Goal: Task Accomplishment & Management: Complete application form

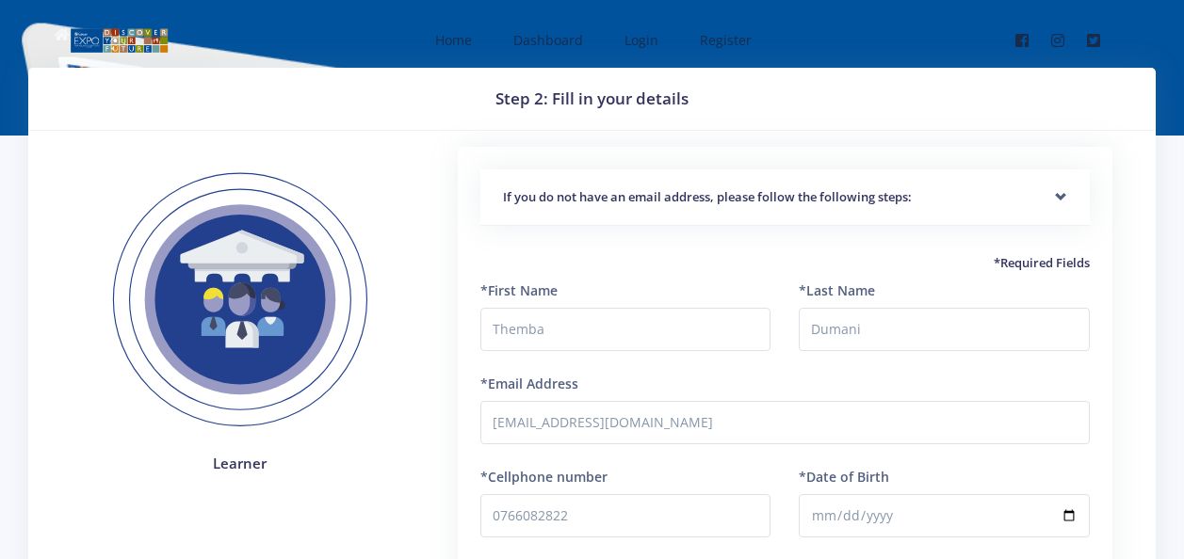
scroll to position [455, 0]
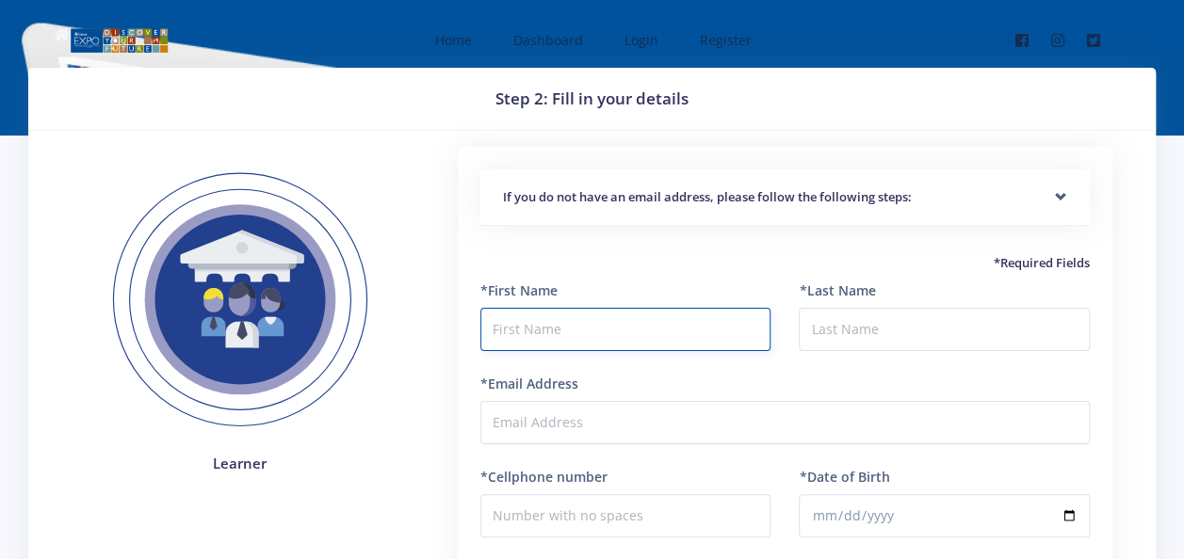
click at [574, 338] on input "text" at bounding box center [625, 329] width 291 height 43
type input "D"
type input "t"
type input "Themba"
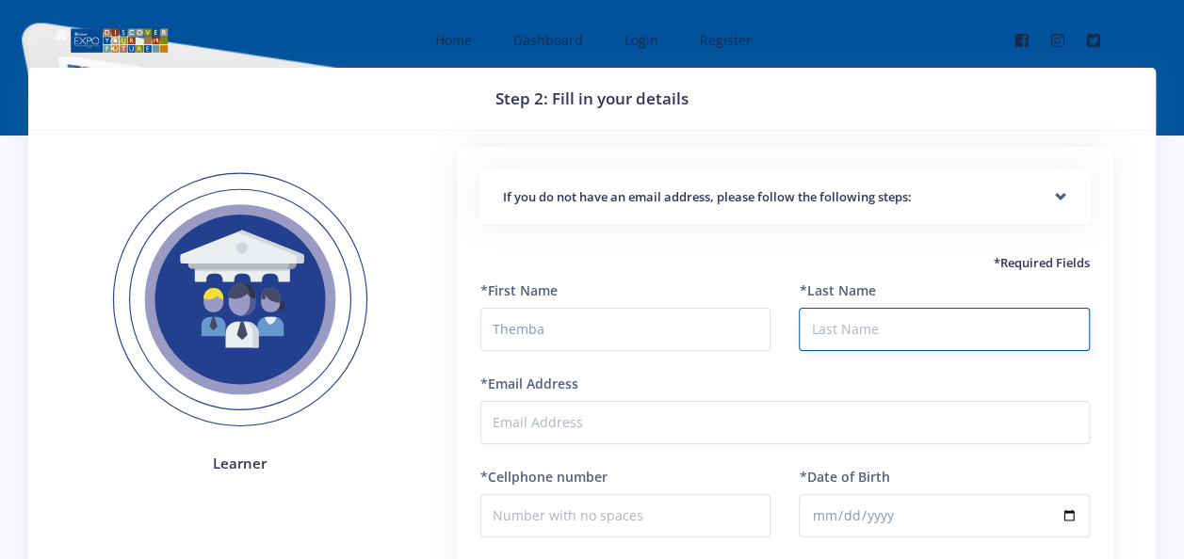
click at [832, 336] on input "*Last Name" at bounding box center [944, 329] width 291 height 43
type input "Dumani"
click at [589, 443] on input "*Email Address" at bounding box center [784, 422] width 609 height 43
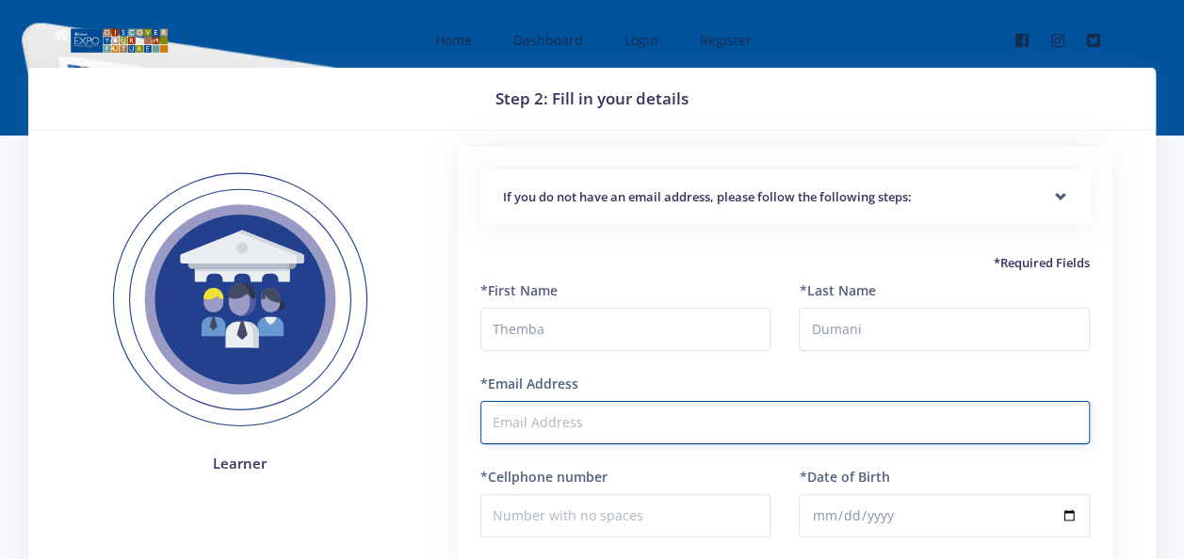
type input "[EMAIL_ADDRESS][DOMAIN_NAME]"
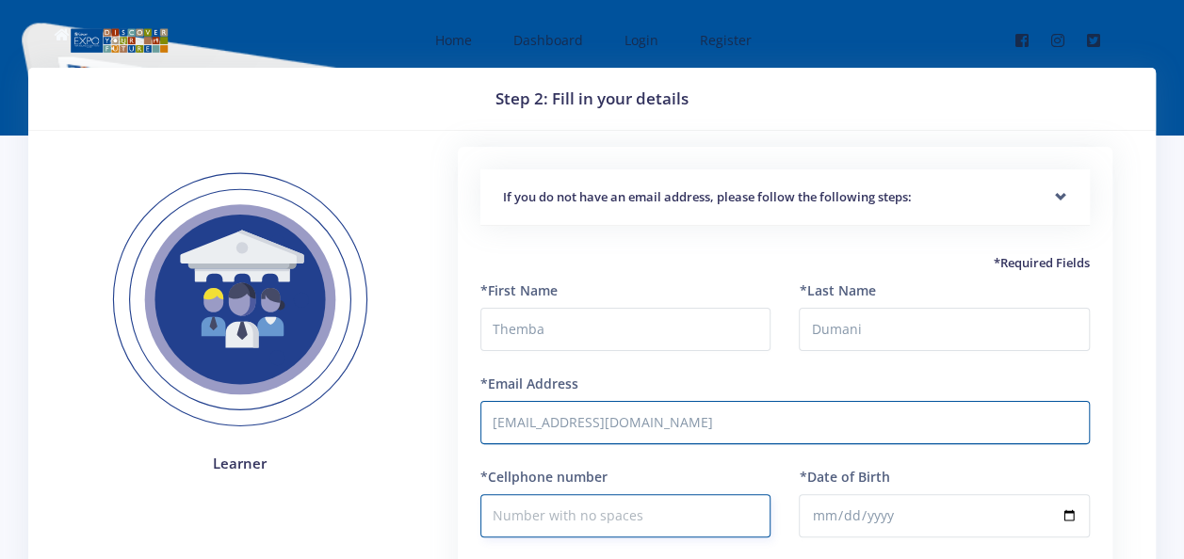
type input "0766082822"
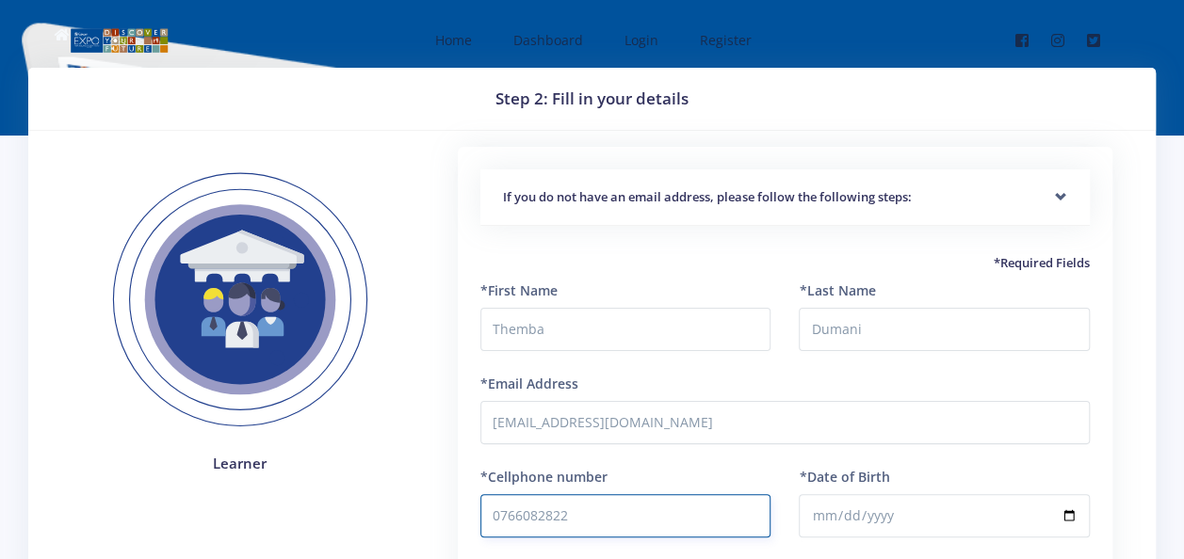
click at [590, 525] on input "0766082822" at bounding box center [625, 515] width 291 height 43
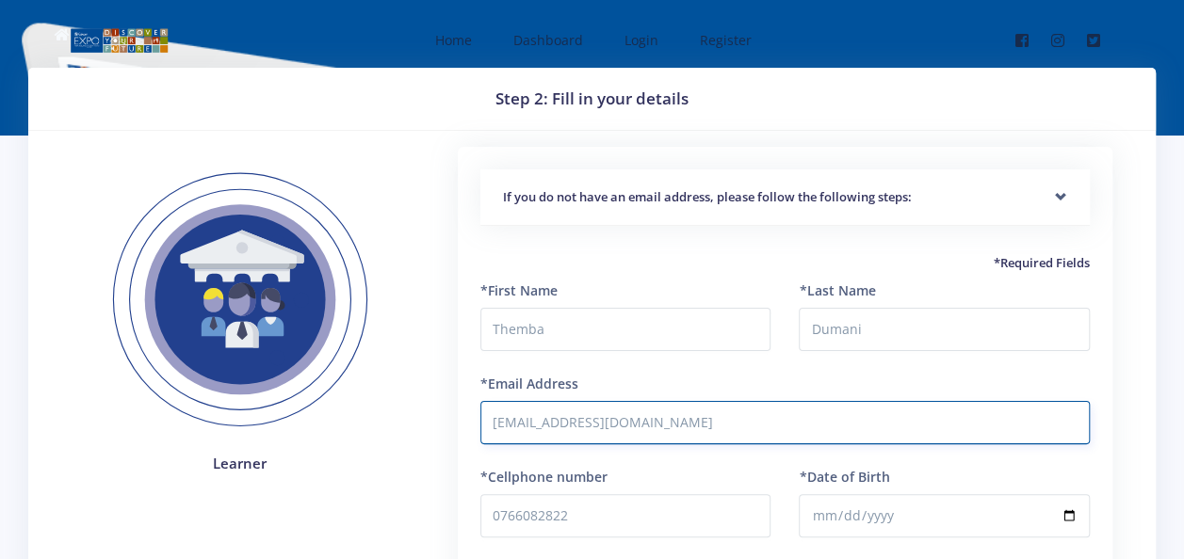
click at [917, 418] on input "[EMAIL_ADDRESS][DOMAIN_NAME]" at bounding box center [784, 422] width 609 height 43
type input "m"
click at [578, 424] on input "*Email Address" at bounding box center [784, 422] width 609 height 43
type input "[EMAIL_ADDRESS][DOMAIN_NAME]"
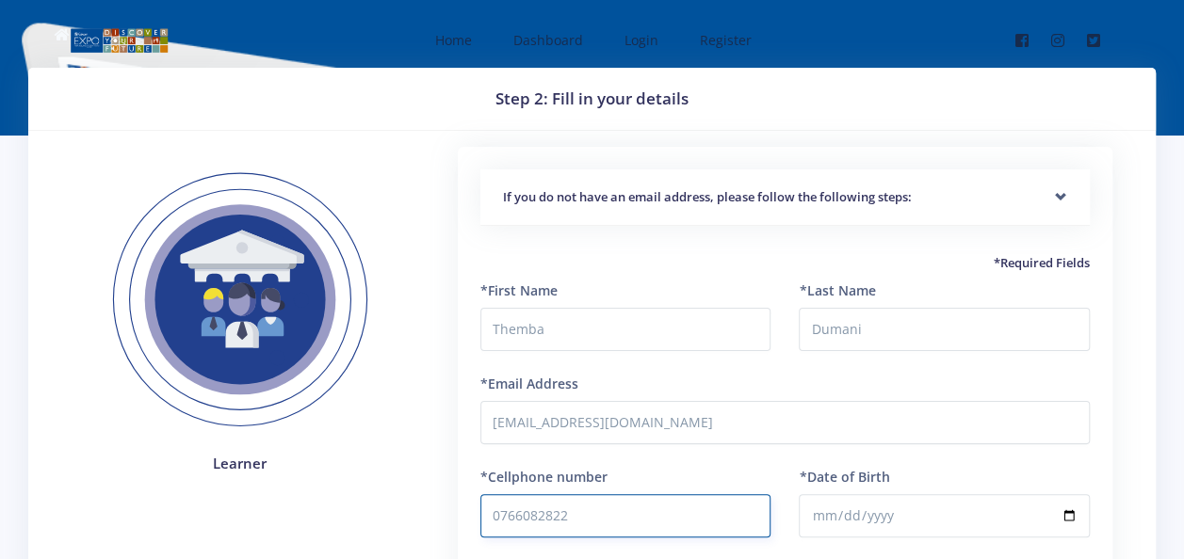
click at [619, 514] on input "0766082822" at bounding box center [625, 515] width 291 height 43
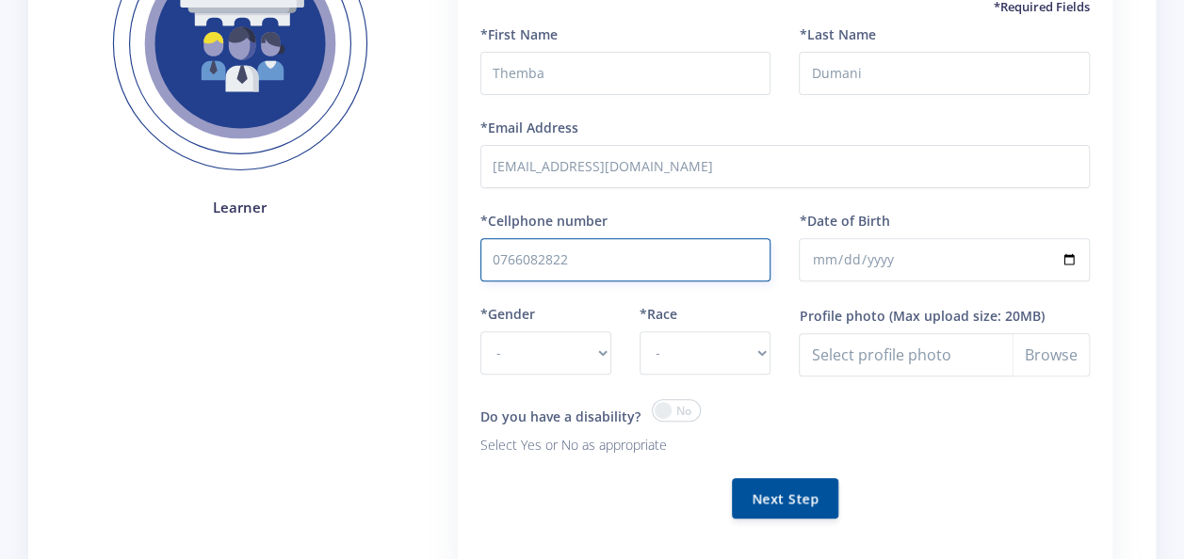
scroll to position [275, 0]
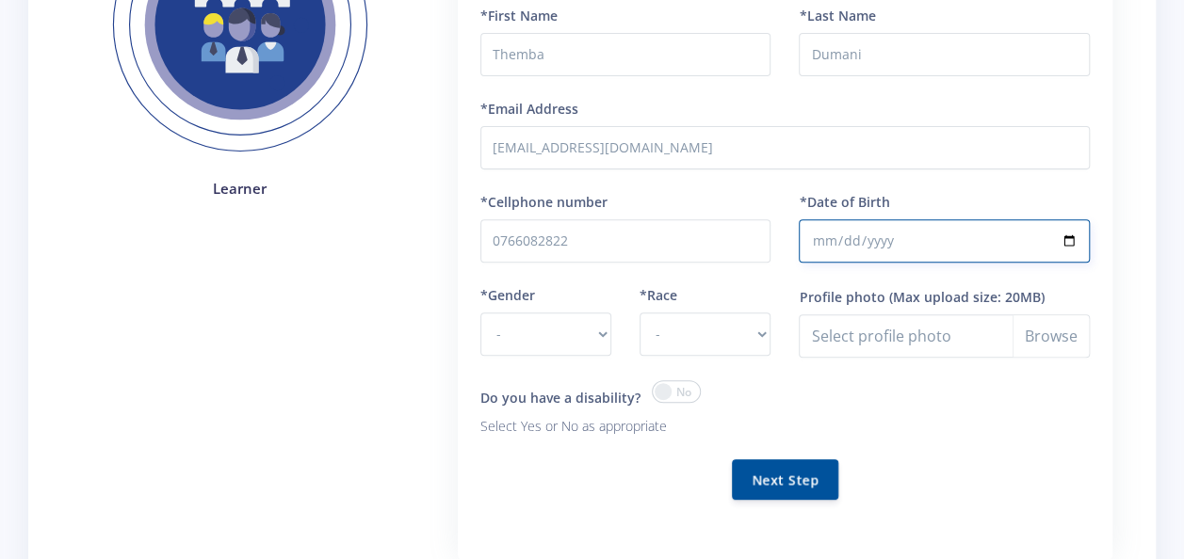
click at [827, 243] on input "*Date of Birth" at bounding box center [944, 240] width 291 height 43
type input "2012-11-13"
click at [596, 333] on select "- Male Female" at bounding box center [545, 334] width 131 height 43
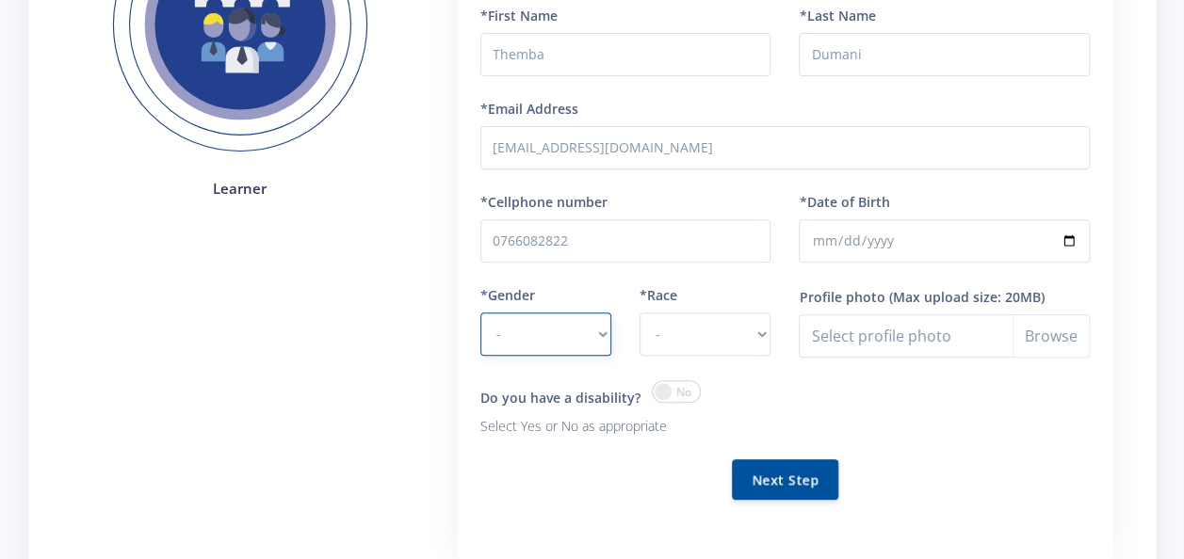
select select "M"
click at [480, 313] on select "- Male Female" at bounding box center [545, 334] width 131 height 43
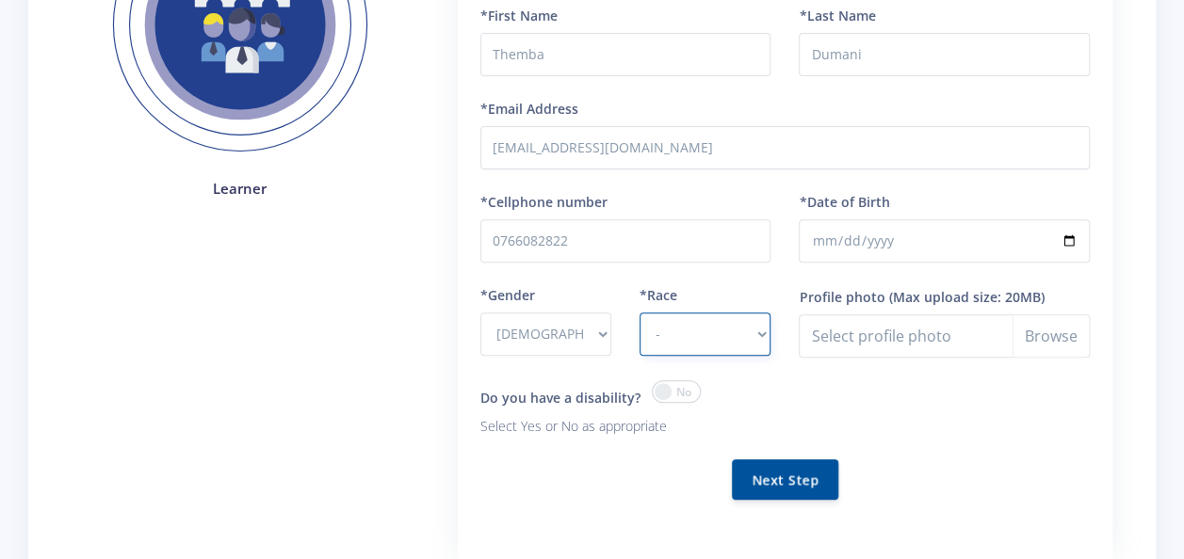
click at [753, 336] on select "- African Asian Coloured Indian White Other" at bounding box center [704, 334] width 131 height 43
select select "[DEMOGRAPHIC_DATA]"
click at [639, 313] on select "- African Asian Coloured Indian White Other" at bounding box center [704, 334] width 131 height 43
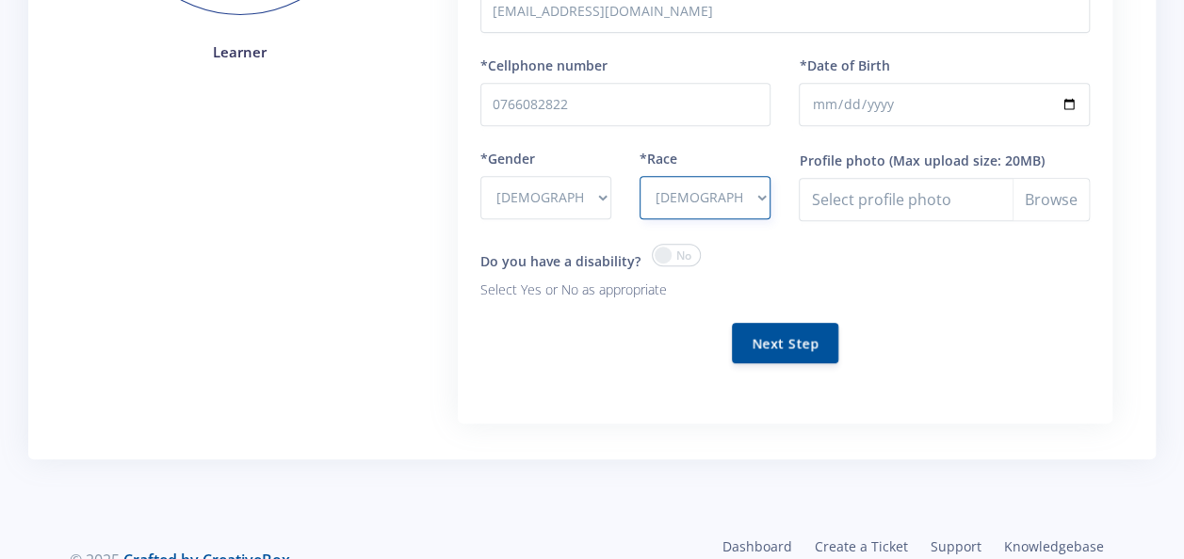
scroll to position [429, 0]
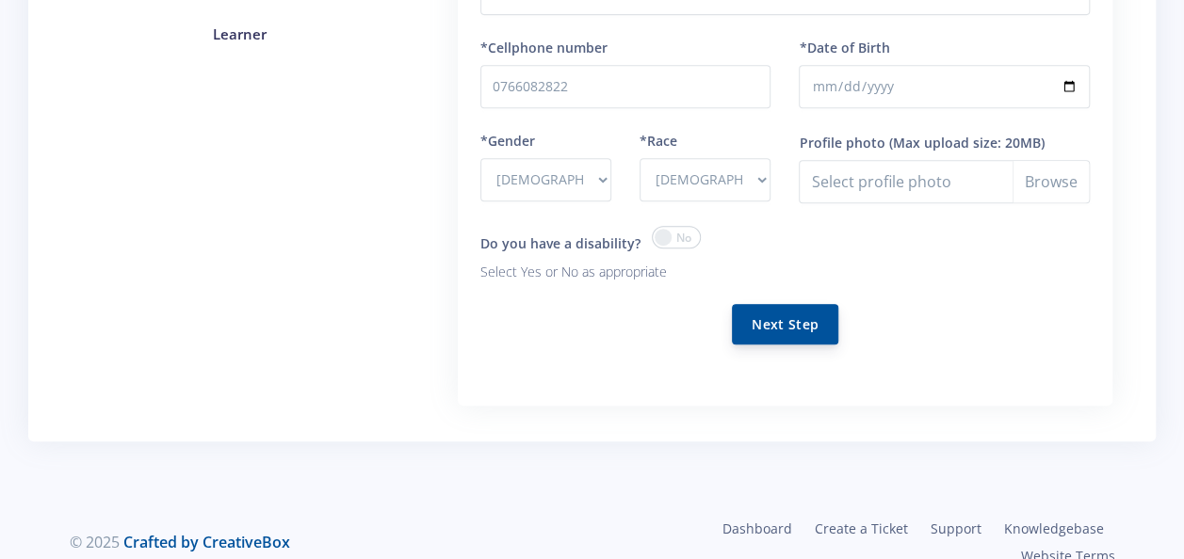
click at [770, 322] on button "Next Step" at bounding box center [785, 324] width 106 height 40
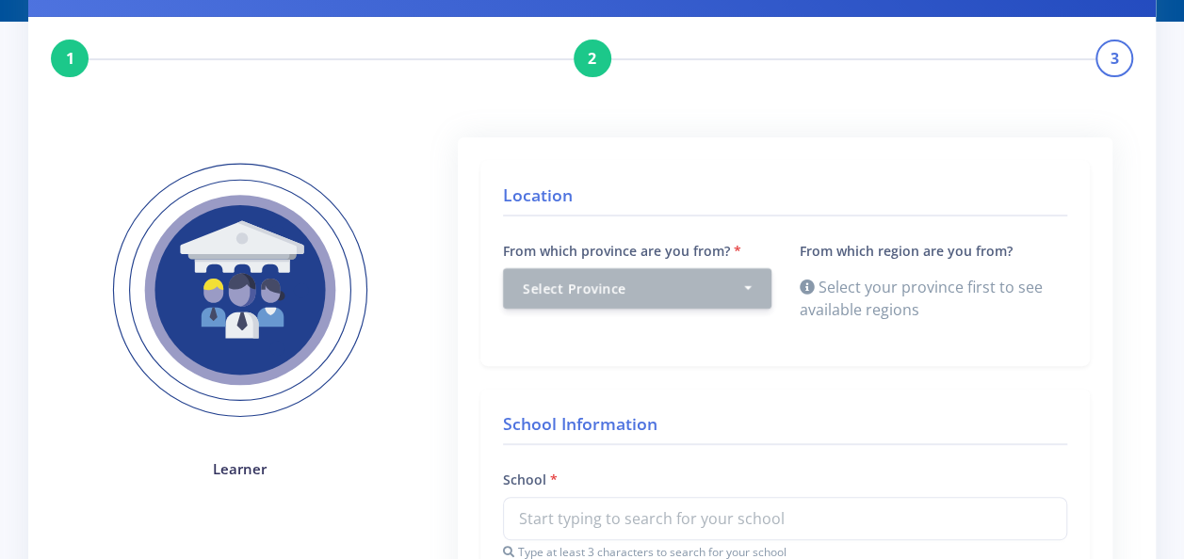
scroll to position [125, 0]
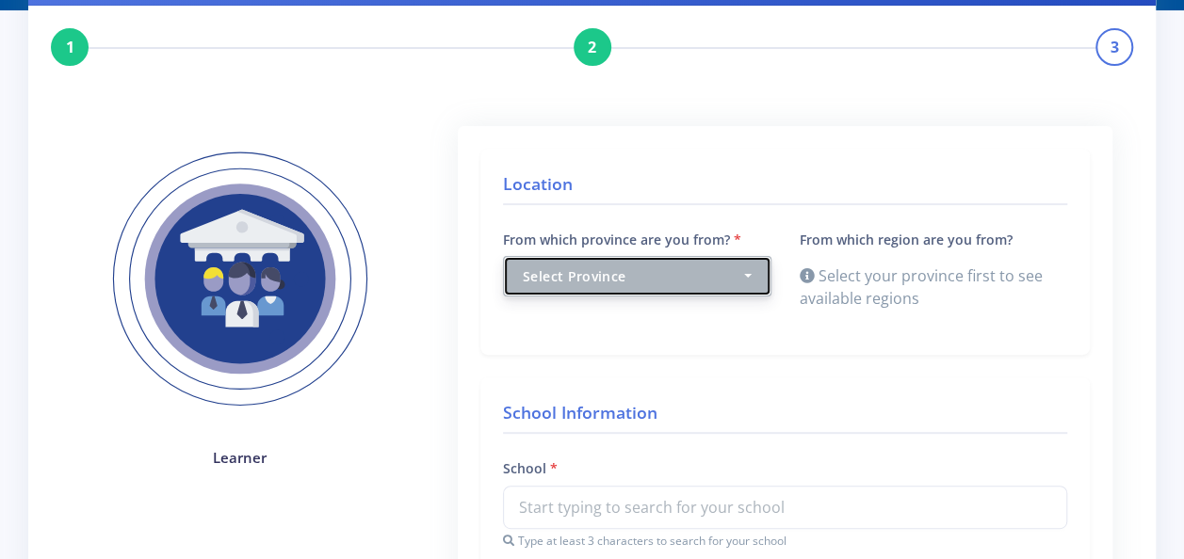
click at [761, 267] on button "Select Province" at bounding box center [637, 276] width 268 height 40
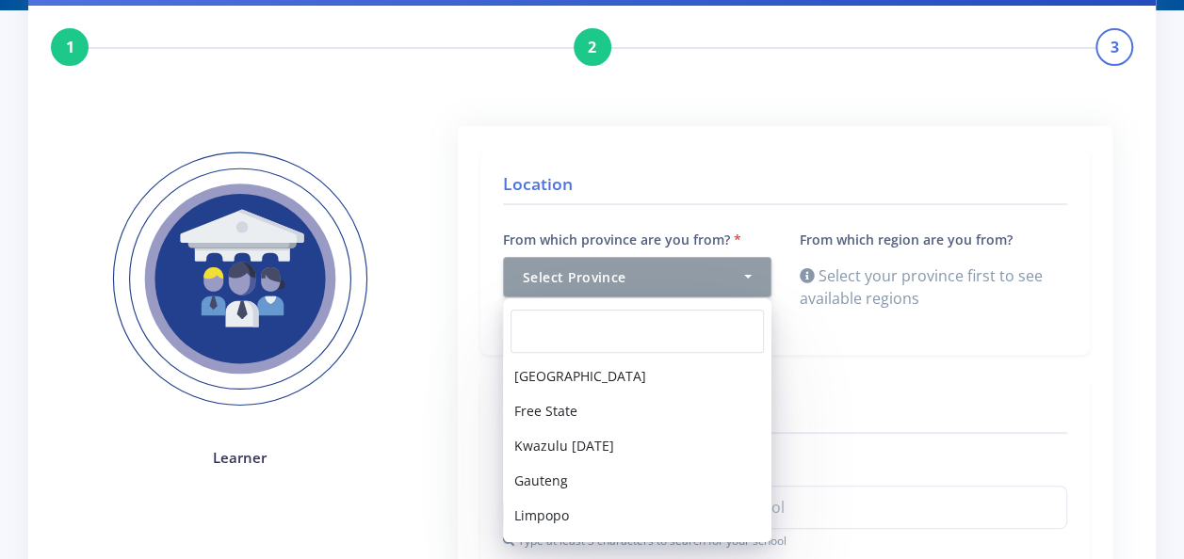
scroll to position [138, 0]
click at [550, 486] on span "Gauteng" at bounding box center [541, 480] width 54 height 20
select select "7"
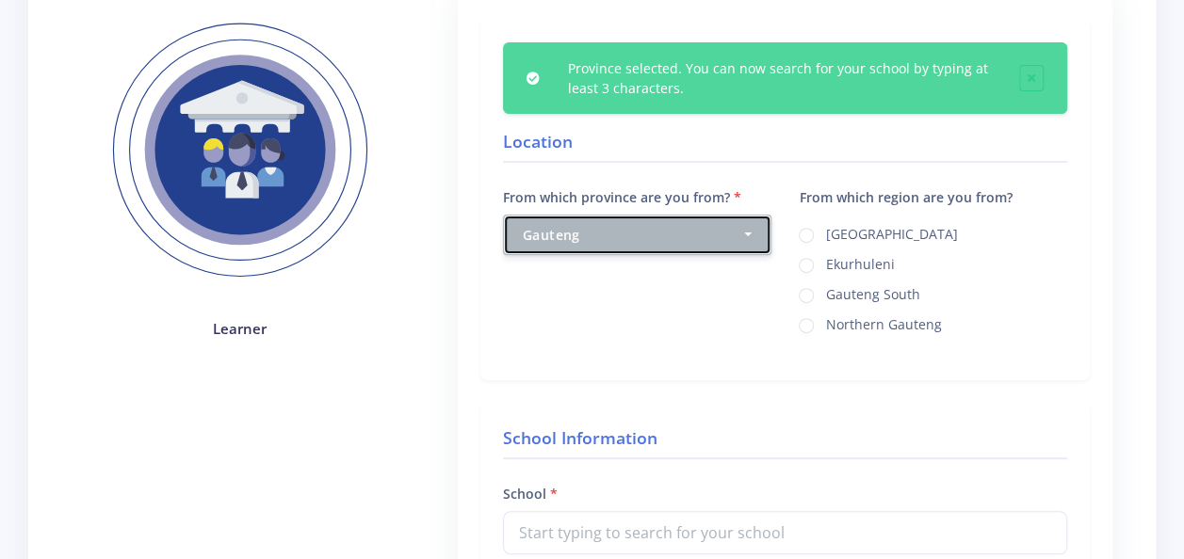
scroll to position [254, 0]
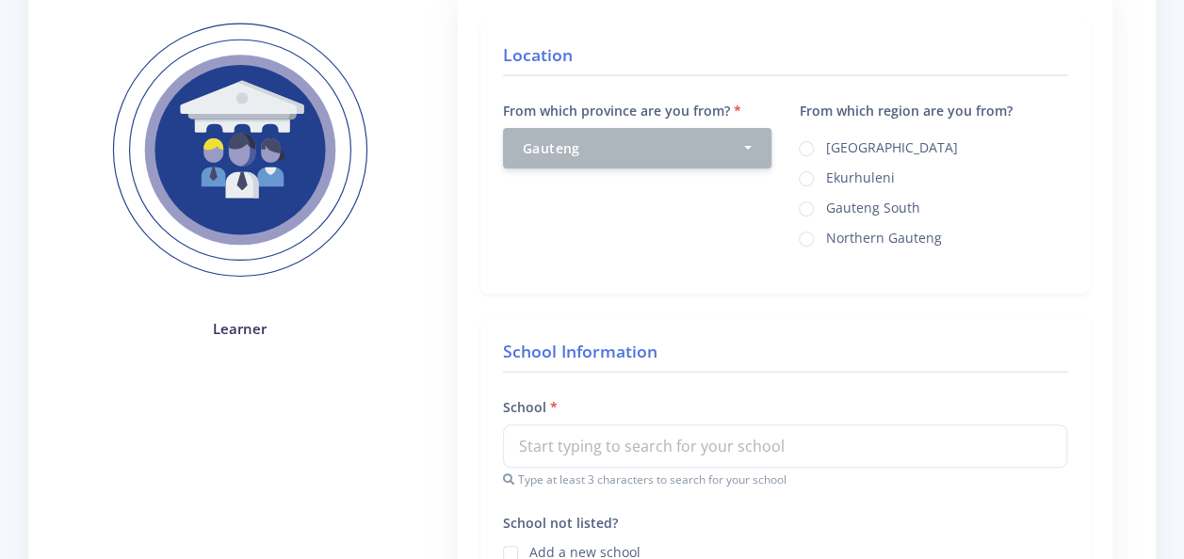
click at [825, 181] on label "Ekurhuleni" at bounding box center [859, 175] width 69 height 15
click at [825, 178] on input "Ekurhuleni" at bounding box center [831, 172] width 12 height 12
radio input "true"
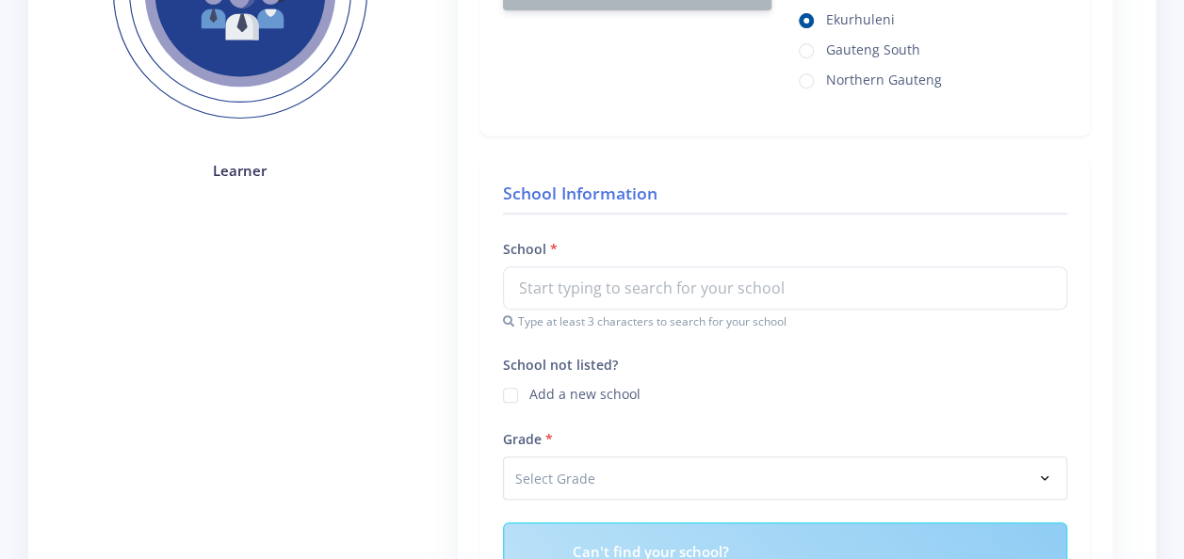
scroll to position [435, 0]
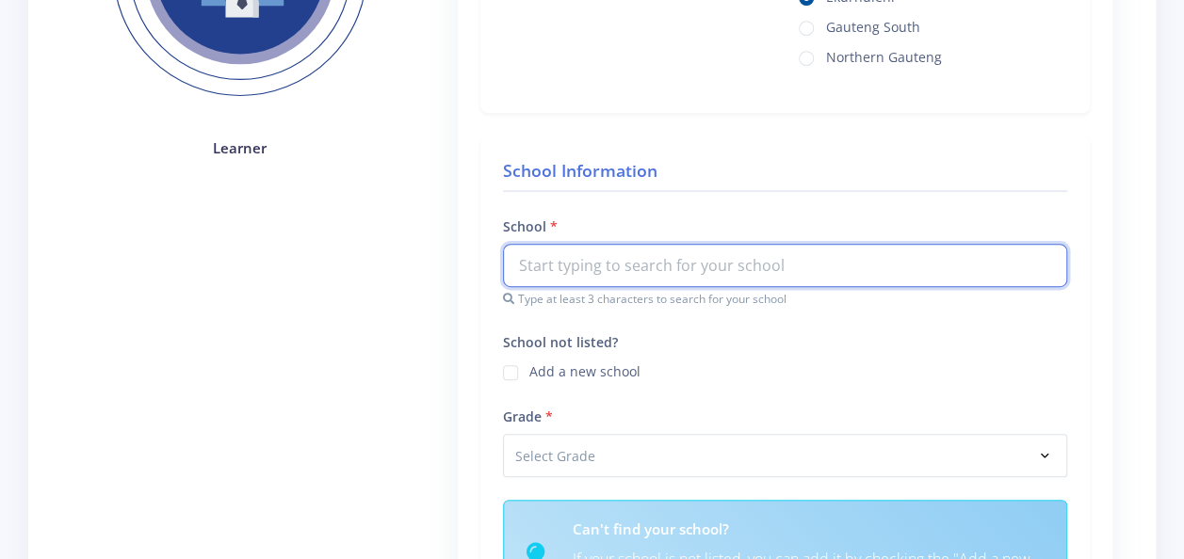
click at [612, 274] on input "text" at bounding box center [785, 265] width 564 height 43
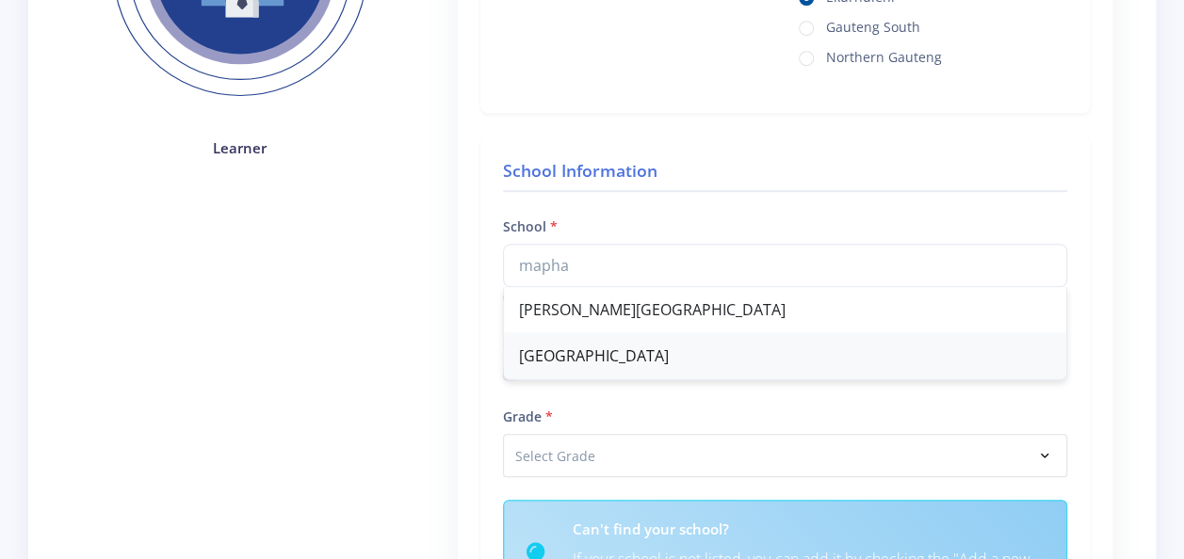
click at [605, 364] on div "Maphanzela Primary School" at bounding box center [785, 356] width 562 height 46
type input "Maphanzela Primary School"
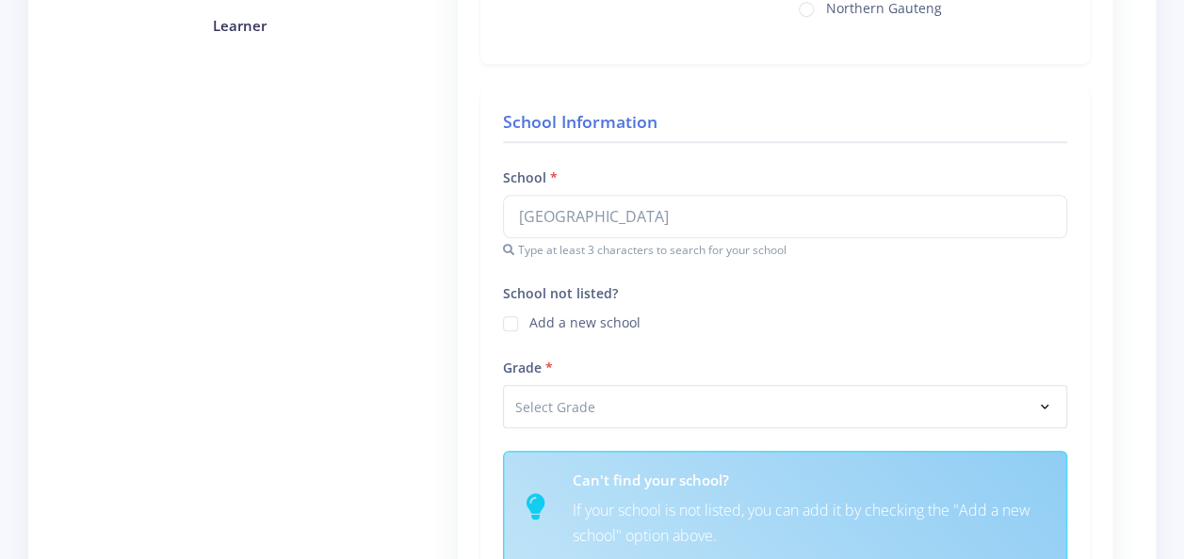
scroll to position [568, 0]
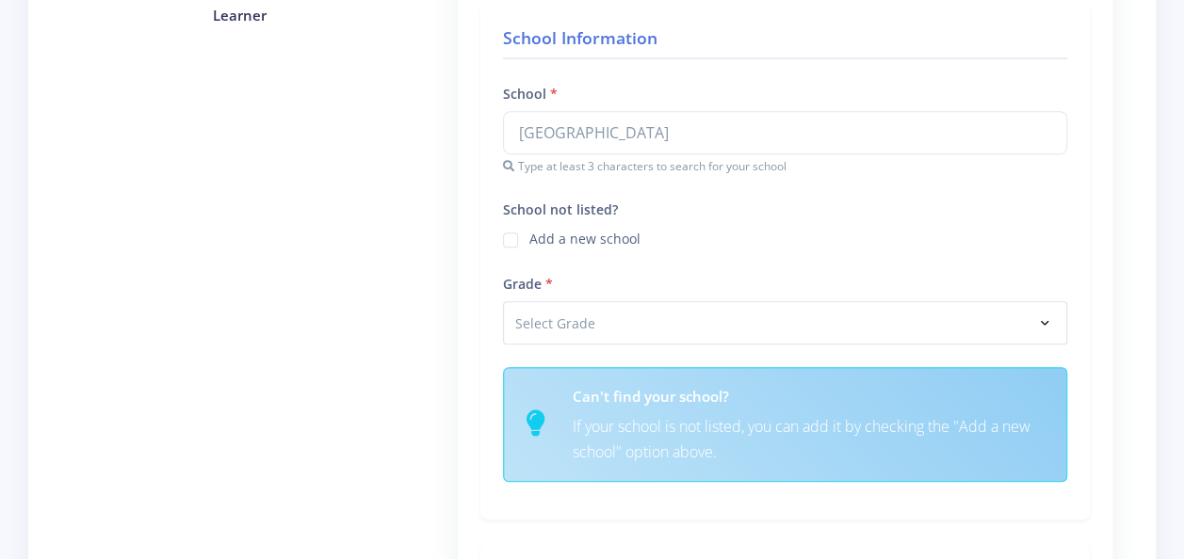
click at [1045, 393] on div "Can't find your school? If your school is not listed, you can add it by checkin…" at bounding box center [807, 424] width 499 height 82
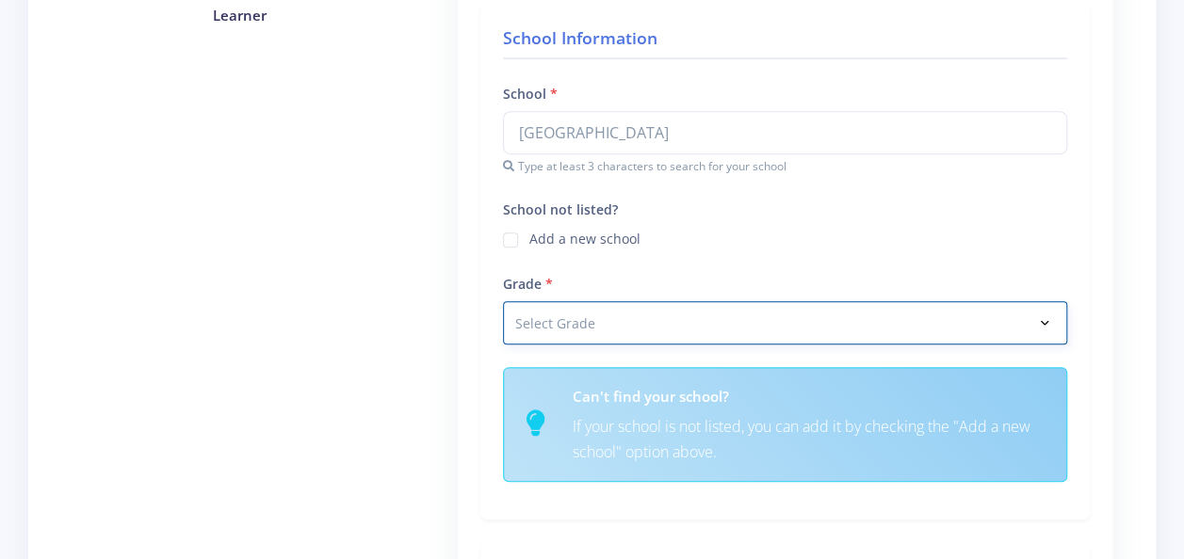
click at [1045, 326] on select "Select Grade Grade 4 Grade 5 Grade 6 Grade 7" at bounding box center [785, 322] width 564 height 43
select select "Grade 7"
click at [503, 303] on select "Select Grade Grade 4 Grade 5 Grade 6 Grade 7" at bounding box center [785, 322] width 564 height 43
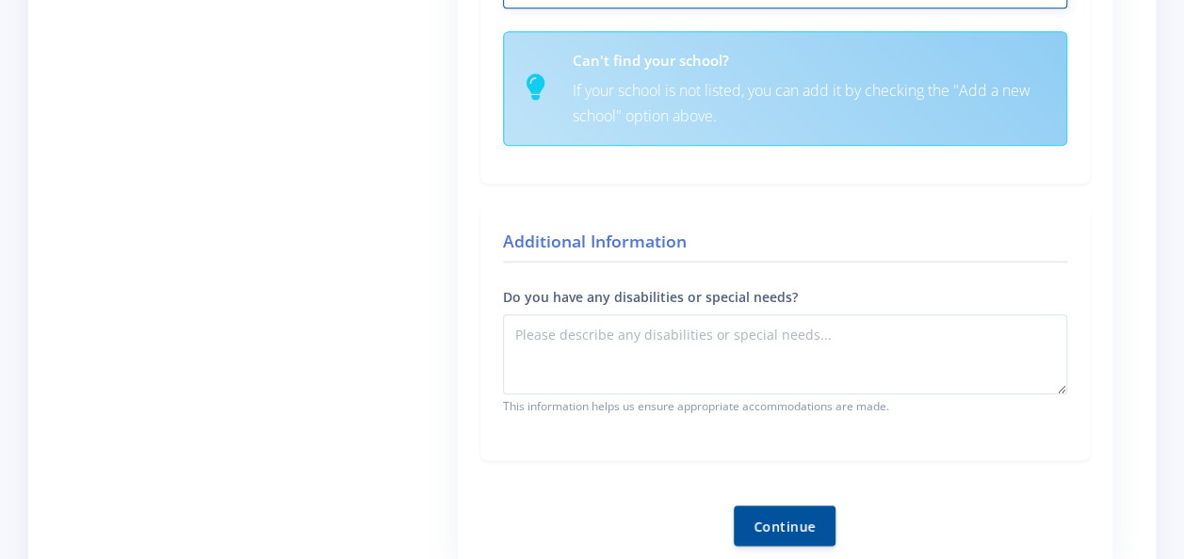
scroll to position [929, 0]
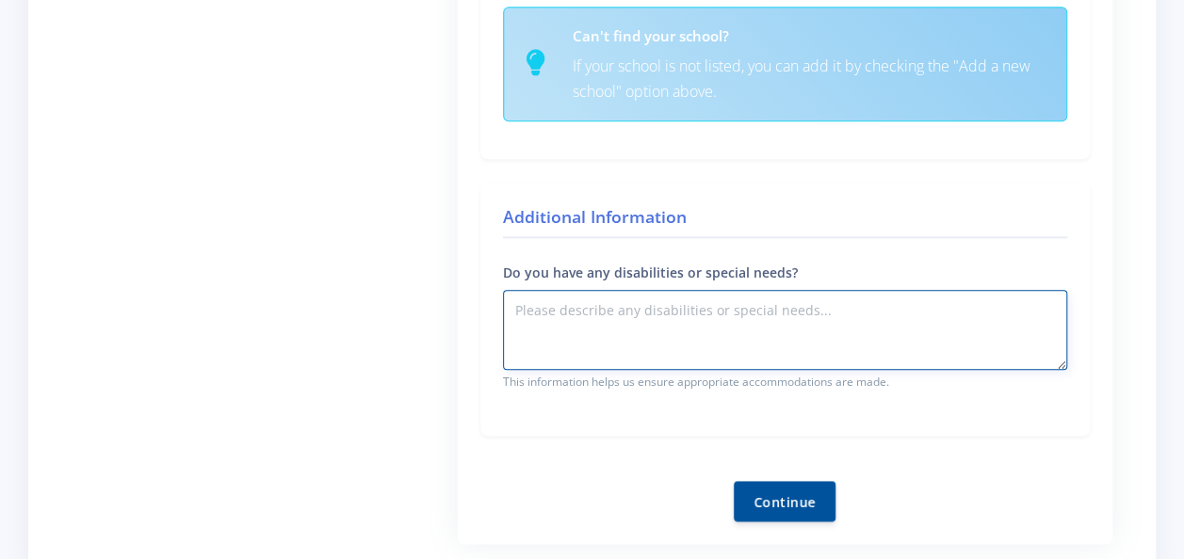
click at [833, 303] on textarea "Do you have any disabilities or special needs?" at bounding box center [785, 330] width 564 height 80
type textarea "N/A"
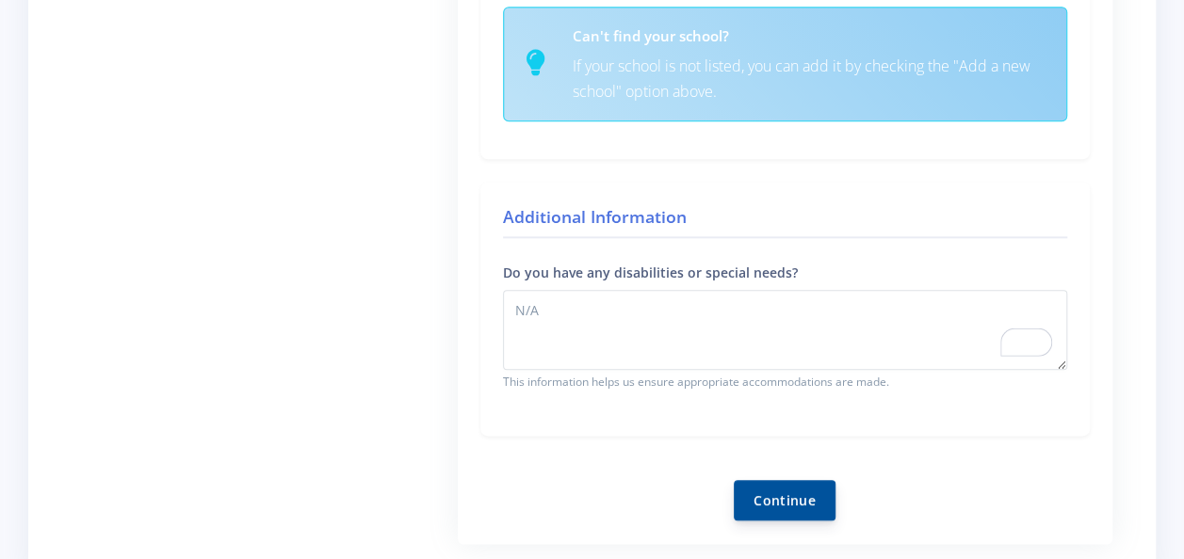
click at [795, 503] on button "Continue" at bounding box center [785, 500] width 102 height 40
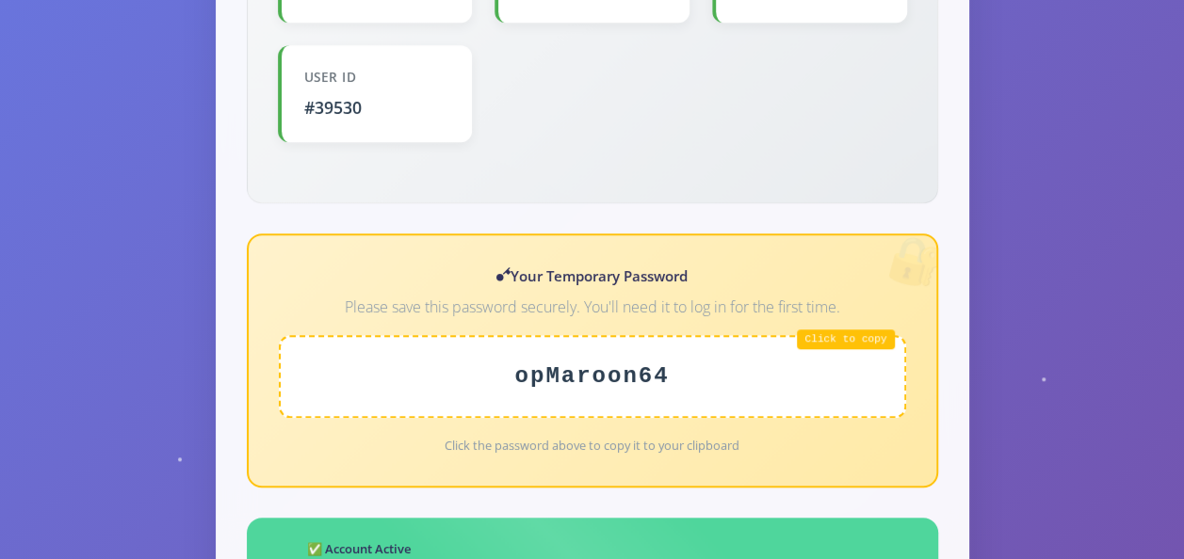
scroll to position [719, 0]
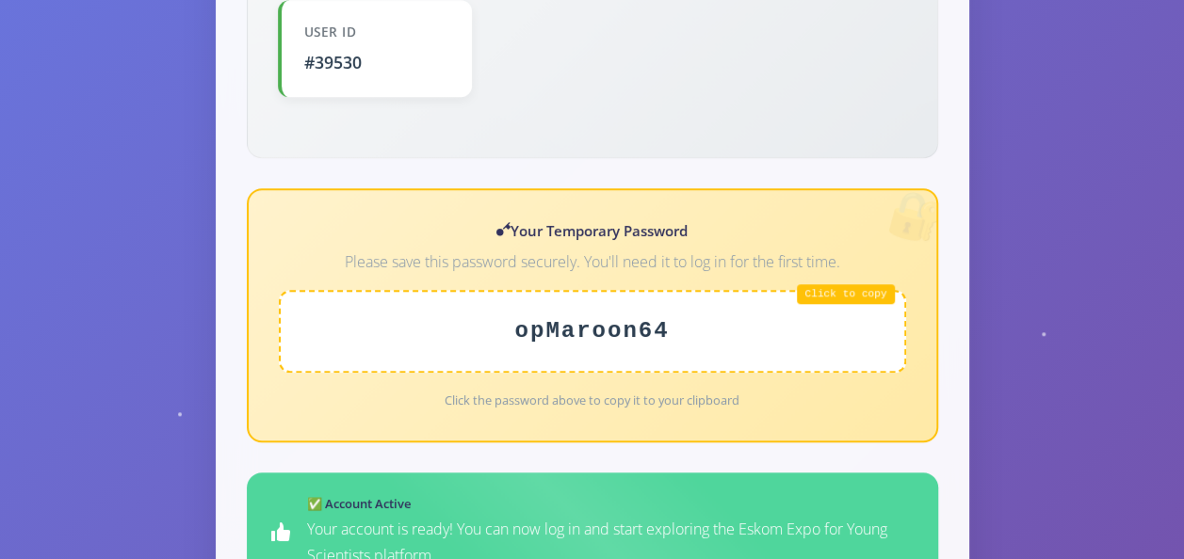
click at [846, 290] on div "opMaroon64" at bounding box center [592, 331] width 627 height 83
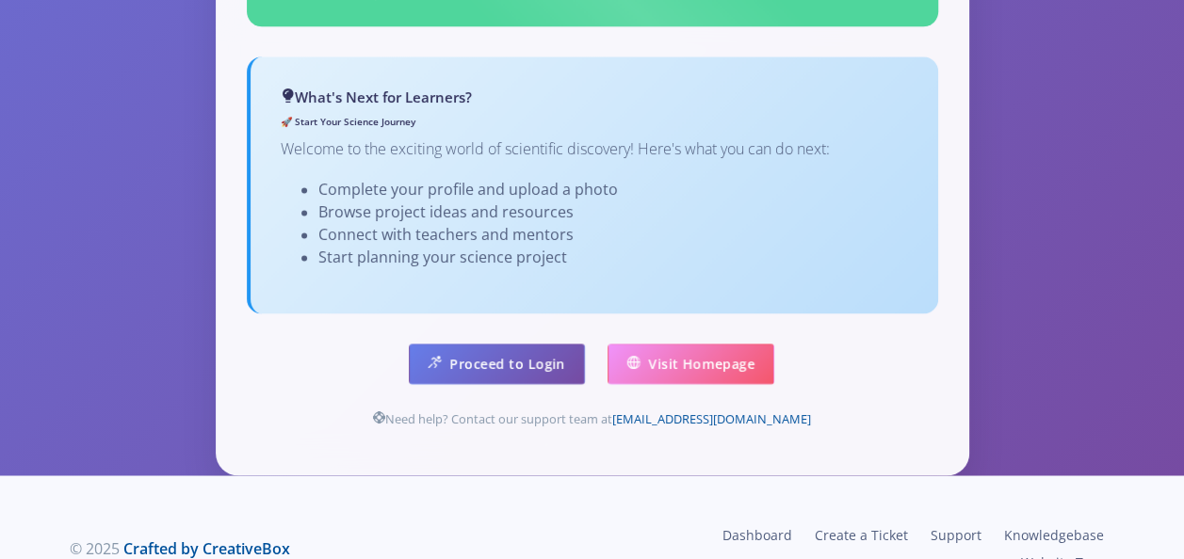
scroll to position [1290, 0]
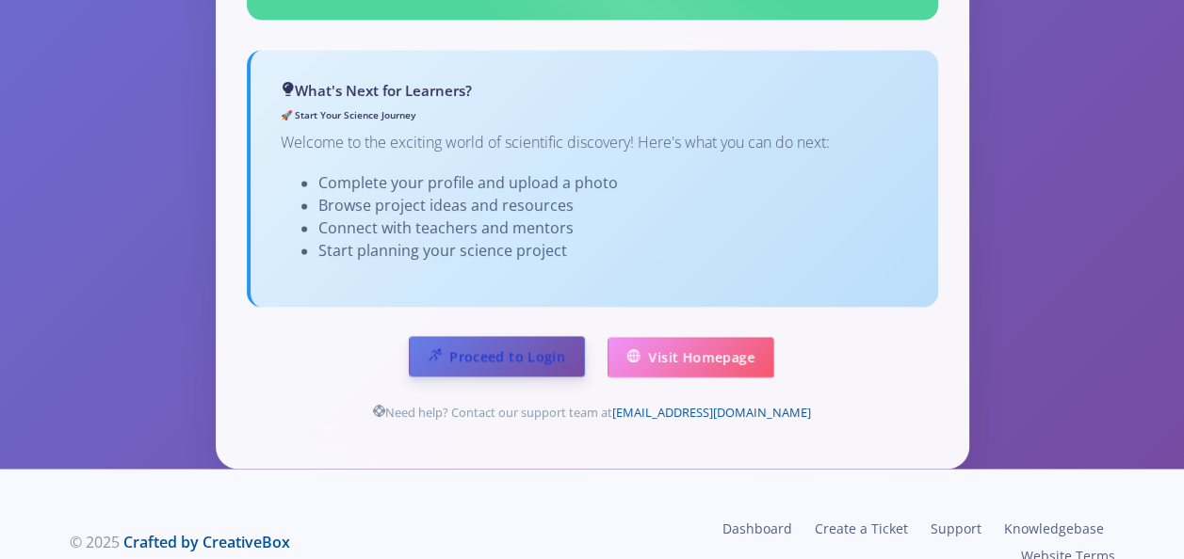
click at [492, 346] on link "Proceed to Login" at bounding box center [497, 356] width 176 height 40
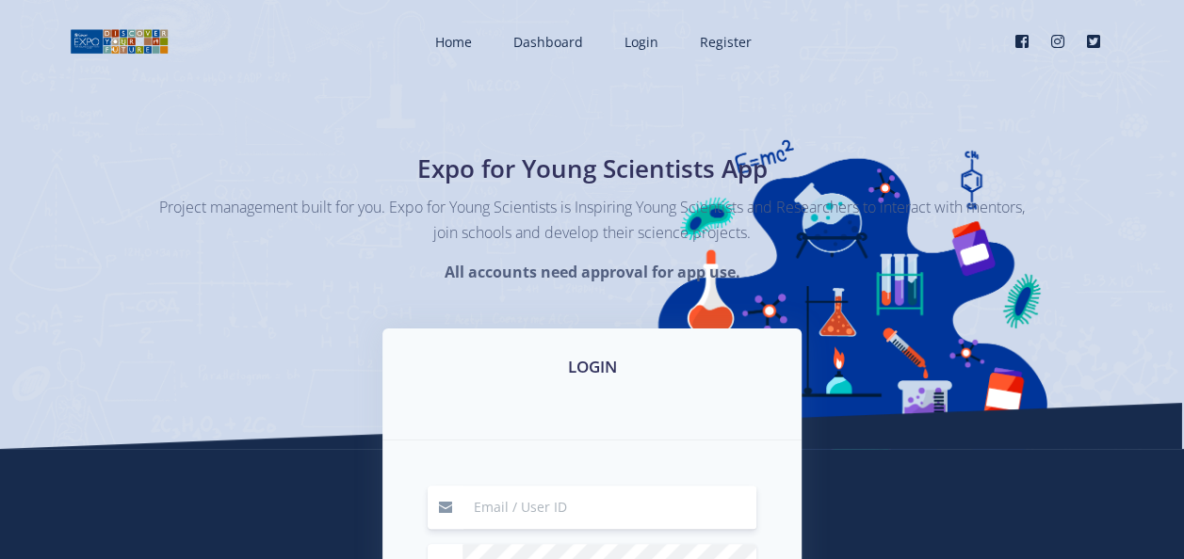
click at [558, 502] on input at bounding box center [609, 507] width 294 height 43
type input "[EMAIL_ADDRESS][DOMAIN_NAME]"
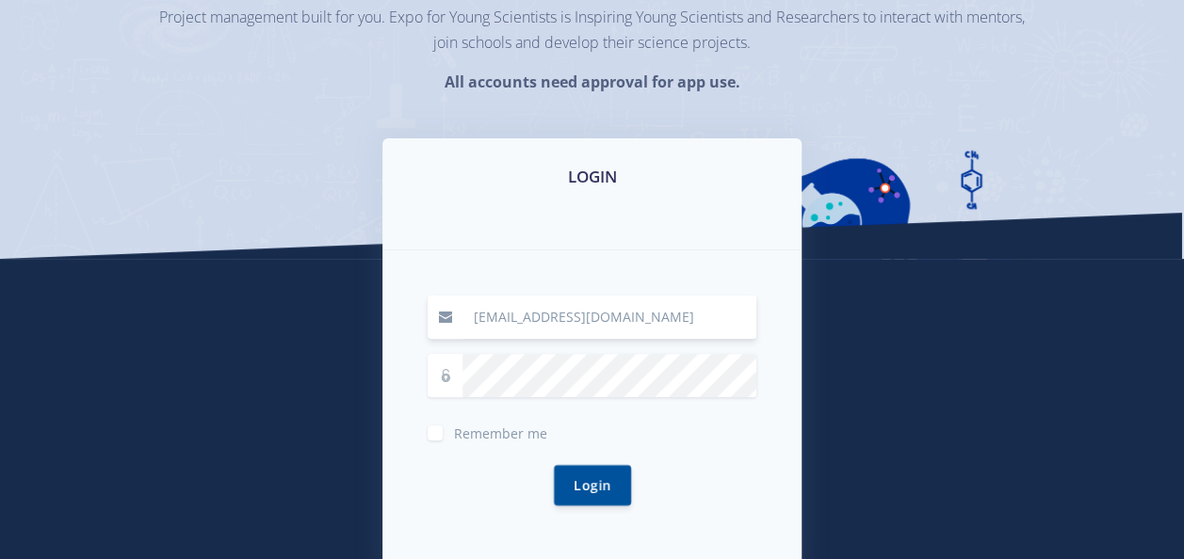
scroll to position [252, 0]
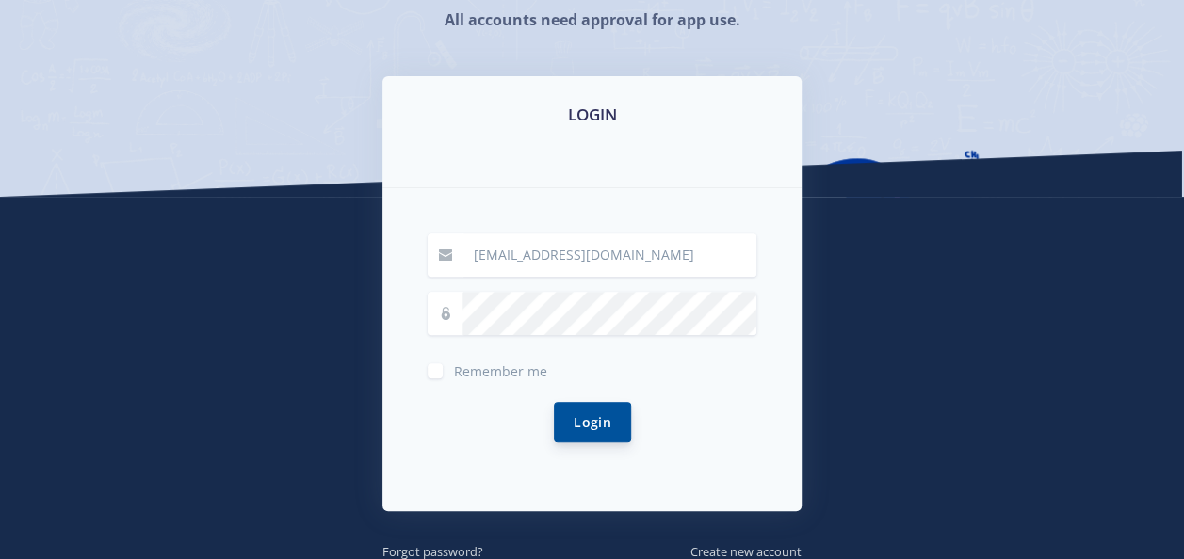
drag, startPoint x: 428, startPoint y: 368, endPoint x: 593, endPoint y: 422, distance: 174.2
click at [593, 422] on form "maphanzelaprimary@gmail.com Remember me Login" at bounding box center [592, 350] width 329 height 233
click at [593, 422] on button "Login" at bounding box center [592, 422] width 77 height 40
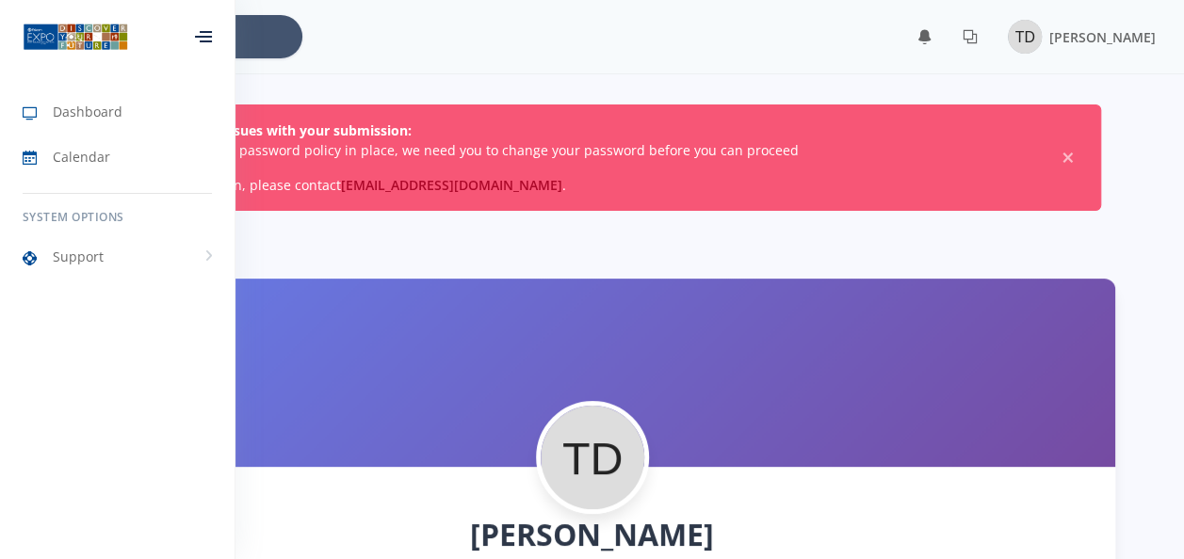
click at [203, 31] on div at bounding box center [203, 36] width 17 height 11
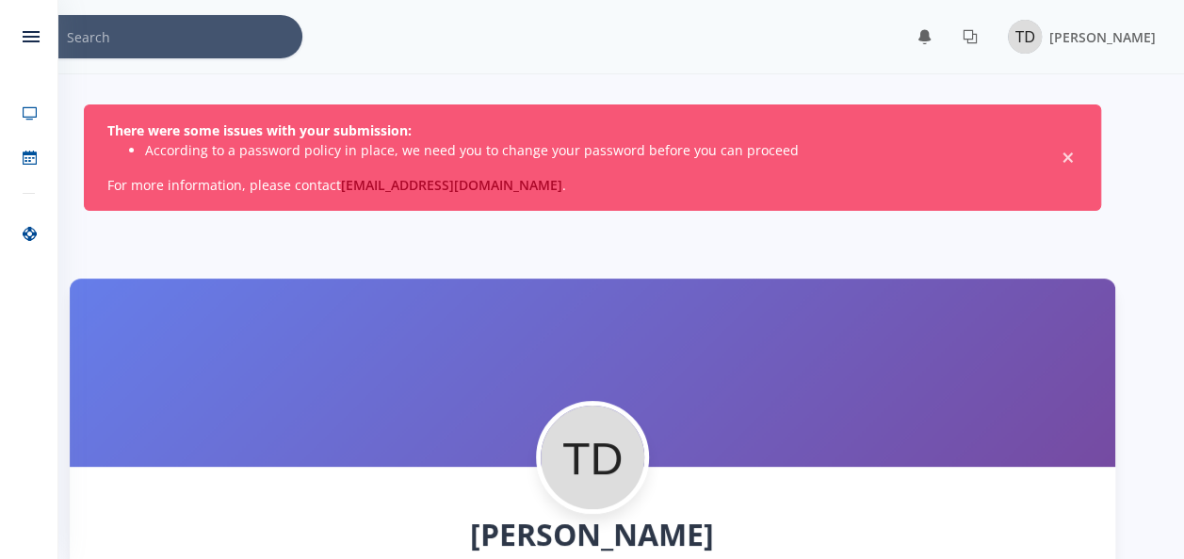
click at [1064, 156] on span "×" at bounding box center [1068, 158] width 19 height 19
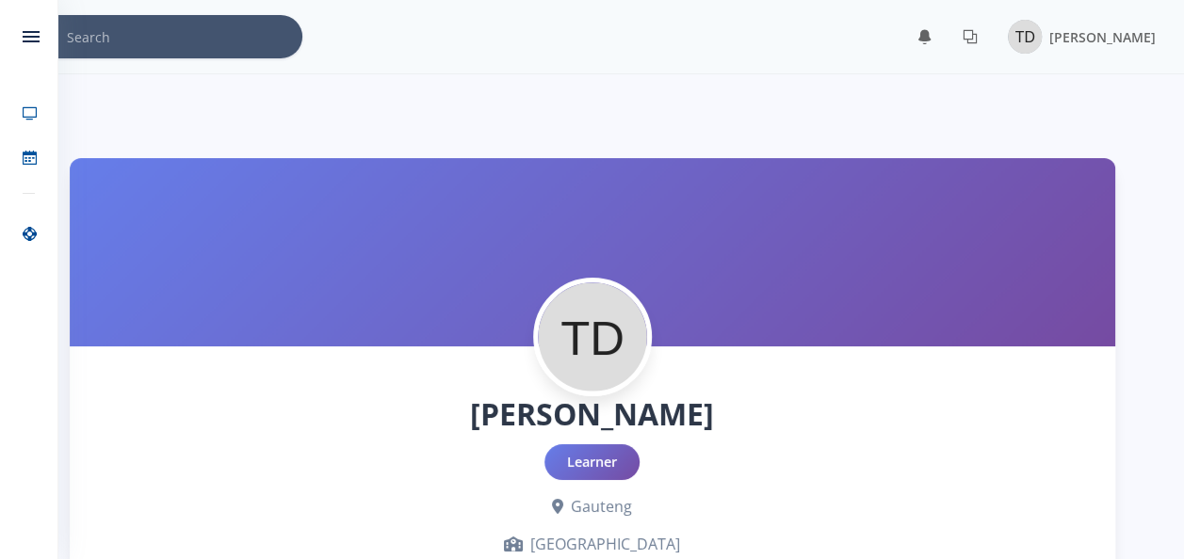
click at [593, 341] on img at bounding box center [592, 337] width 109 height 109
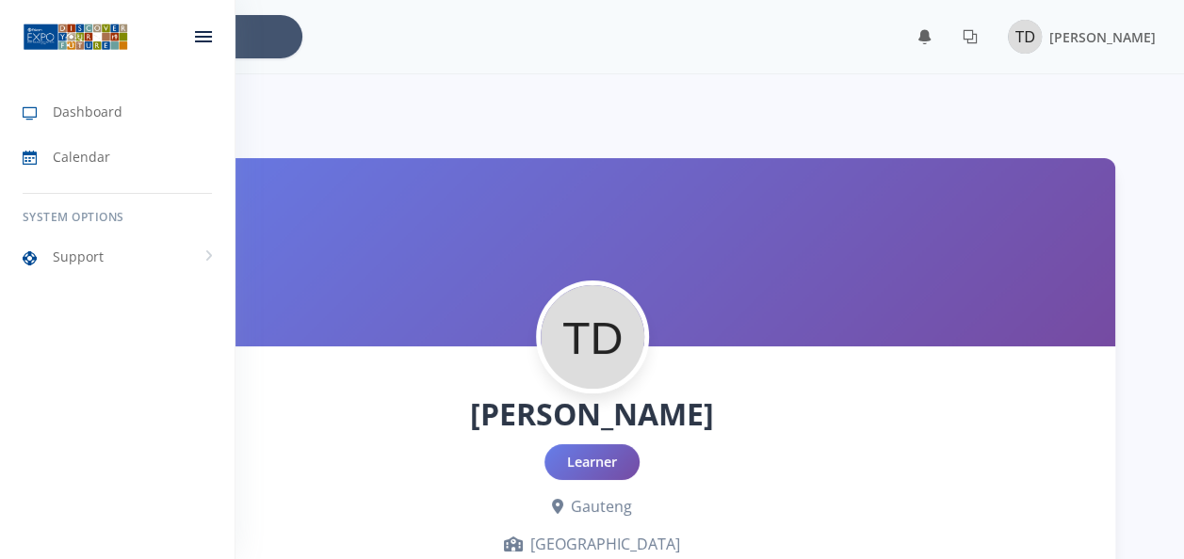
click at [205, 36] on icon at bounding box center [203, 37] width 17 height 2
click at [73, 120] on span "Dashboard" at bounding box center [88, 112] width 70 height 20
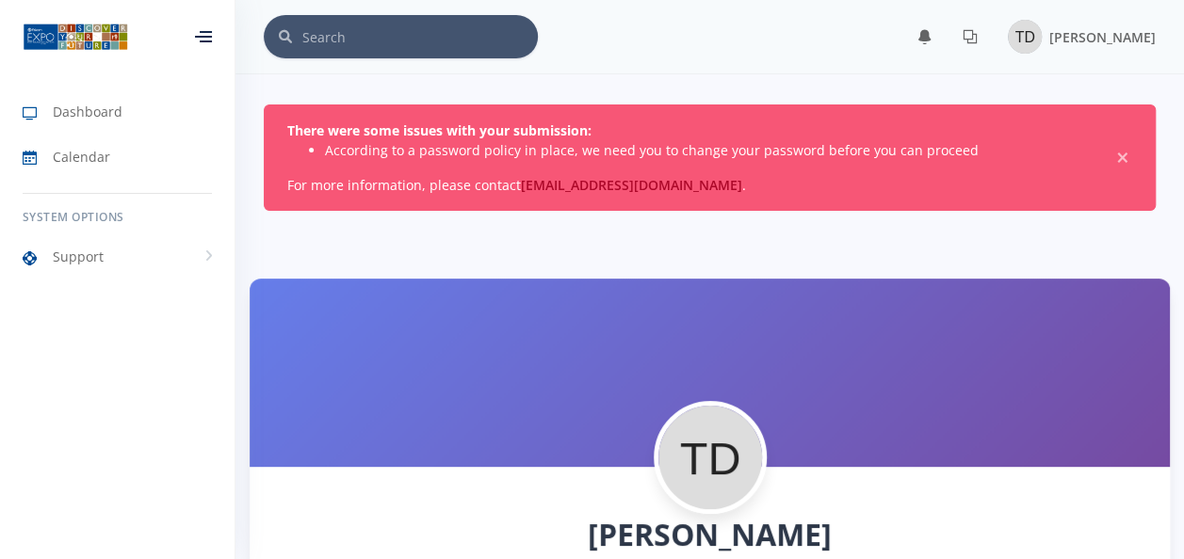
scroll to position [14, 14]
click at [126, 251] on link "Support" at bounding box center [117, 256] width 234 height 43
click at [1128, 157] on span "×" at bounding box center [1122, 158] width 19 height 19
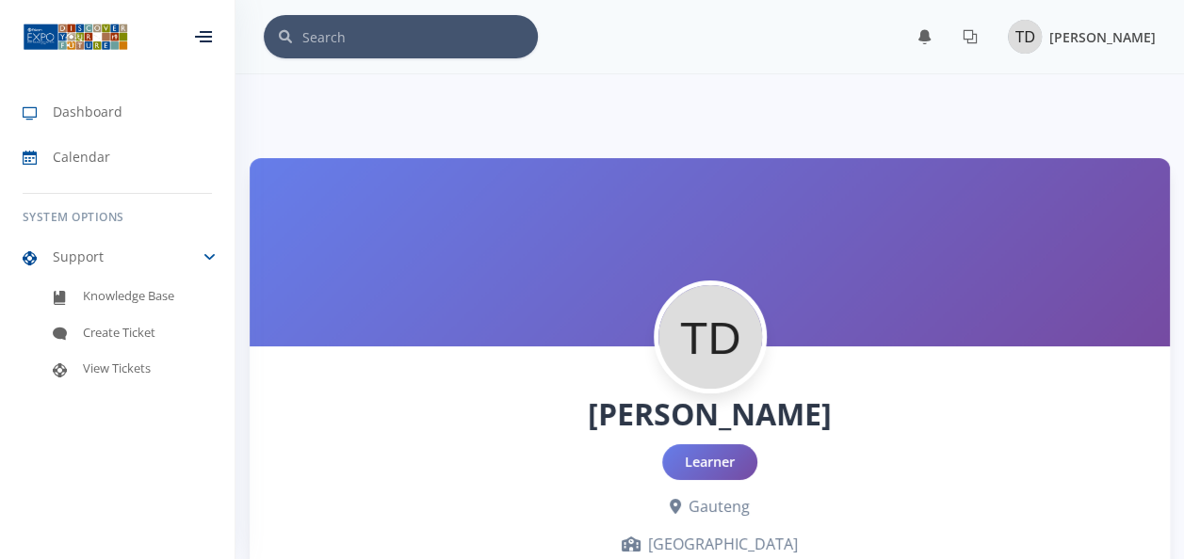
click at [1098, 36] on span "[PERSON_NAME]" at bounding box center [1102, 37] width 106 height 18
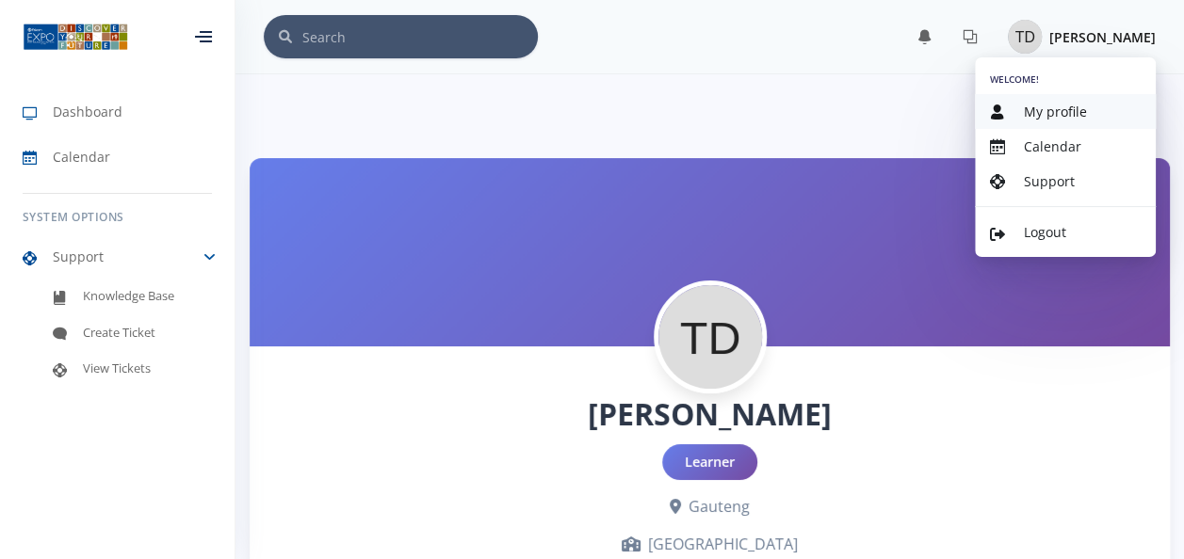
click at [1057, 112] on span "My profile" at bounding box center [1055, 112] width 63 height 18
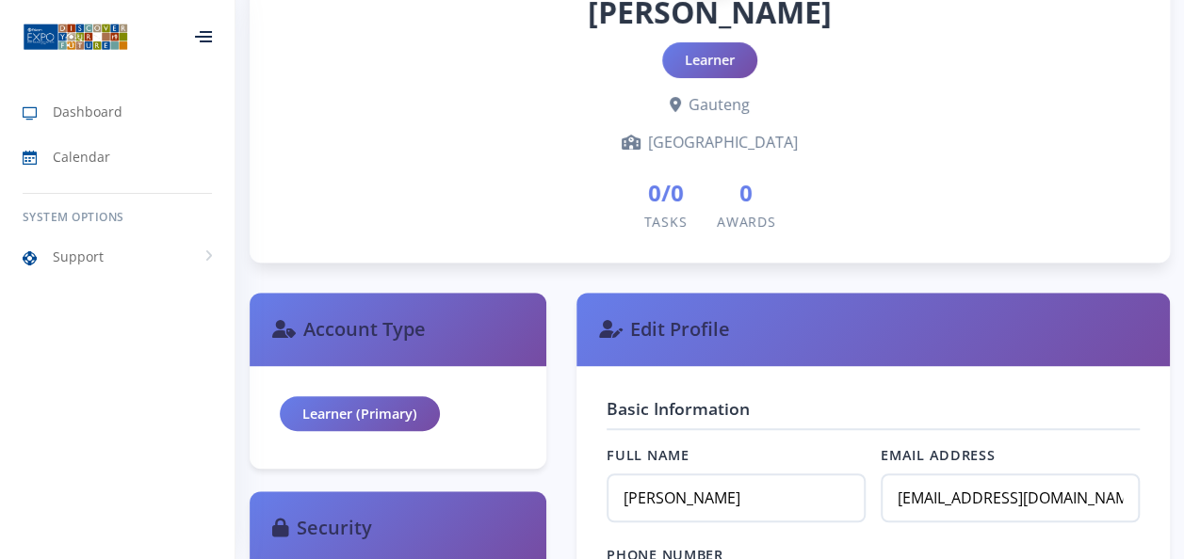
scroll to position [450, 0]
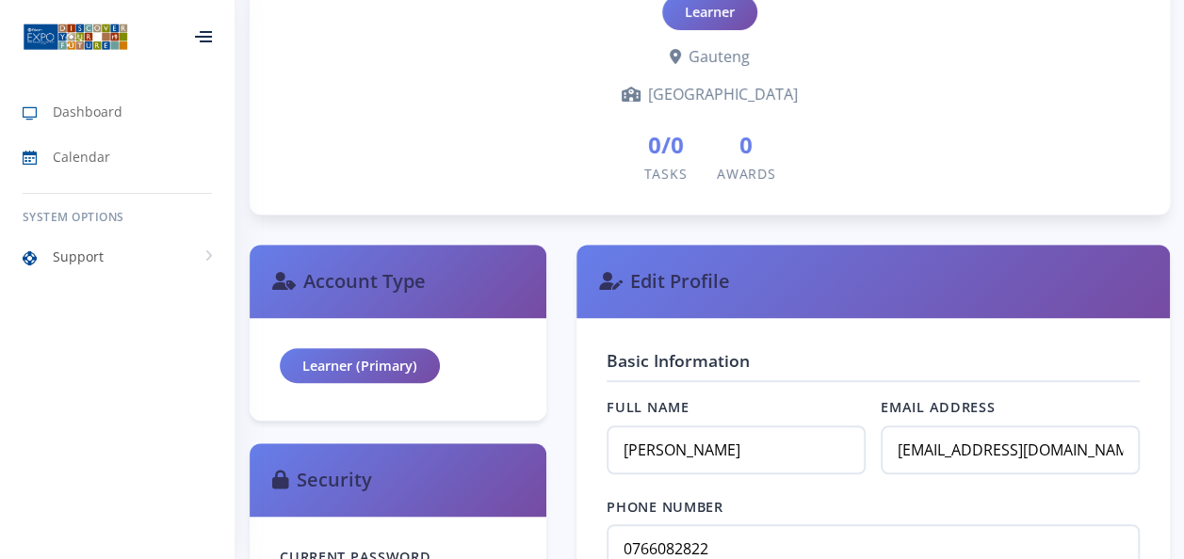
click at [223, 247] on link "Support" at bounding box center [117, 256] width 234 height 43
click at [116, 299] on span "Knowledge Base" at bounding box center [128, 296] width 91 height 19
click at [96, 339] on span "Create Ticket" at bounding box center [119, 333] width 73 height 19
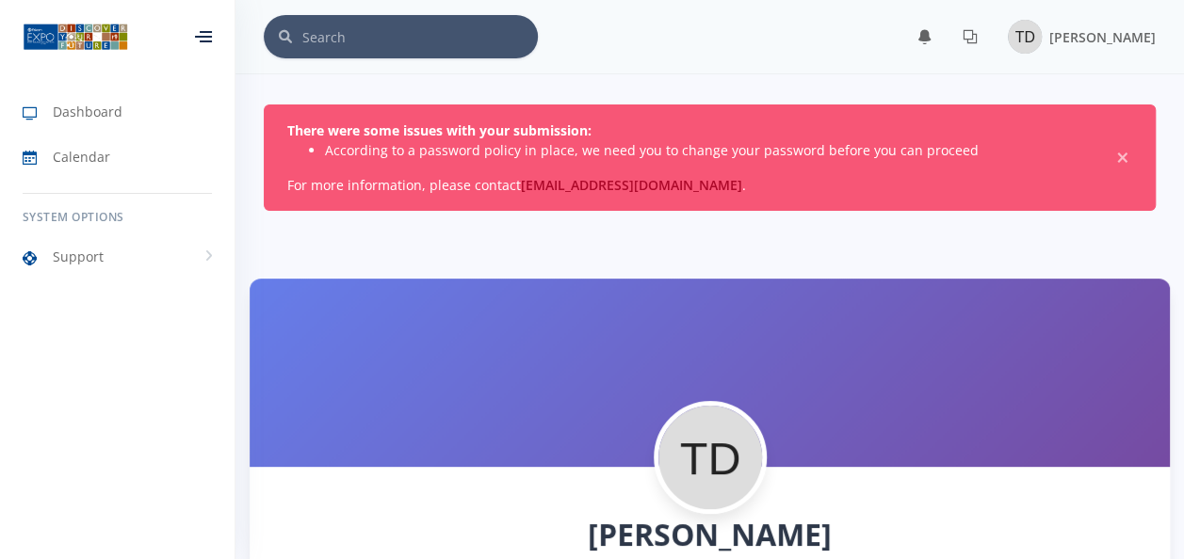
scroll to position [14, 14]
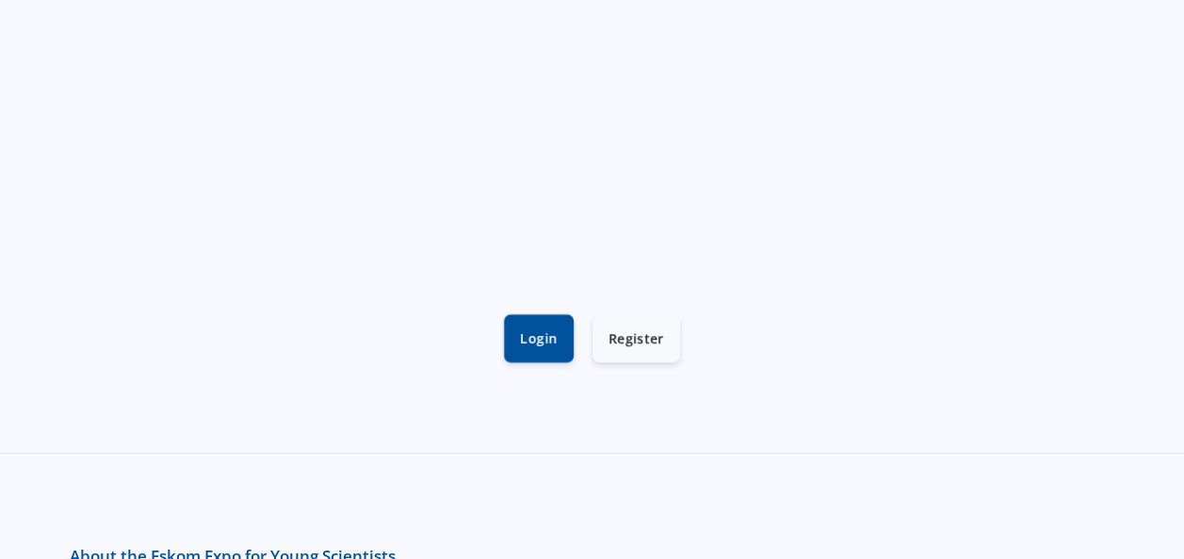
scroll to position [503, 0]
click at [537, 346] on link "Login" at bounding box center [539, 336] width 70 height 48
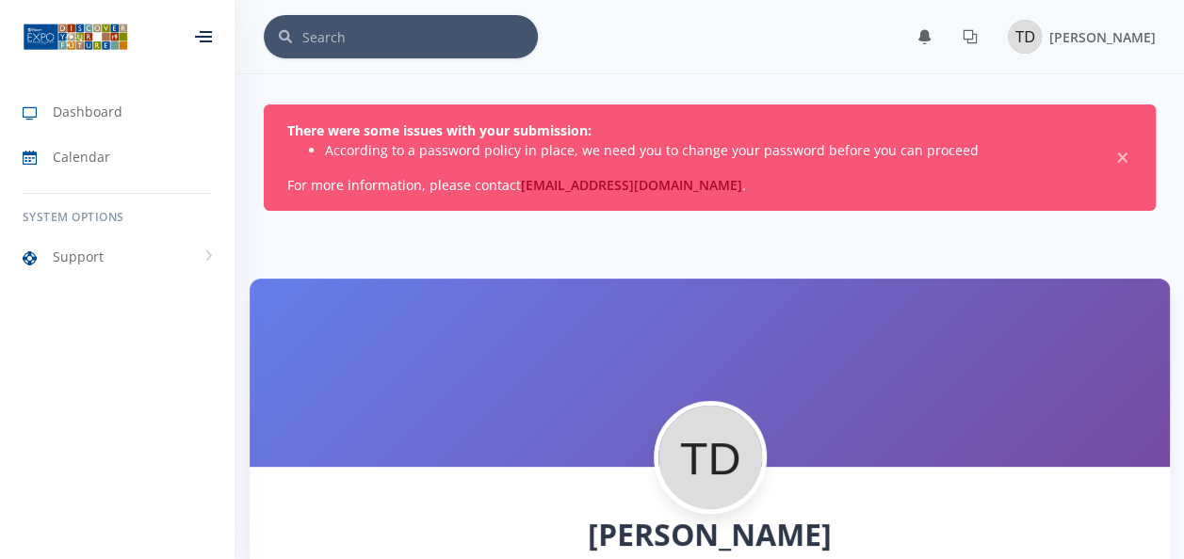
scroll to position [14, 14]
click at [1032, 40] on img at bounding box center [1025, 37] width 34 height 34
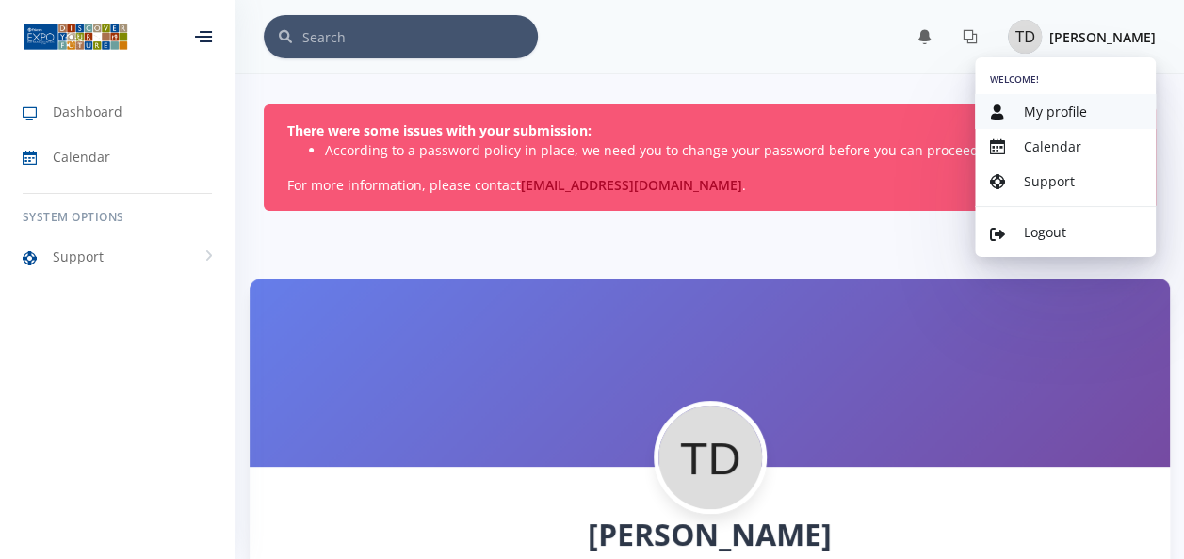
click at [1049, 115] on span "My profile" at bounding box center [1055, 112] width 63 height 18
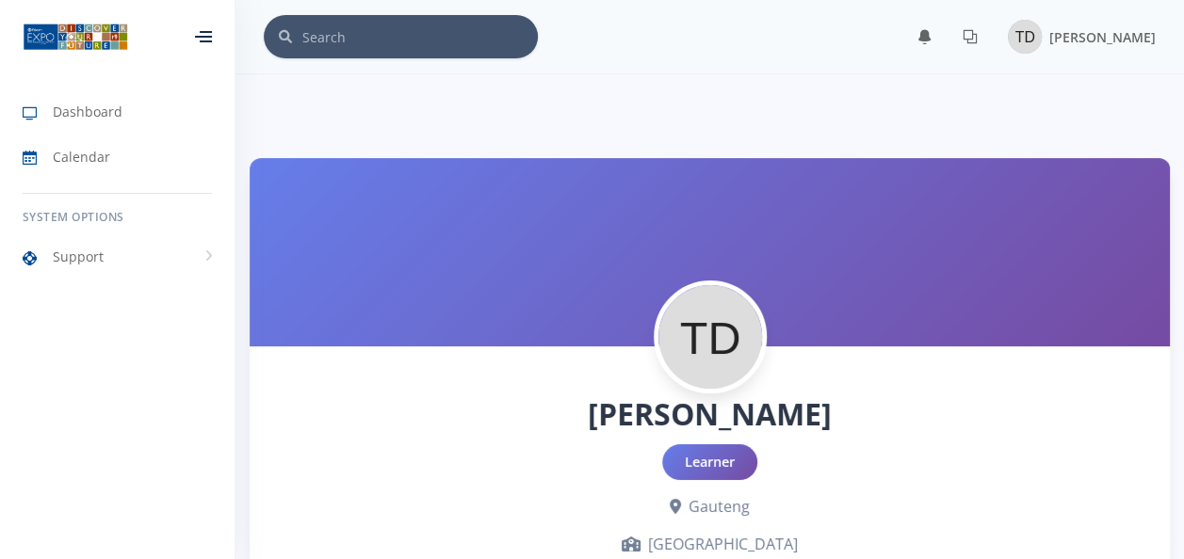
scroll to position [14, 14]
click at [62, 111] on span "Dashboard" at bounding box center [88, 112] width 70 height 20
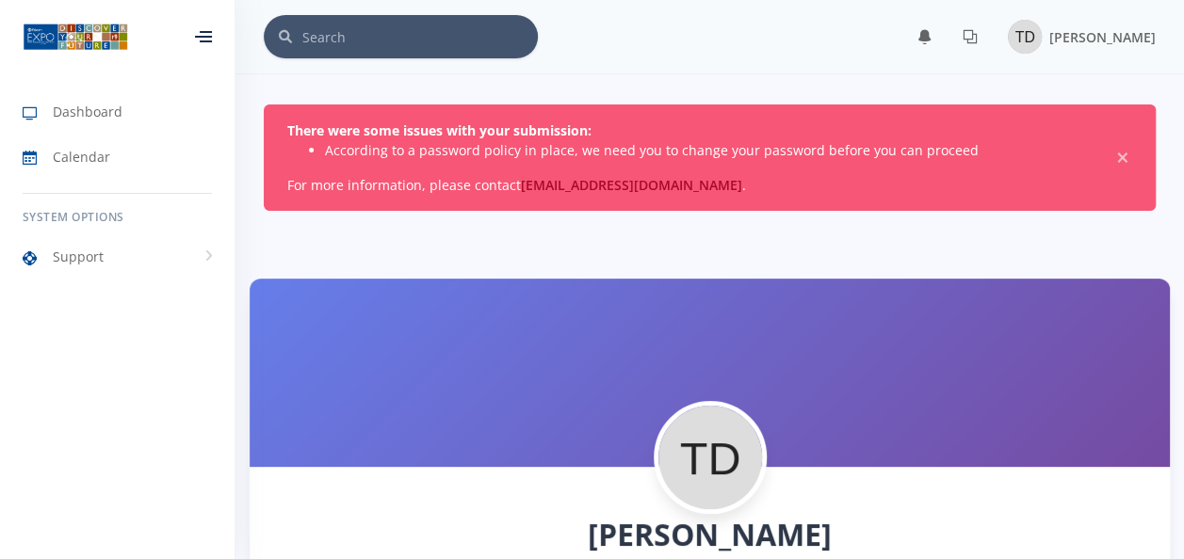
scroll to position [14, 14]
click at [968, 38] on icon at bounding box center [969, 36] width 15 height 15
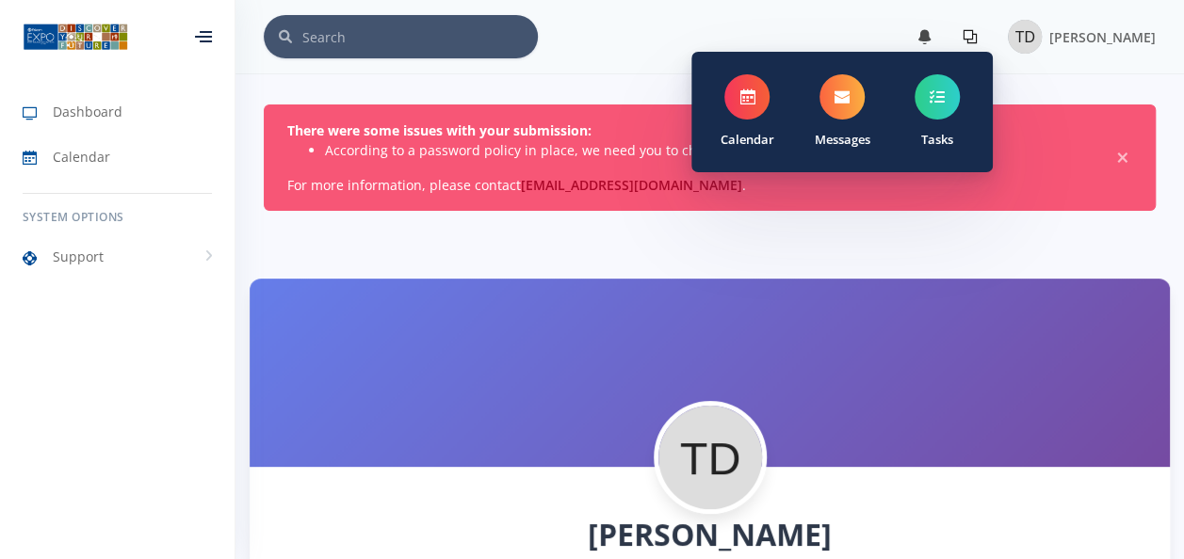
click at [927, 37] on icon at bounding box center [924, 36] width 15 height 15
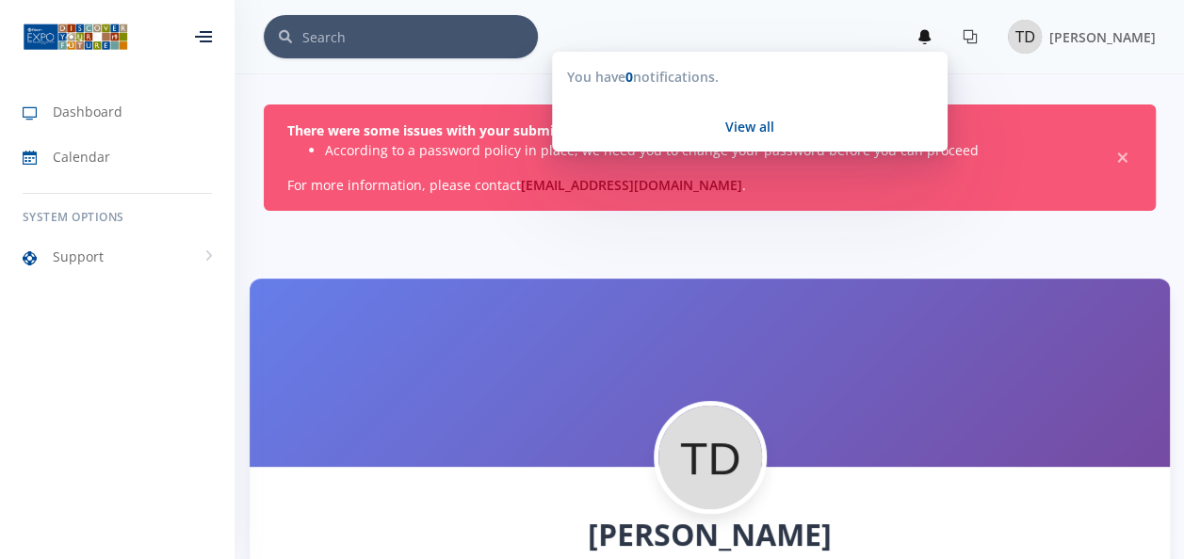
click at [968, 30] on icon at bounding box center [969, 36] width 15 height 15
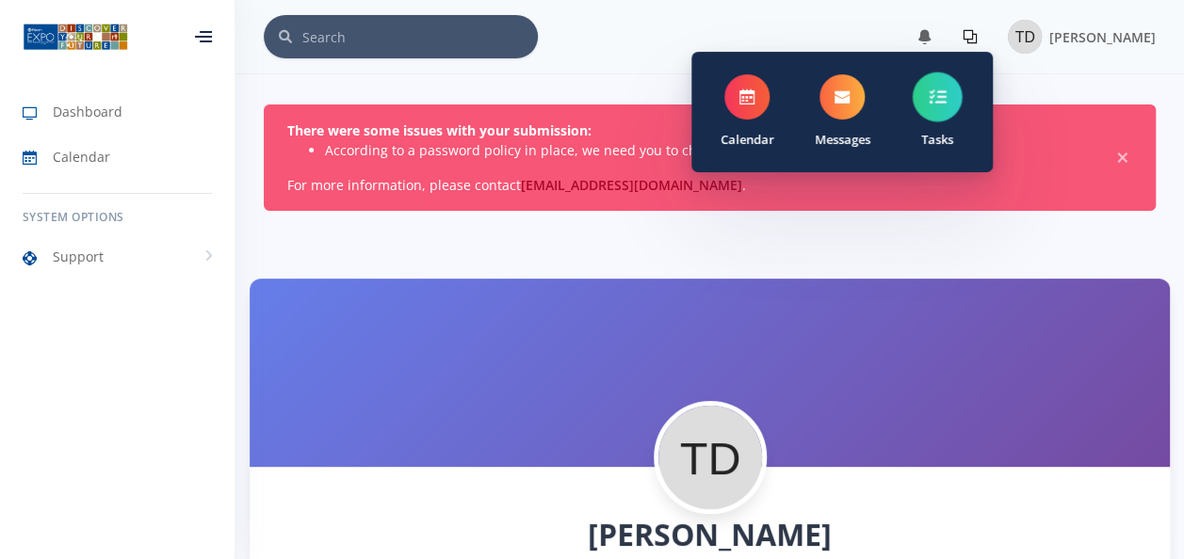
click at [940, 94] on icon at bounding box center [937, 97] width 17 height 17
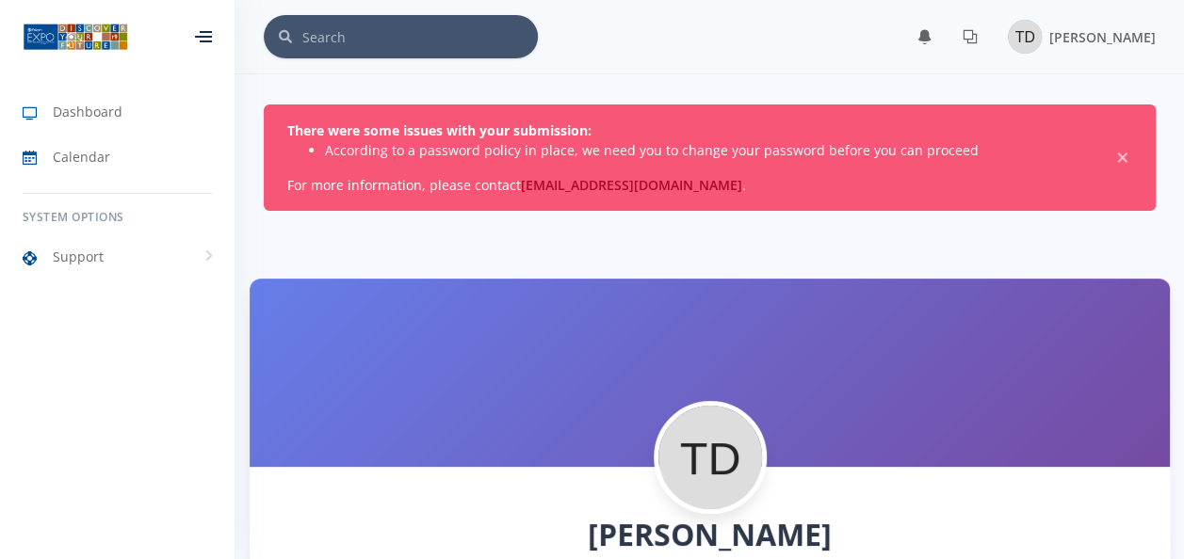
scroll to position [14, 14]
click at [1031, 29] on img at bounding box center [1025, 37] width 34 height 34
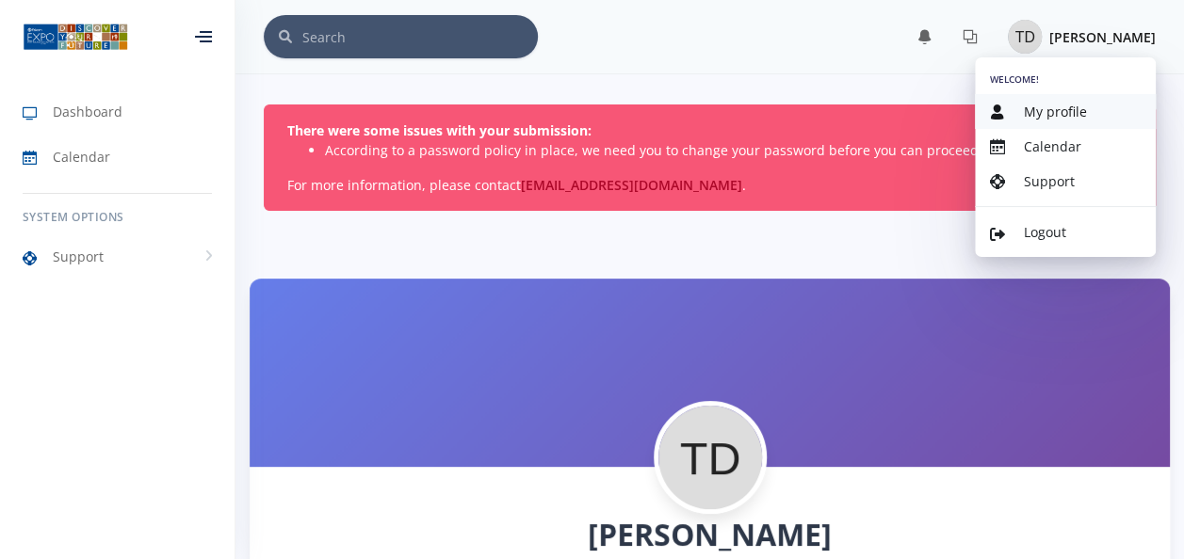
click at [1044, 105] on span "My profile" at bounding box center [1055, 112] width 63 height 18
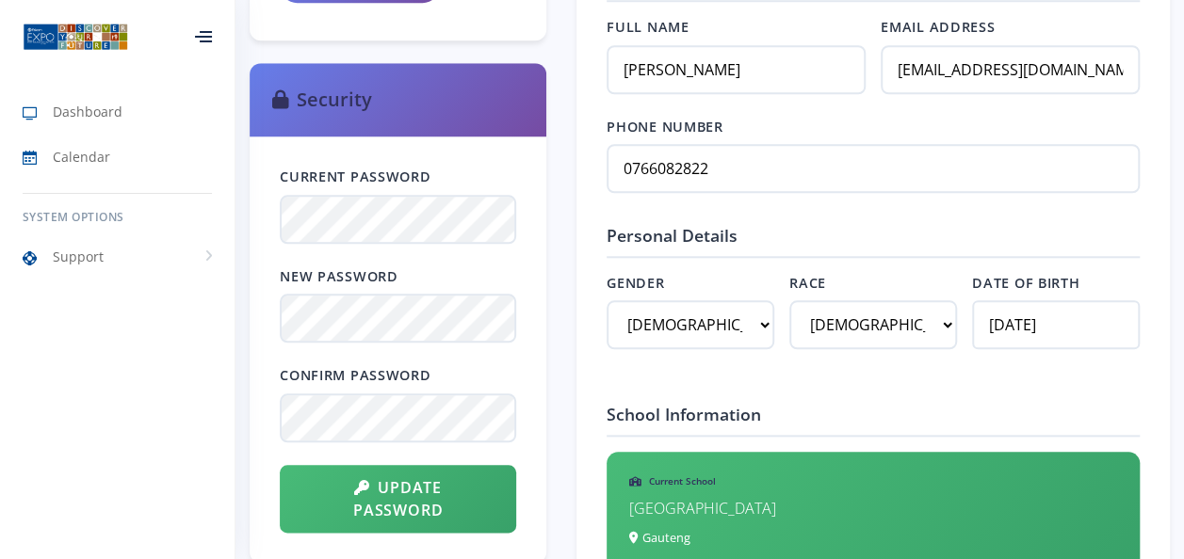
scroll to position [834, 0]
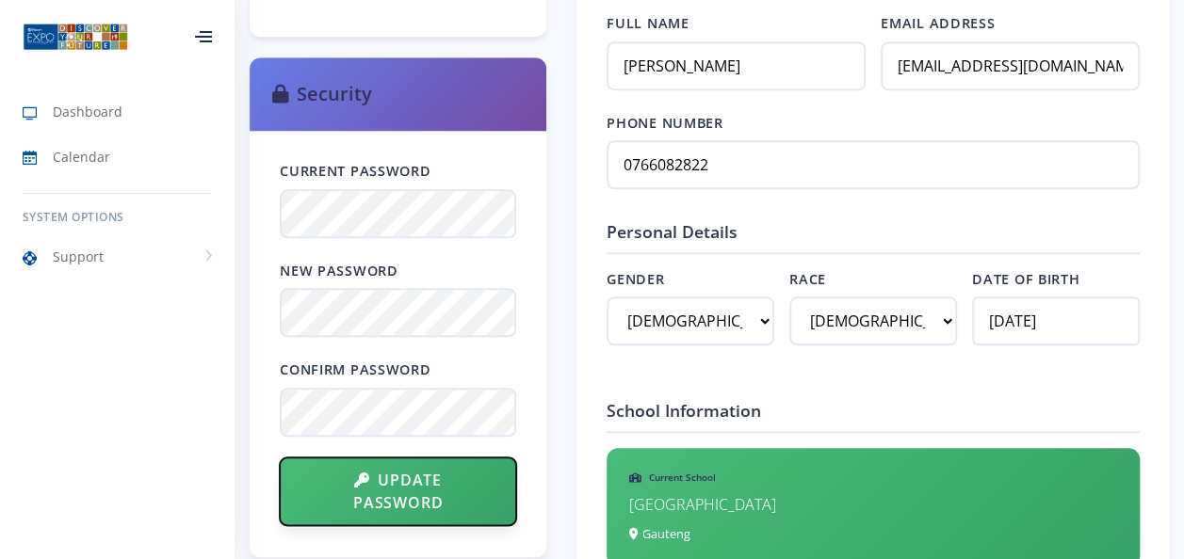
click at [378, 501] on button "Update Password" at bounding box center [398, 492] width 236 height 68
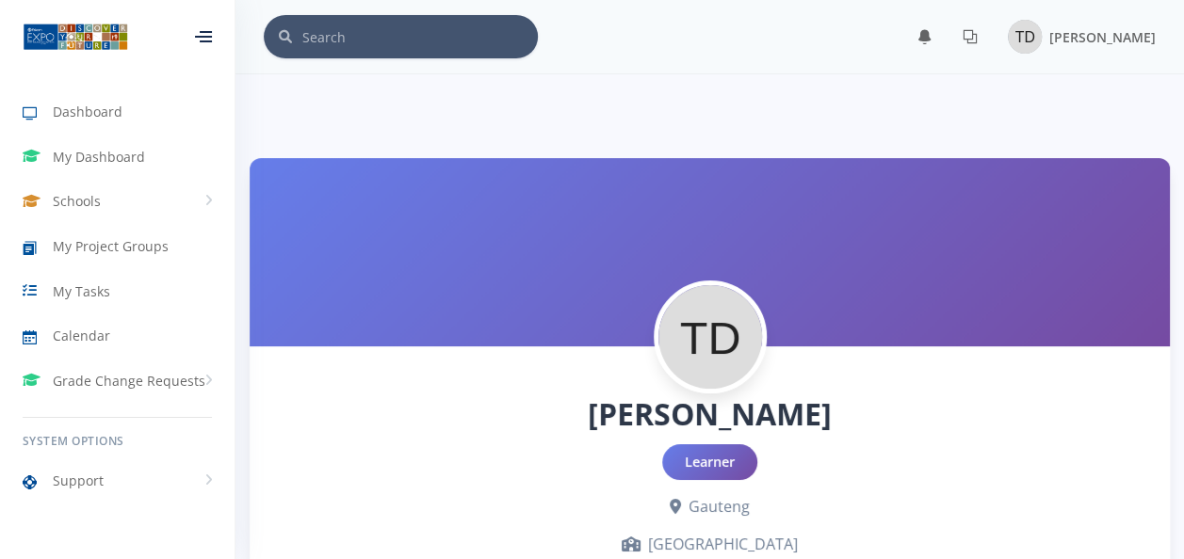
scroll to position [14, 14]
click at [102, 240] on span "My Project Groups" at bounding box center [111, 246] width 116 height 20
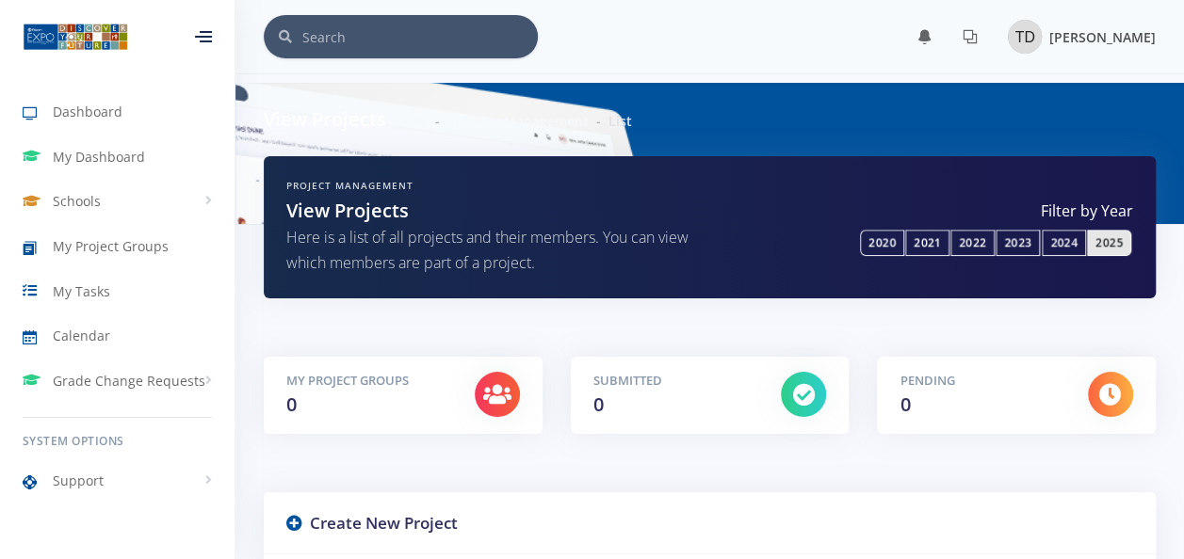
click at [1032, 39] on img at bounding box center [1025, 37] width 34 height 34
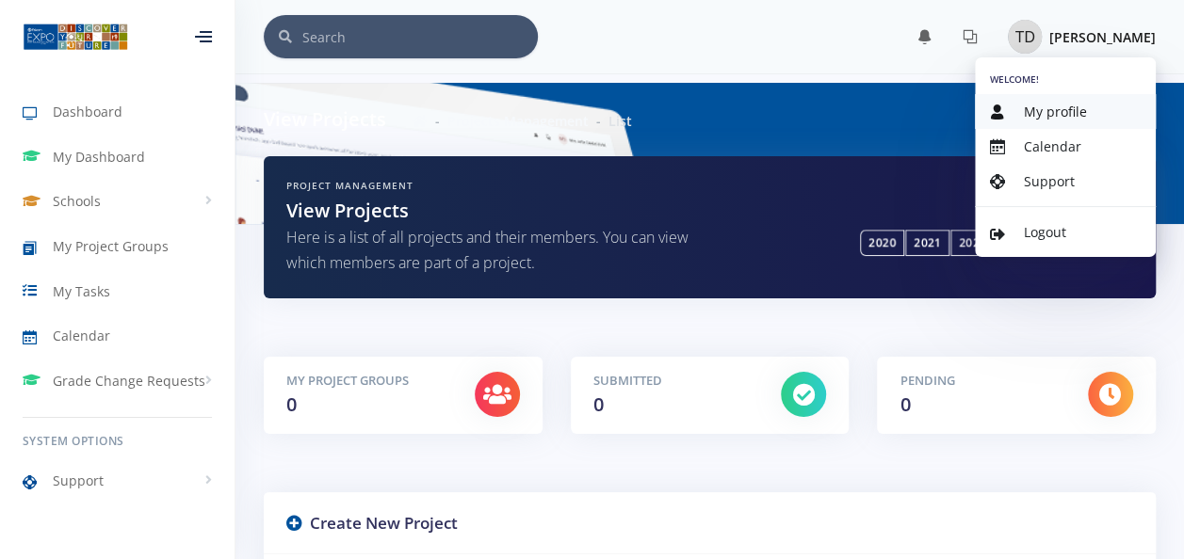
click at [1045, 116] on span "My profile" at bounding box center [1055, 112] width 63 height 18
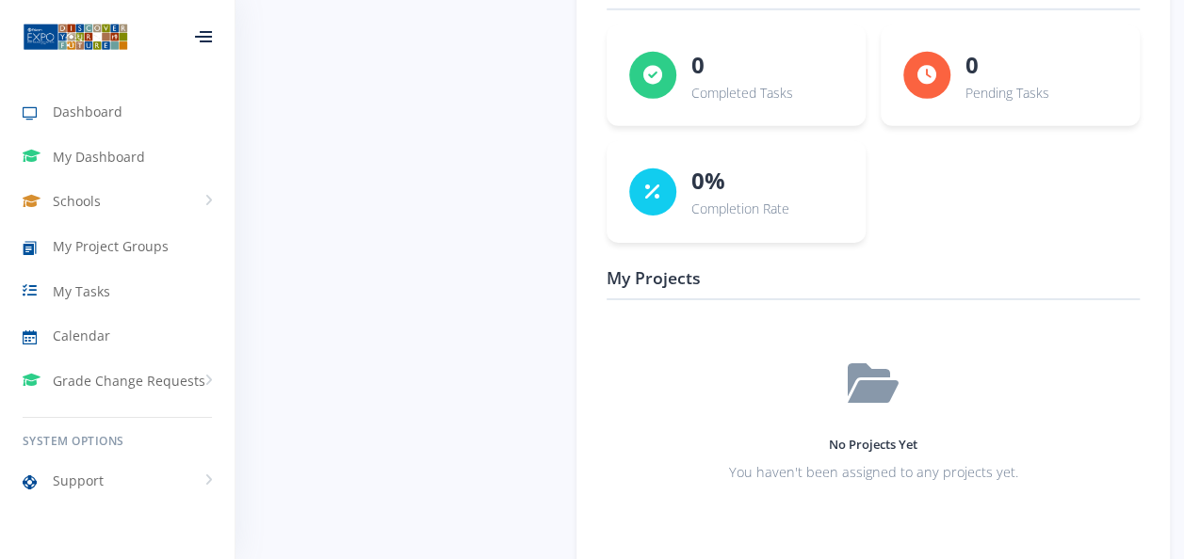
scroll to position [2955, 0]
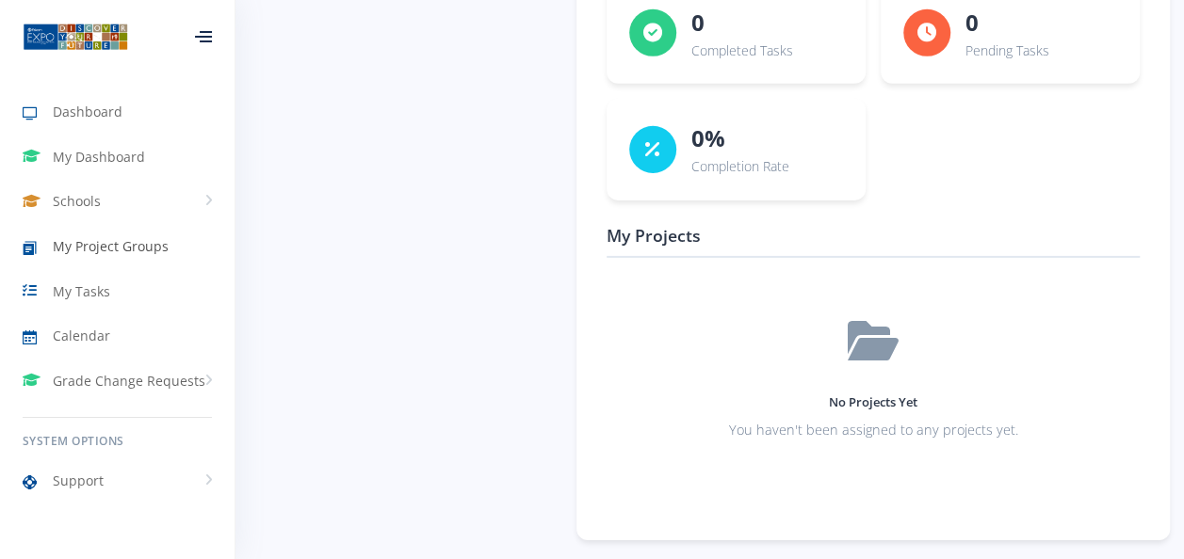
click at [86, 235] on link "My Project Groups" at bounding box center [117, 246] width 234 height 43
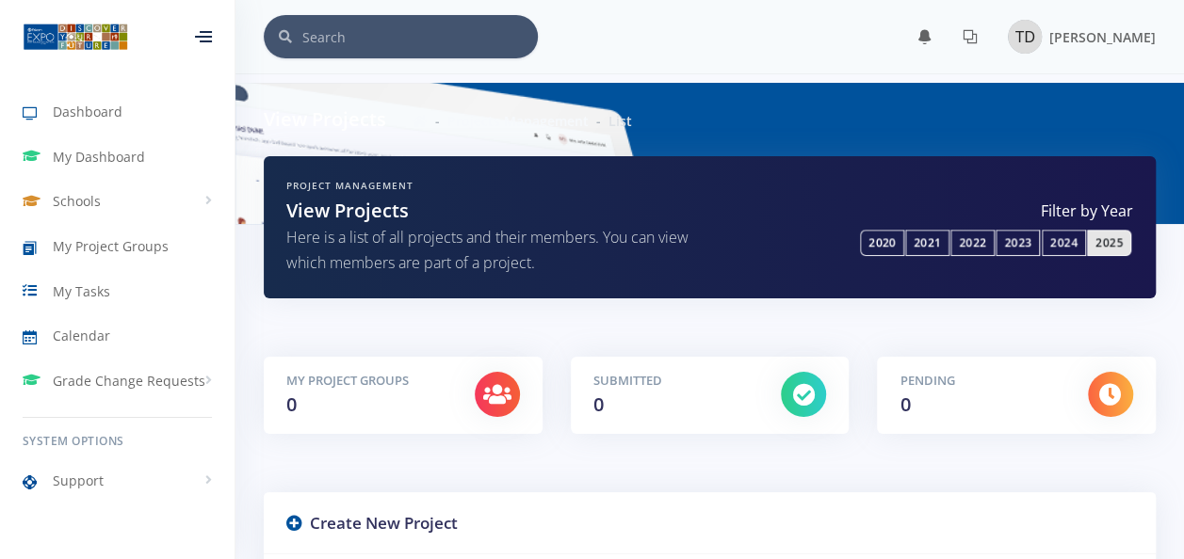
scroll to position [14, 14]
click at [1106, 237] on link "2025" at bounding box center [1109, 243] width 44 height 26
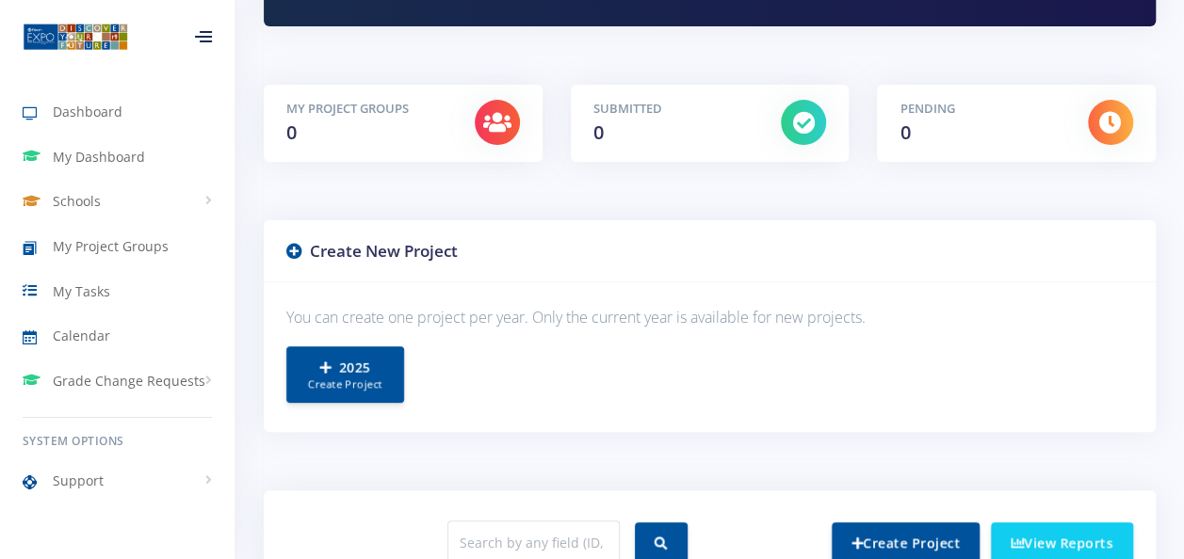
scroll to position [279, 0]
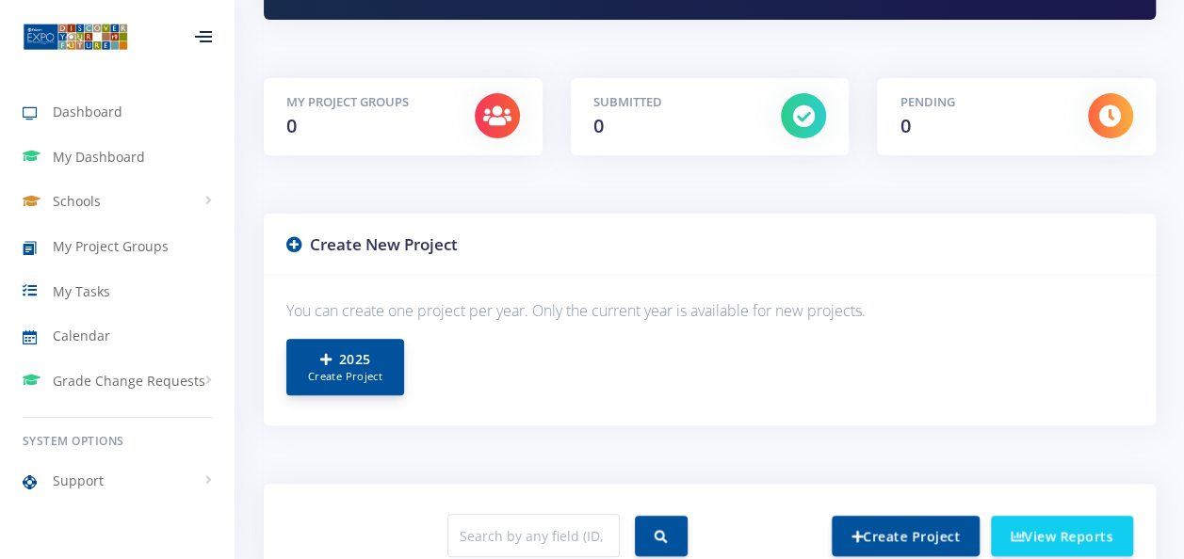
click at [331, 371] on small "Create Project" at bounding box center [345, 377] width 78 height 16
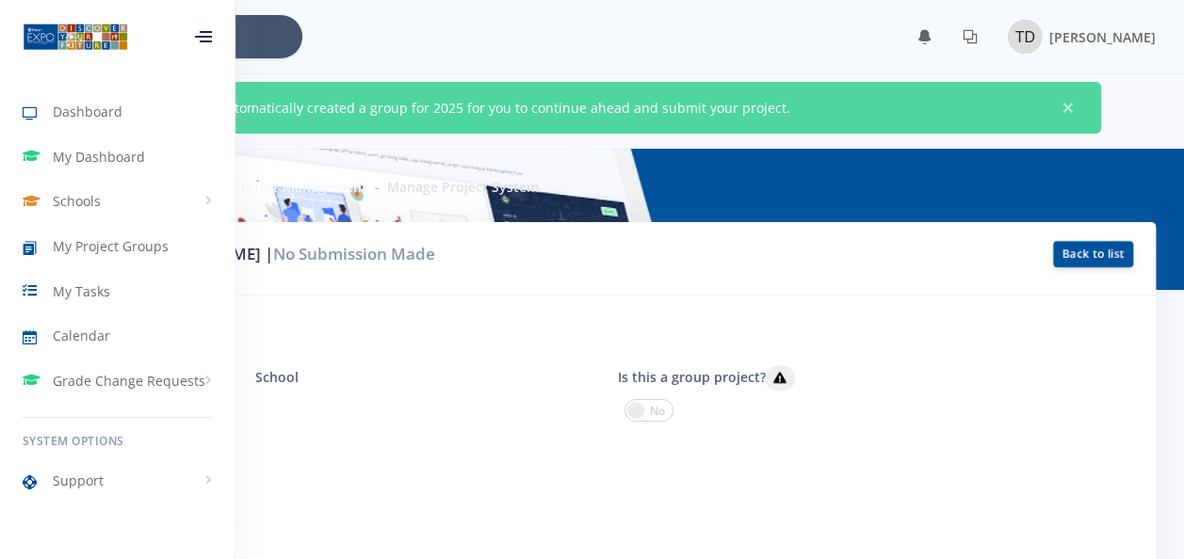
scroll to position [14, 14]
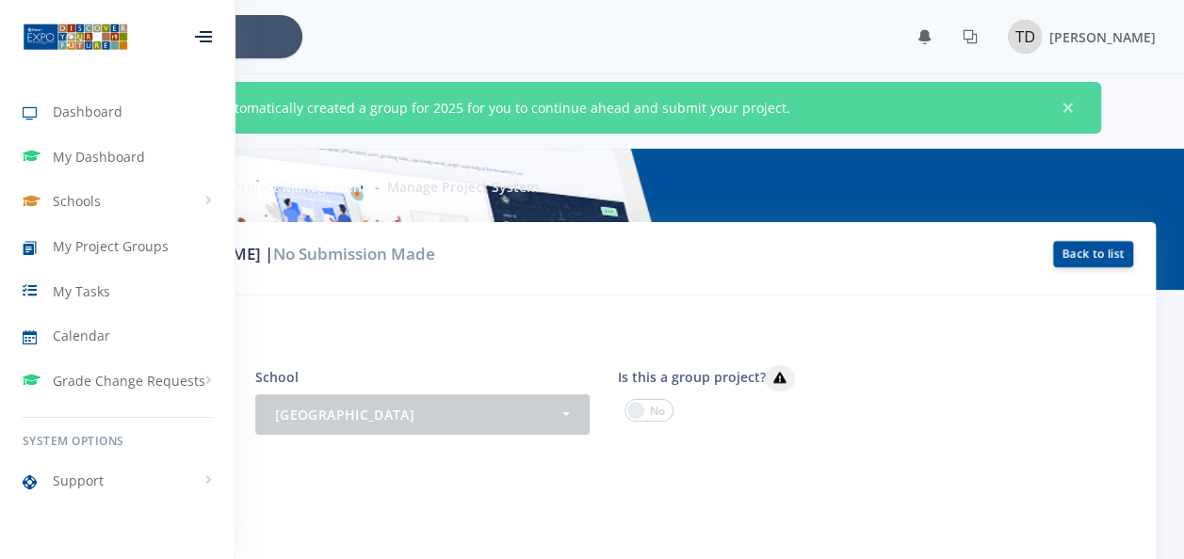
click at [1019, 310] on div "Project information Project System ID 9943 School - Maphanzela Primary School M…" at bounding box center [591, 469] width 1127 height 347
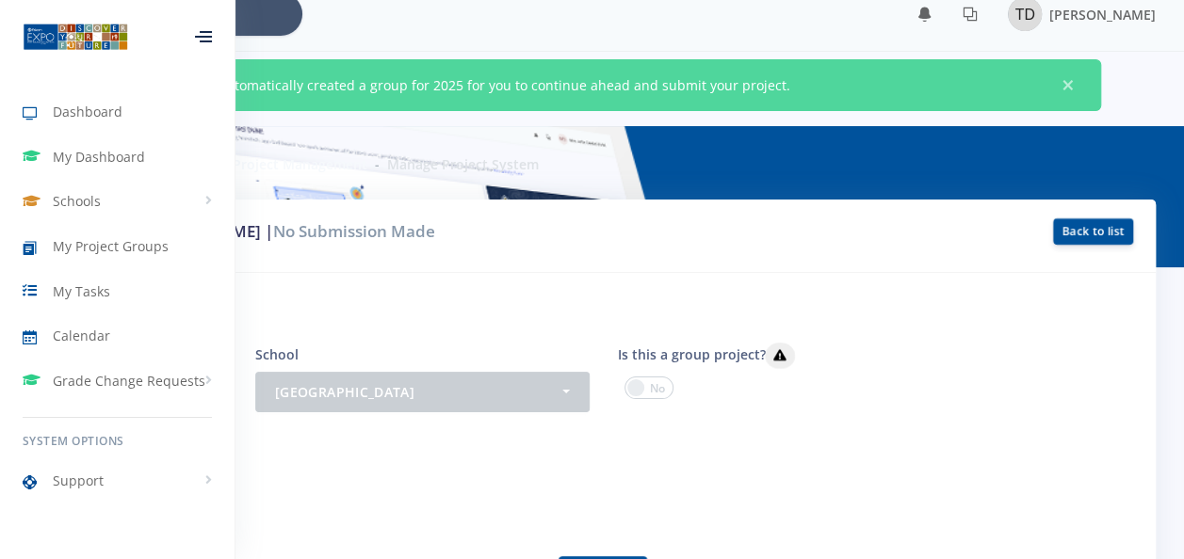
scroll to position [19, 0]
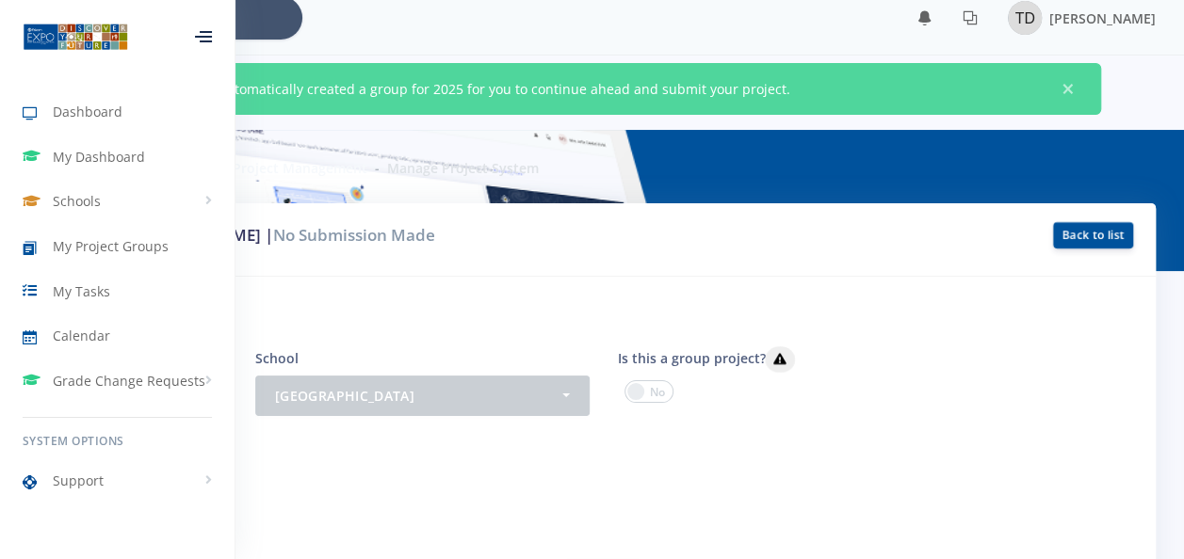
click at [198, 41] on div at bounding box center [203, 36] width 17 height 11
click at [198, 41] on icon at bounding box center [203, 41] width 17 height 2
click at [377, 24] on div "× You have 0 notifications." at bounding box center [591, 17] width 1127 height 43
click at [249, 9] on input "text" at bounding box center [246, 17] width 358 height 43
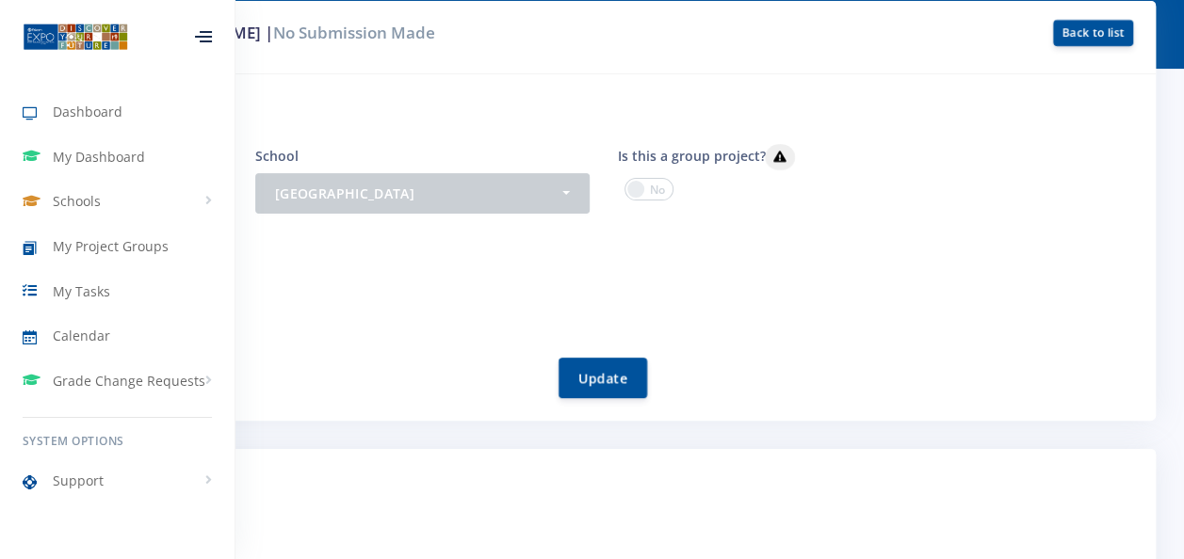
scroll to position [308, 0]
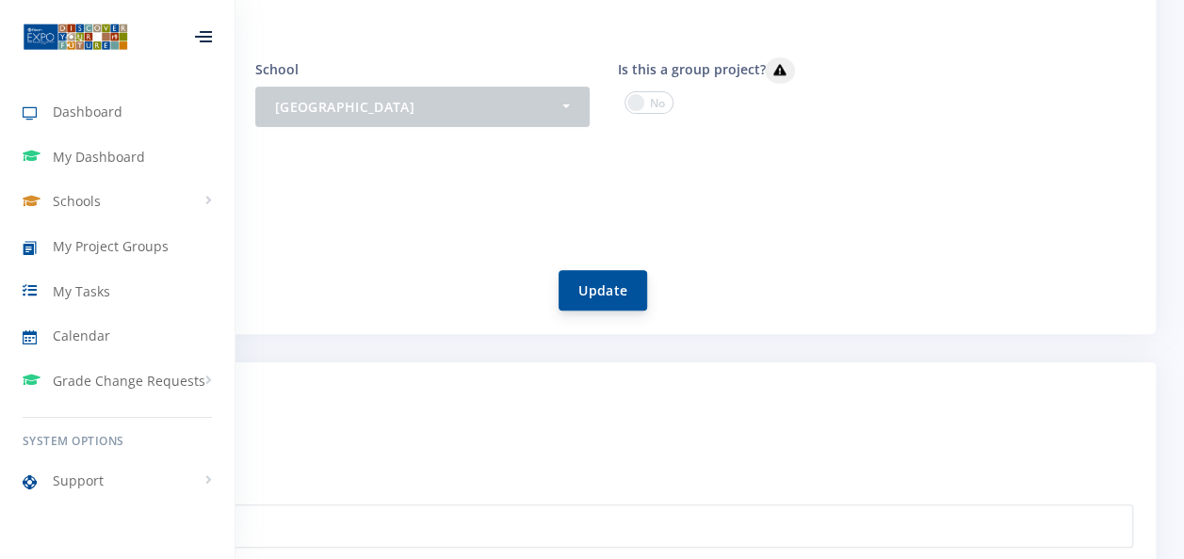
click at [598, 290] on button "Update" at bounding box center [602, 290] width 89 height 40
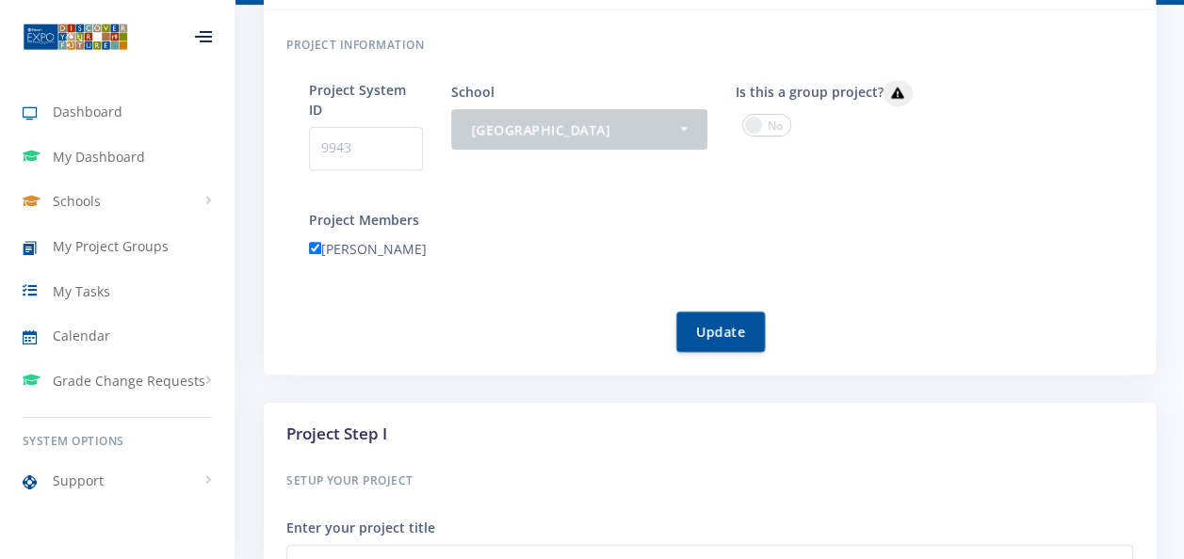
scroll to position [14, 14]
drag, startPoint x: 1183, startPoint y: 137, endPoint x: 1185, endPoint y: 160, distance: 23.6
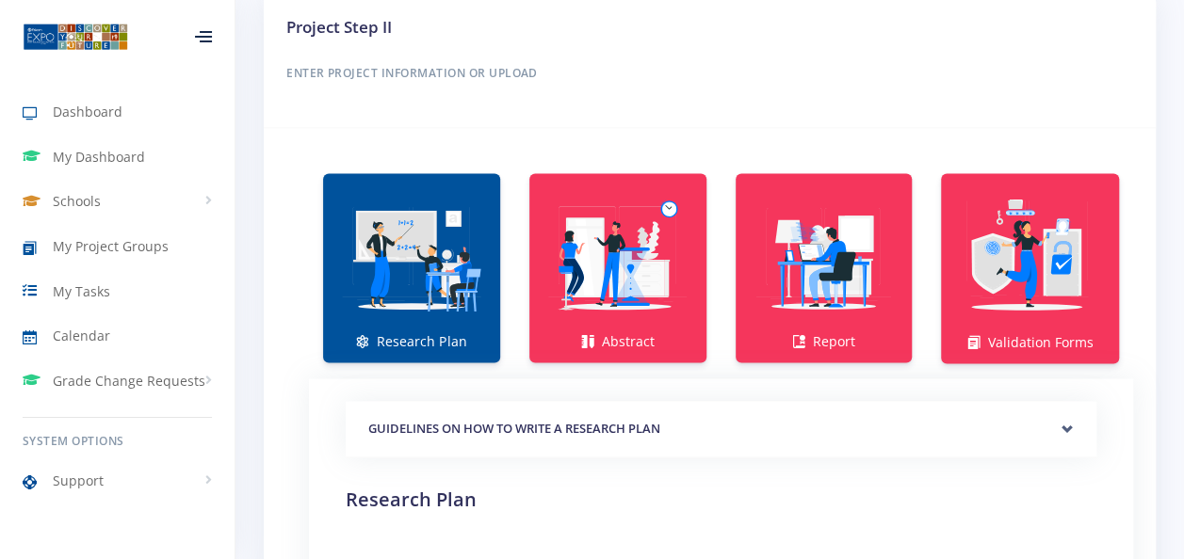
scroll to position [1192, 0]
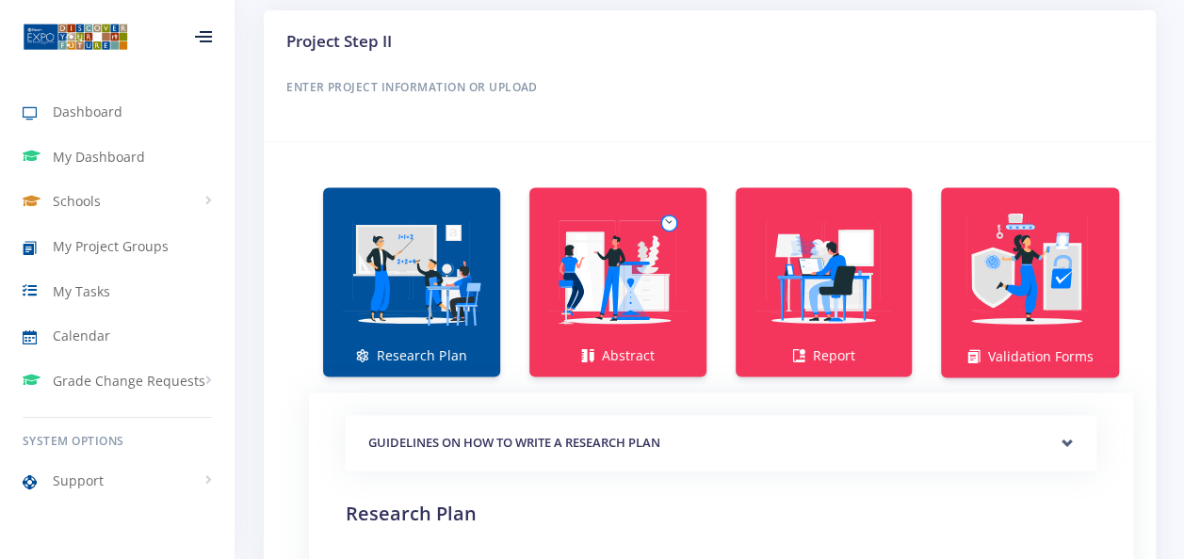
click at [436, 244] on img at bounding box center [411, 272] width 147 height 147
click at [400, 281] on img at bounding box center [411, 272] width 147 height 147
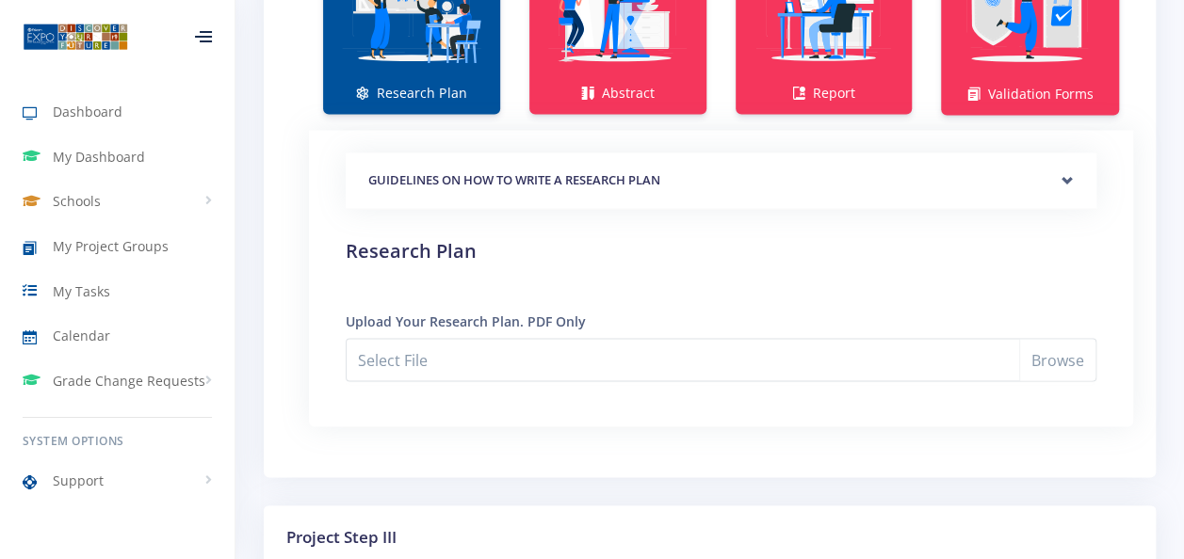
scroll to position [1458, 0]
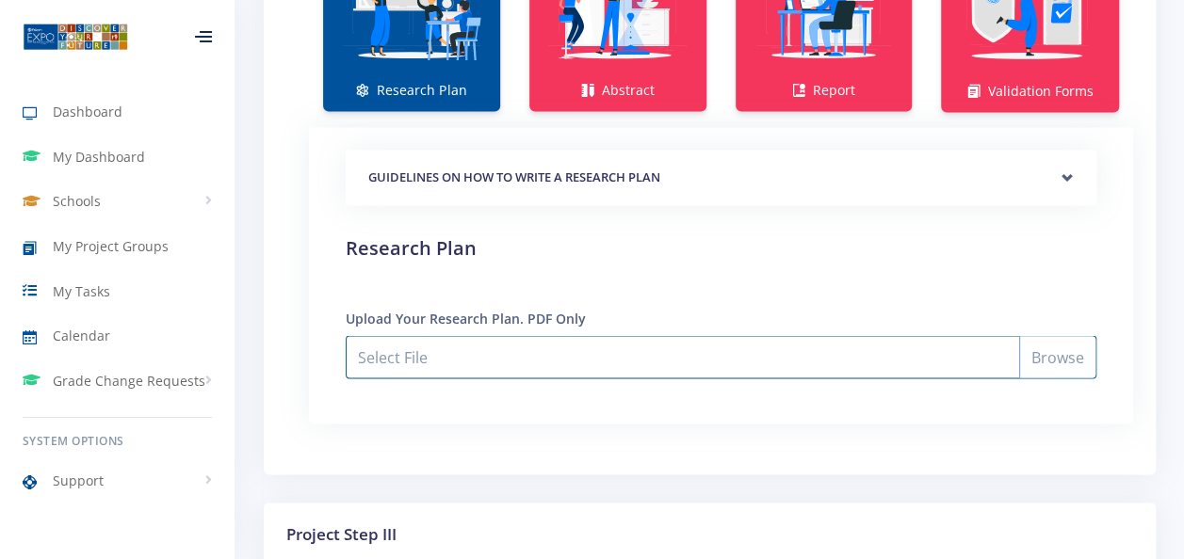
click at [1059, 335] on input "Select File" at bounding box center [721, 356] width 751 height 43
type input "C:\fakepath\Revised research plan.pdf"
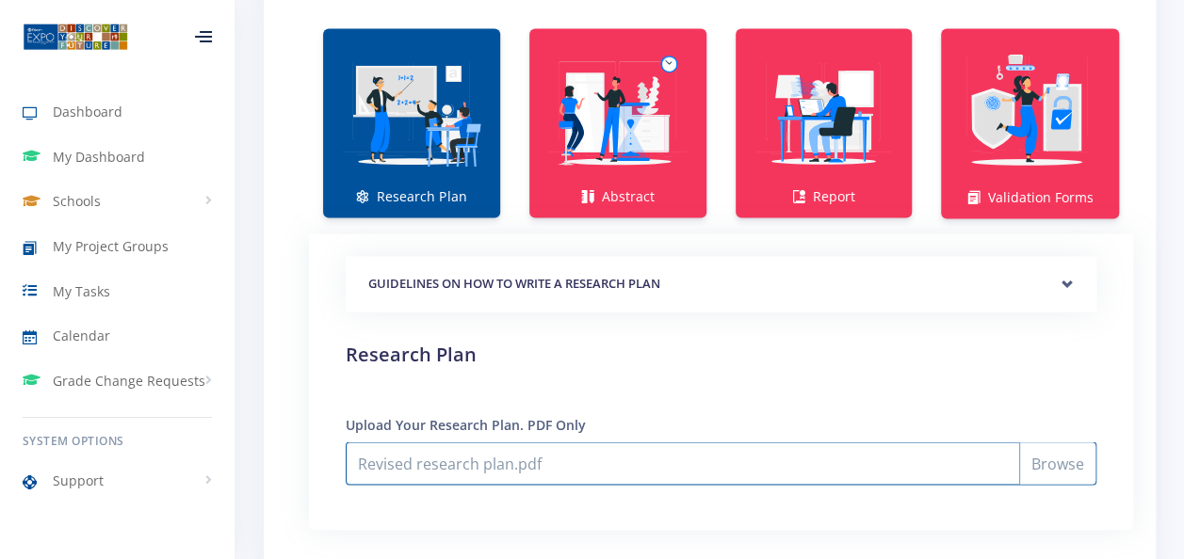
scroll to position [1377, 0]
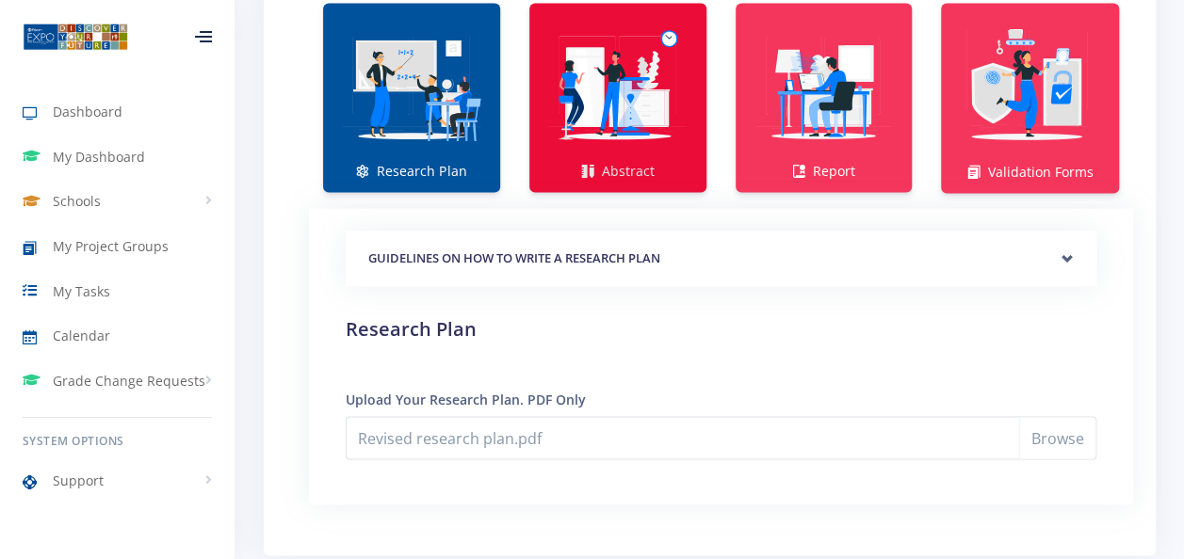
click at [659, 84] on img at bounding box center [617, 87] width 147 height 147
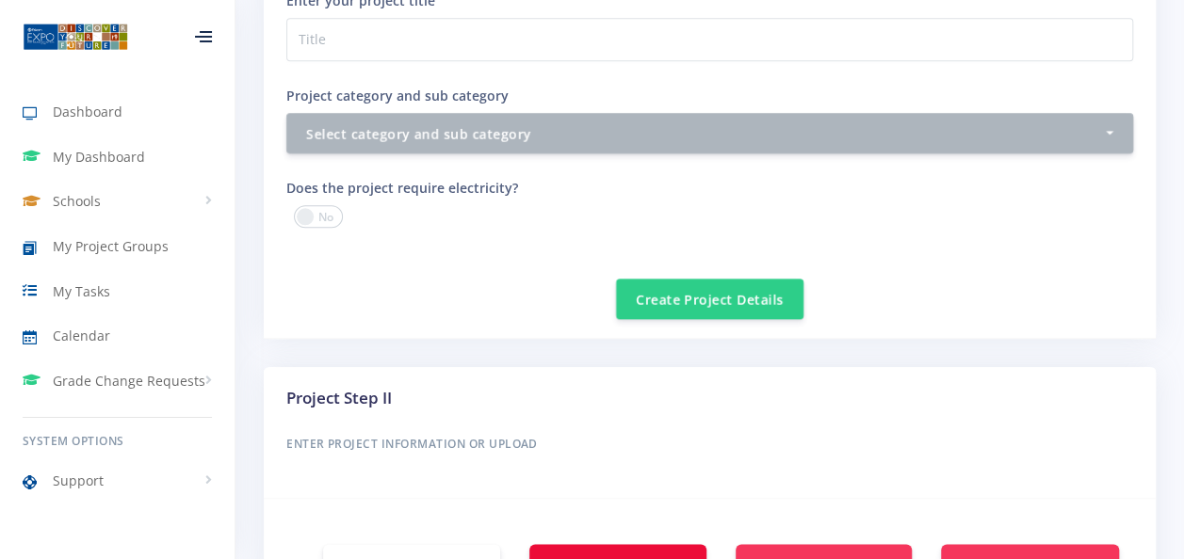
scroll to position [831, 0]
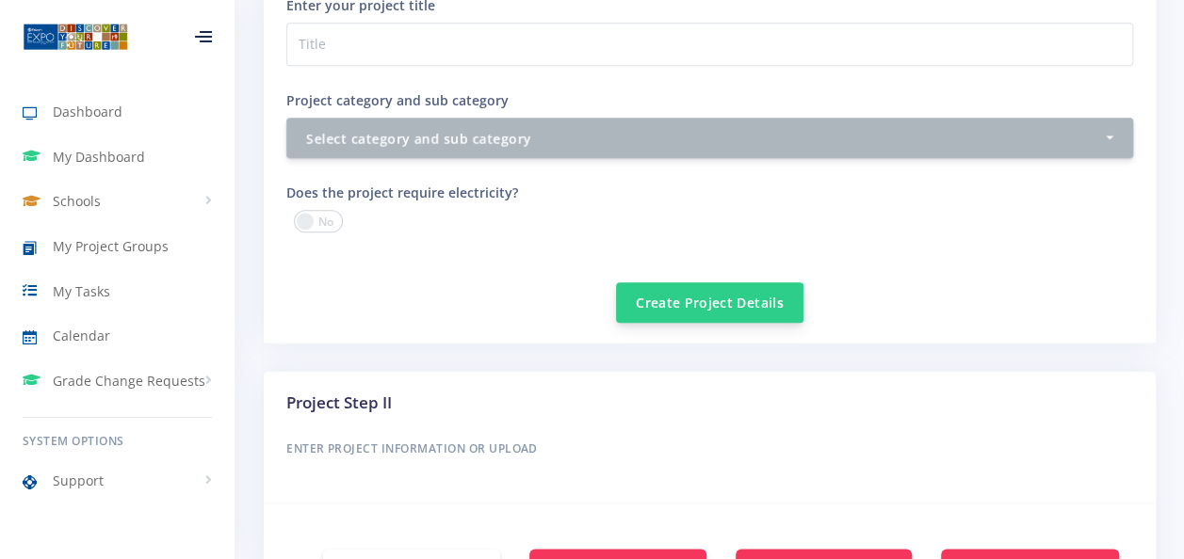
click at [729, 283] on button "Create Project Details" at bounding box center [709, 303] width 187 height 40
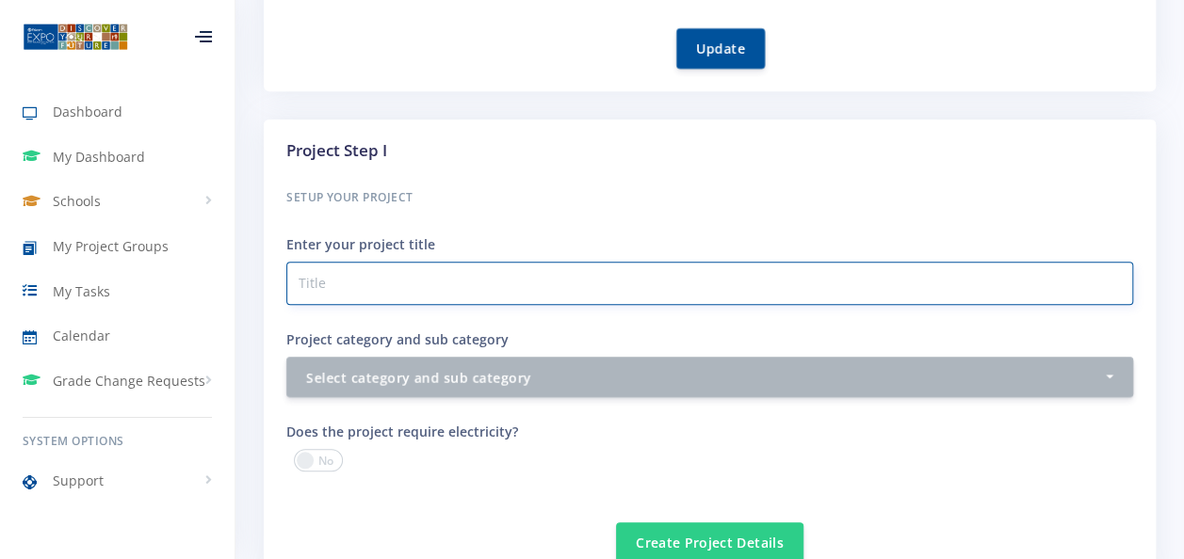
scroll to position [590, 0]
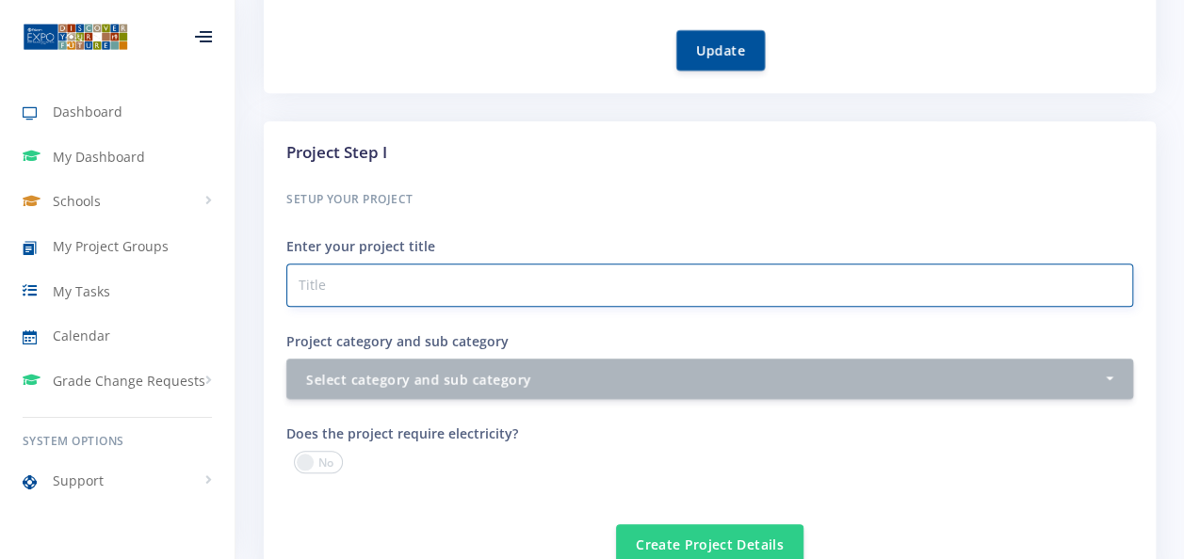
click at [411, 272] on input "Project category and sub category" at bounding box center [709, 285] width 847 height 43
paste input "Designing a Smart Hybrid Power Station Using Coal, Solar Energy, and Molten Sal…"
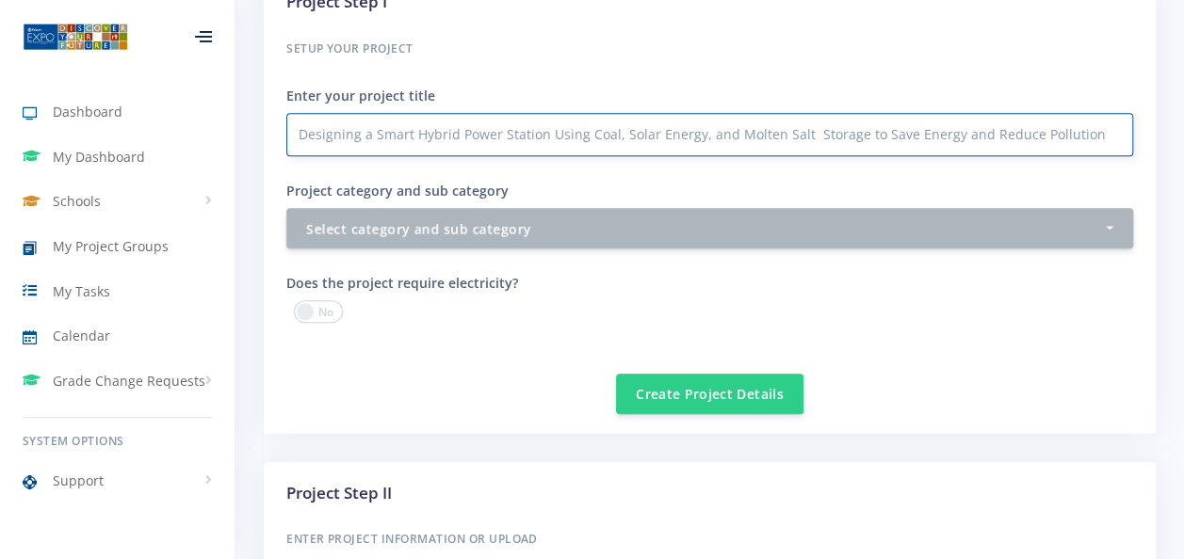
scroll to position [746, 0]
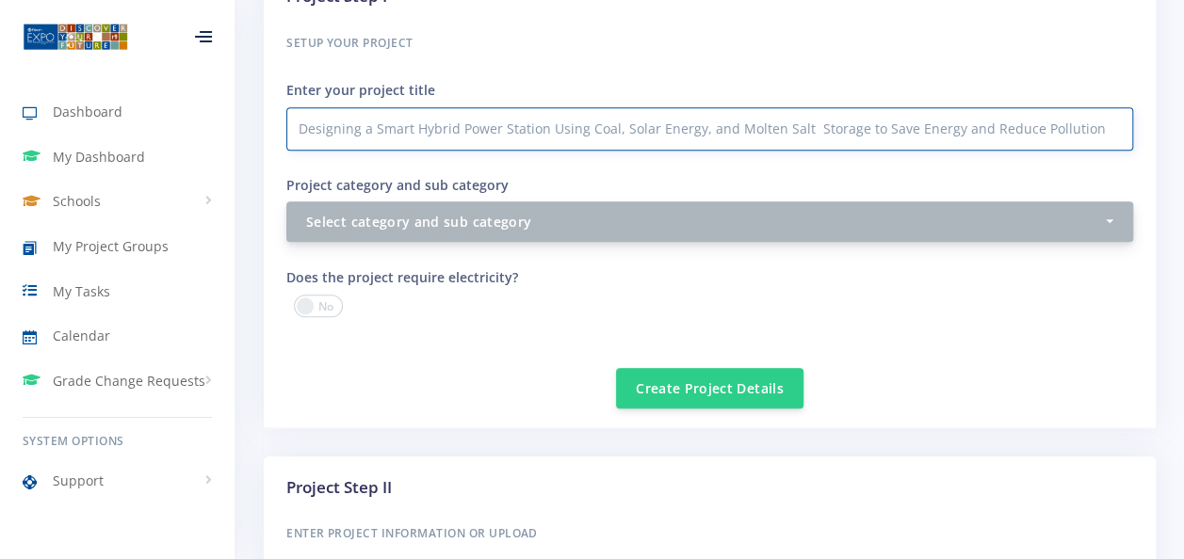
type input "Designing a Smart Hybrid Power Station Using Coal, Solar Energy, and Molten Sal…"
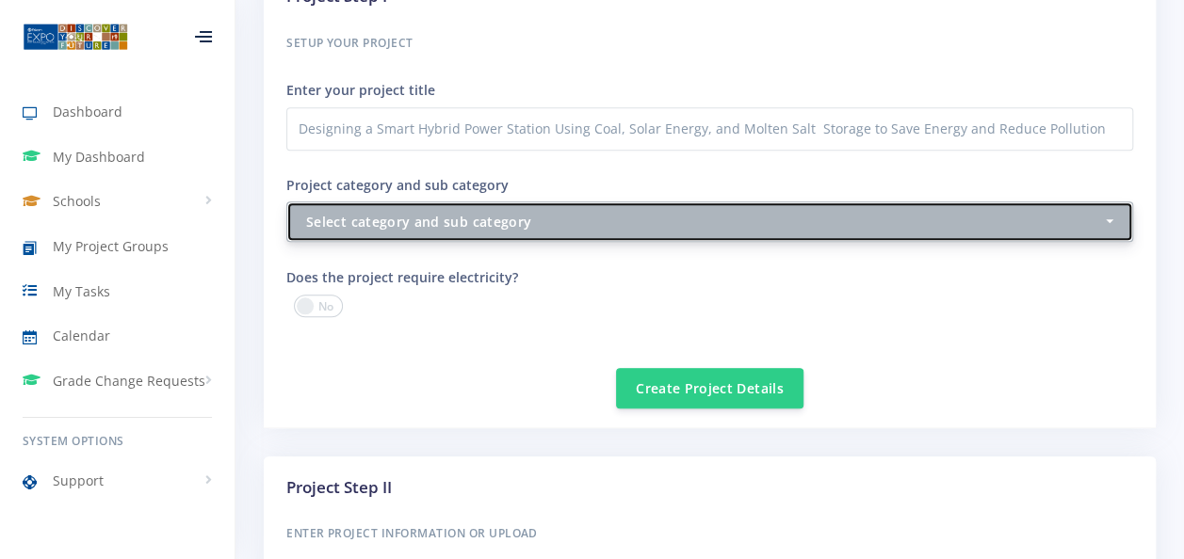
click at [778, 212] on div "Select category and sub category" at bounding box center [704, 222] width 796 height 20
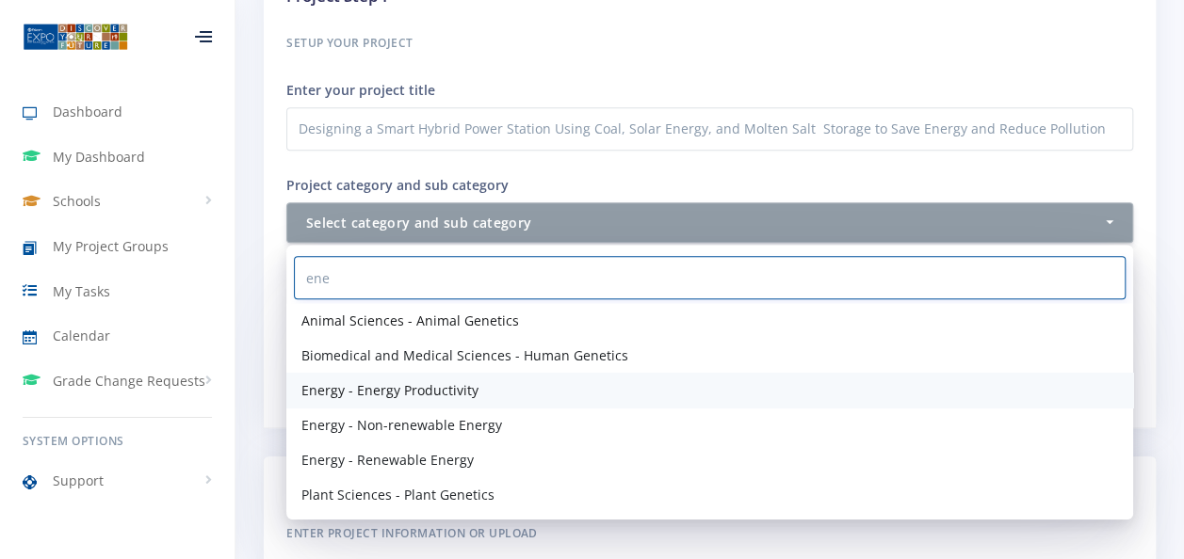
type input "ene"
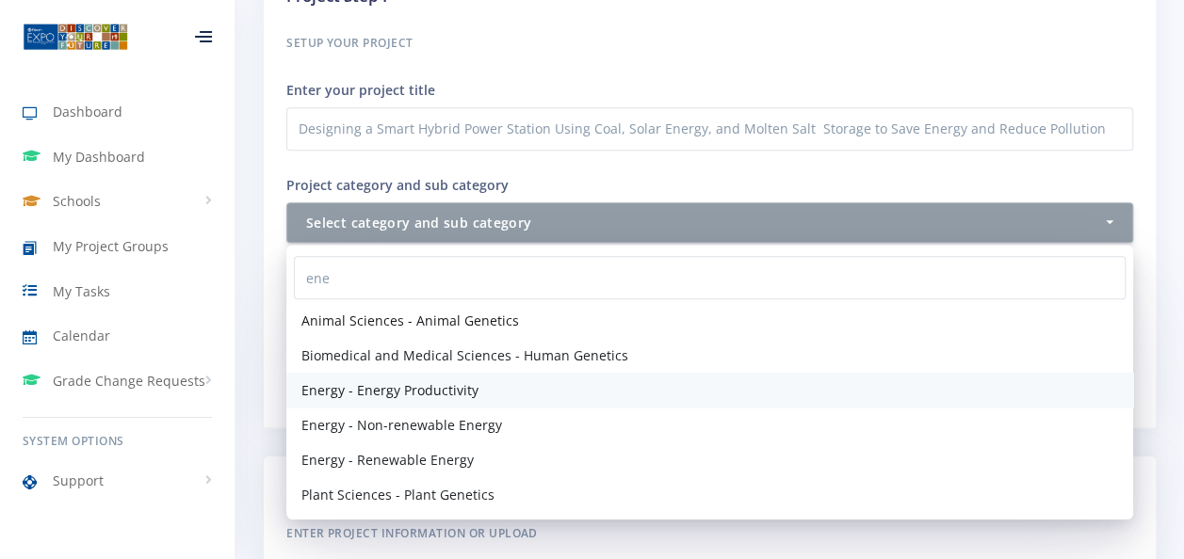
click at [412, 380] on span "Energy - Energy Productivity" at bounding box center [389, 390] width 177 height 20
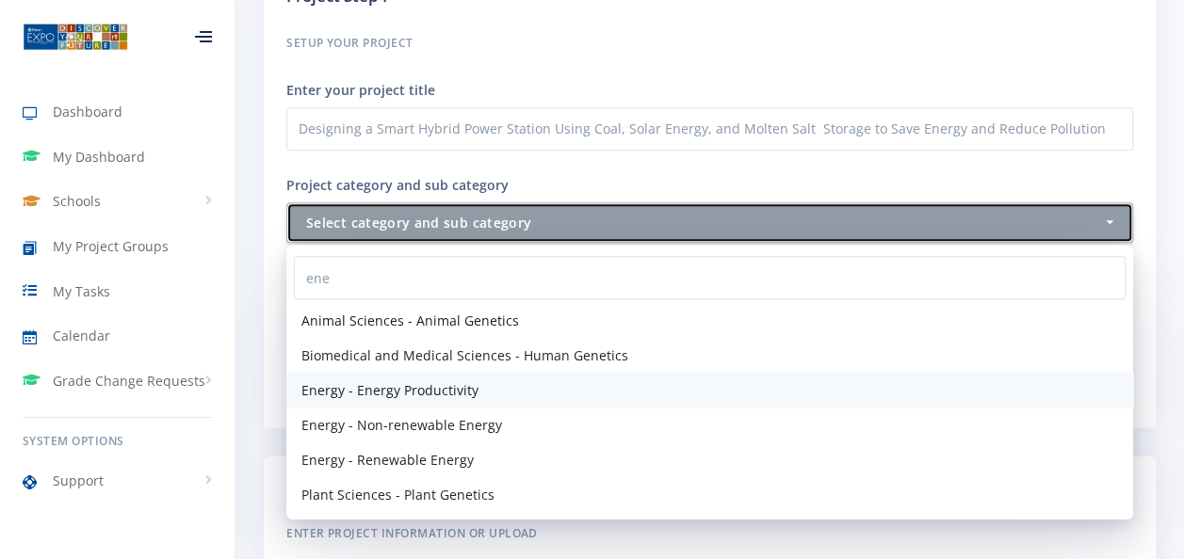
select select "38"
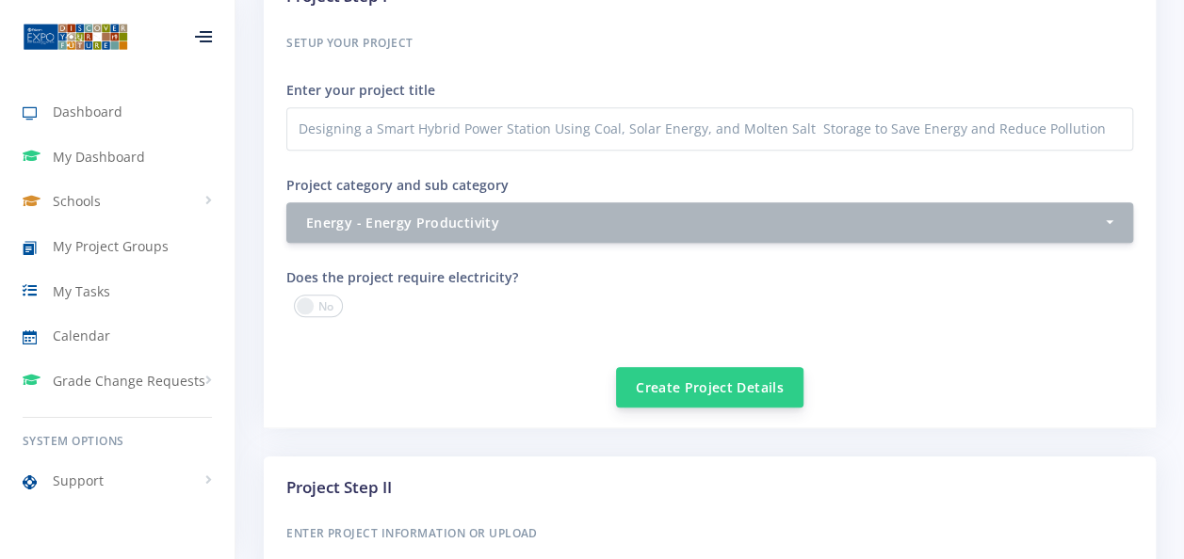
click at [703, 367] on button "Create Project Details" at bounding box center [709, 387] width 187 height 40
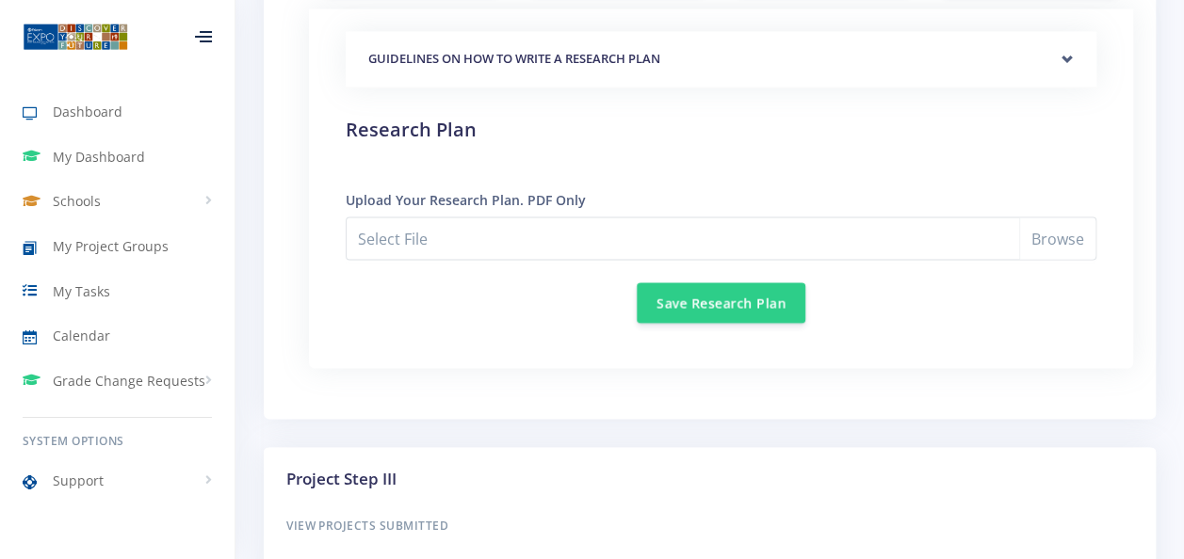
scroll to position [1615, 0]
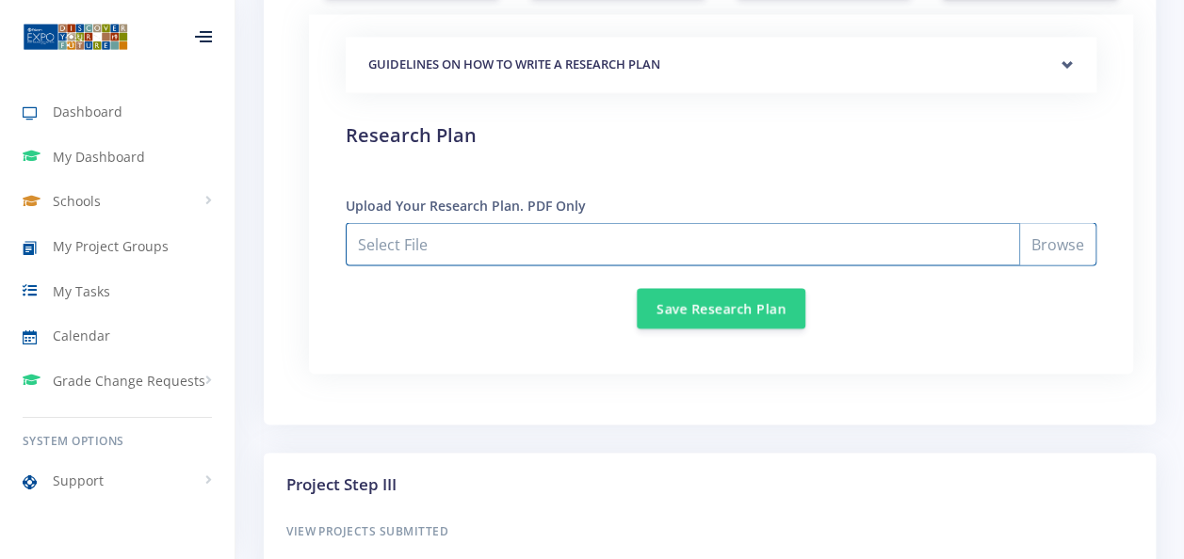
click at [1061, 230] on input "Select File" at bounding box center [721, 243] width 751 height 43
type input "C:\fakepath\Revised research plan.pdf"
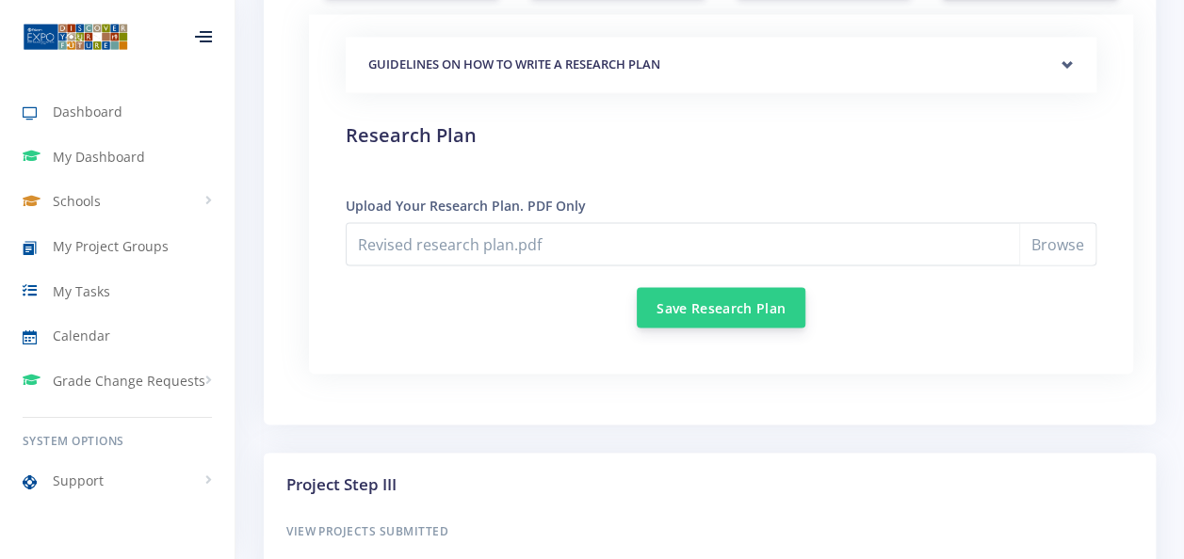
click at [700, 287] on button "Save Research Plan" at bounding box center [721, 307] width 169 height 40
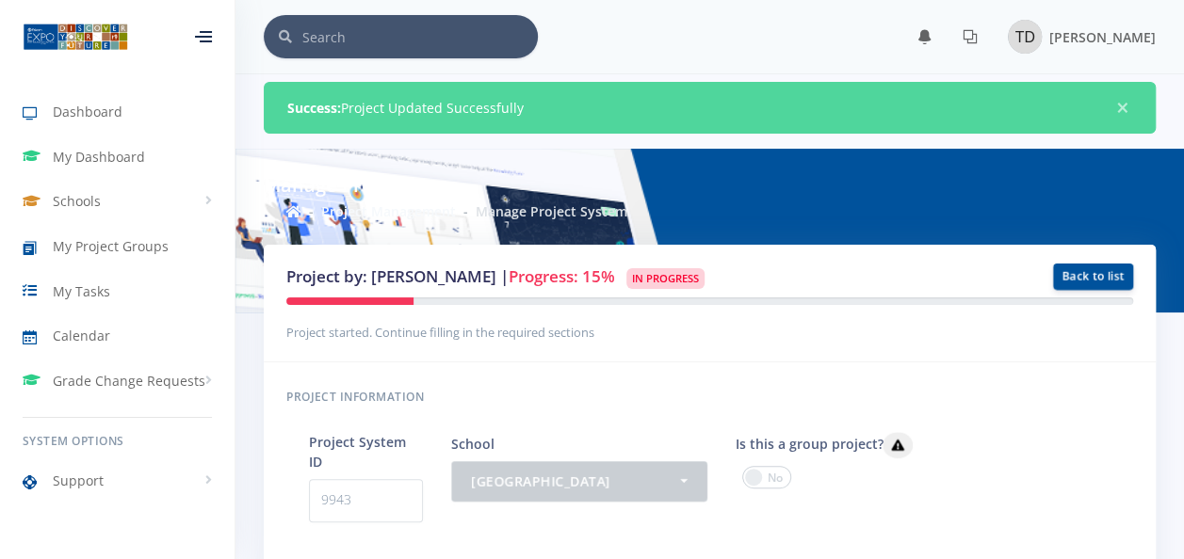
scroll to position [14, 14]
drag, startPoint x: 1177, startPoint y: 98, endPoint x: 1190, endPoint y: 156, distance: 59.9
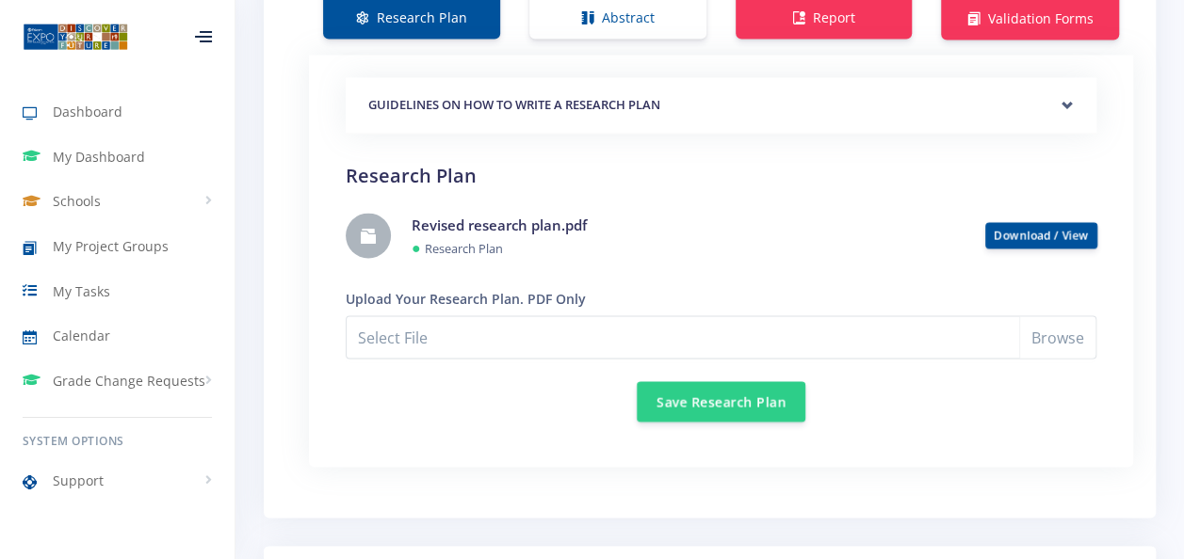
scroll to position [1580, 0]
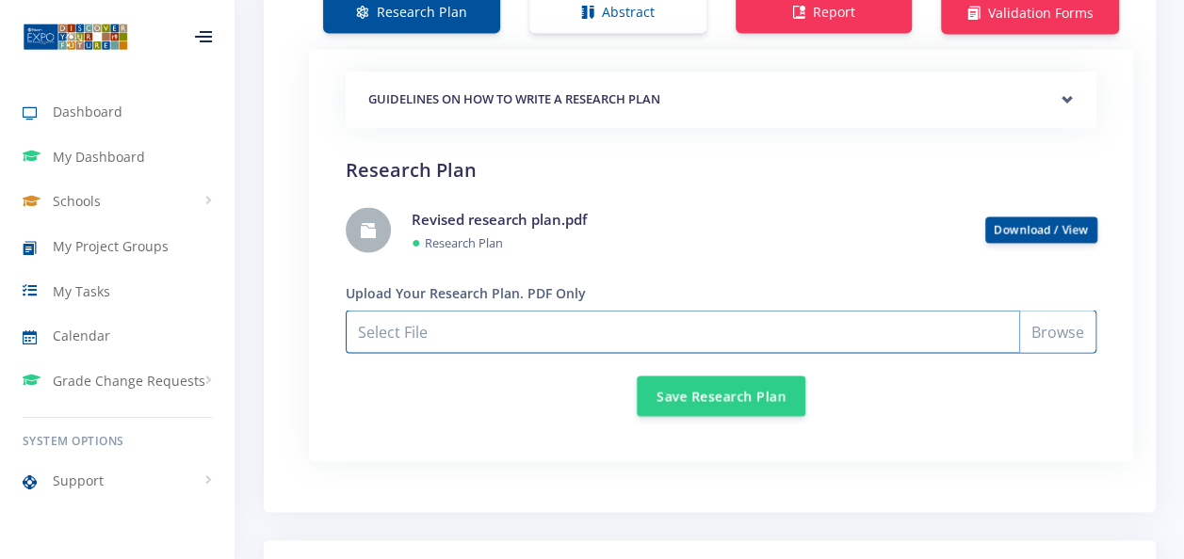
click at [1041, 313] on input "Select File" at bounding box center [721, 331] width 751 height 43
type input "C:\fakepath\Revised research plan.pdf"
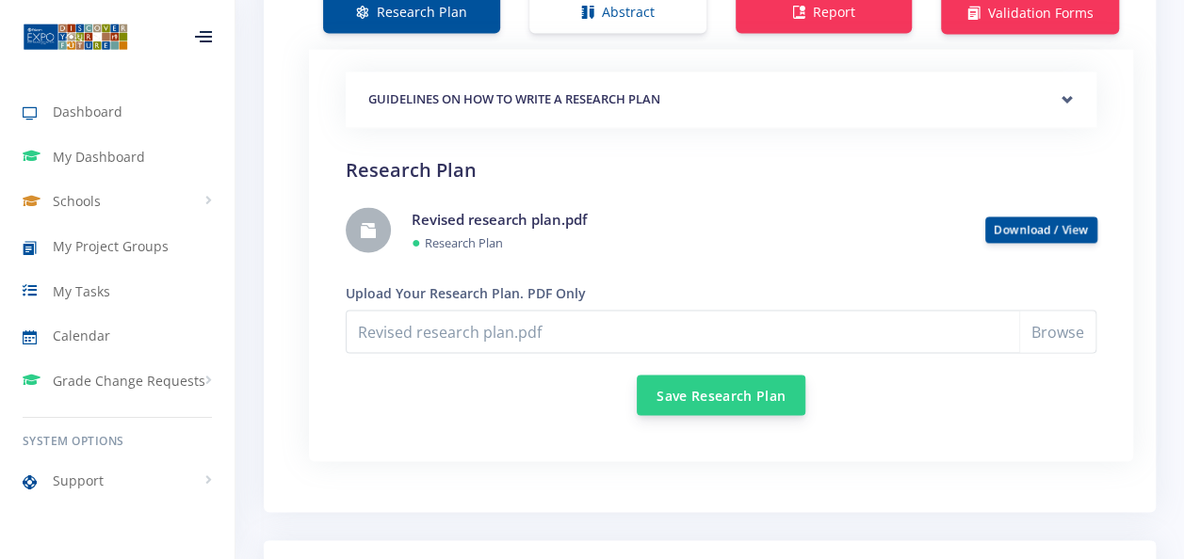
click at [716, 375] on button "Save Research Plan" at bounding box center [721, 395] width 169 height 40
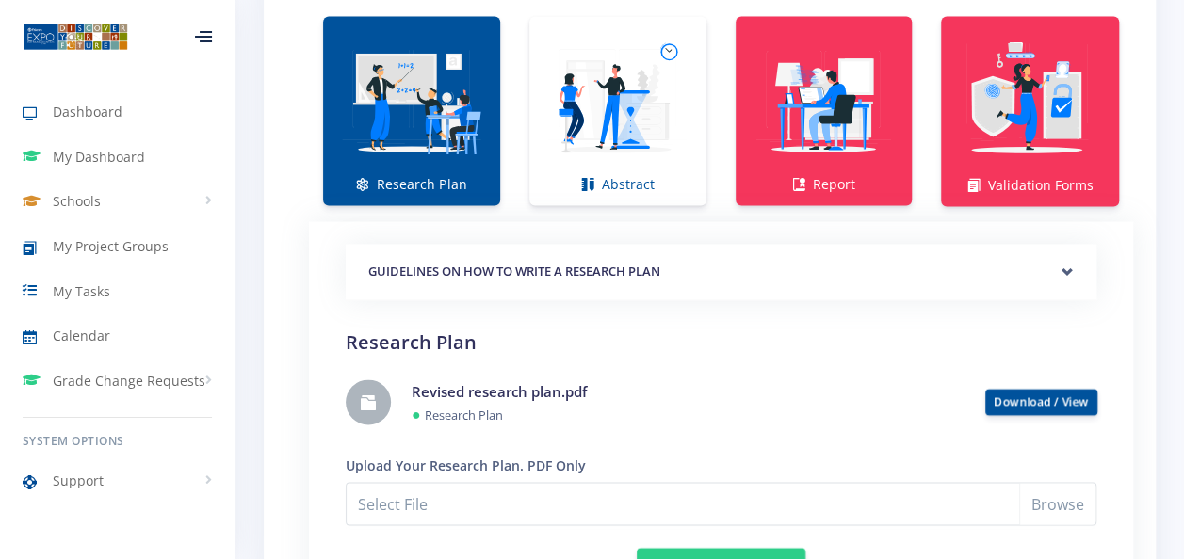
scroll to position [1377, 0]
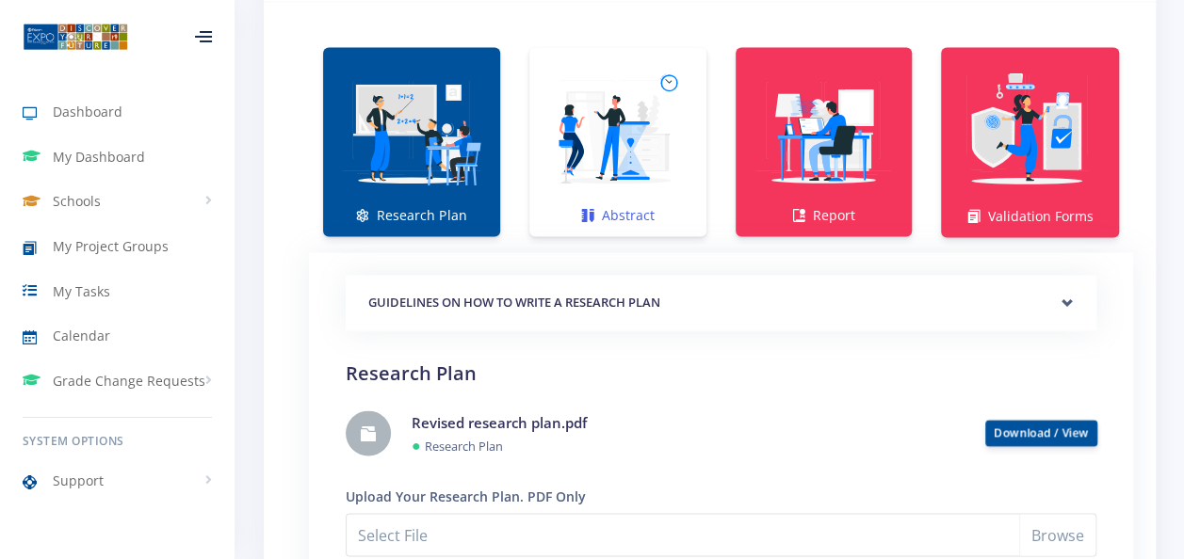
click at [648, 151] on img at bounding box center [617, 131] width 147 height 147
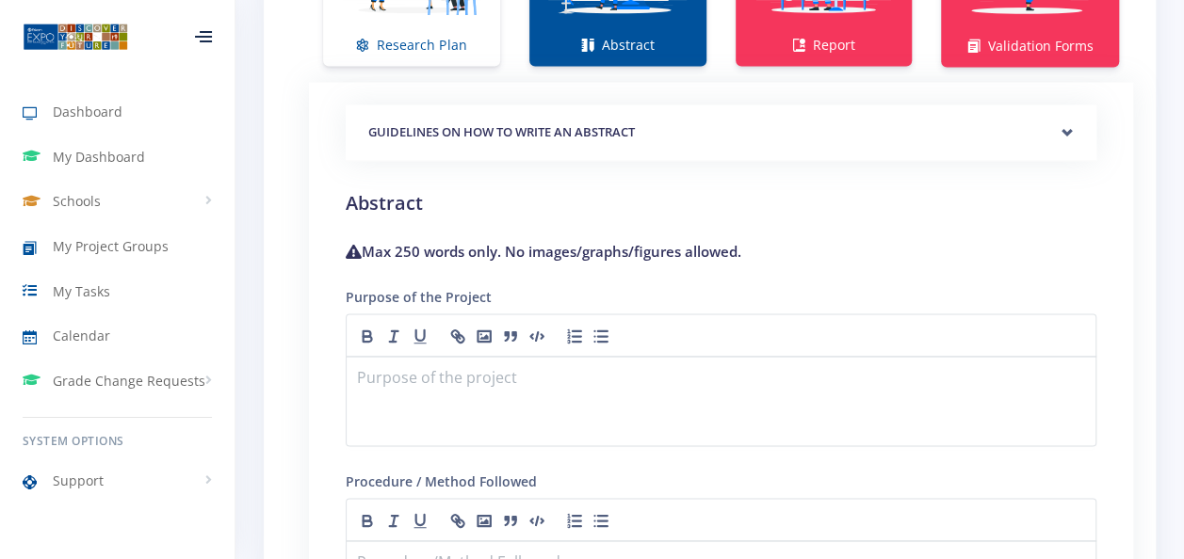
scroll to position [1567, 0]
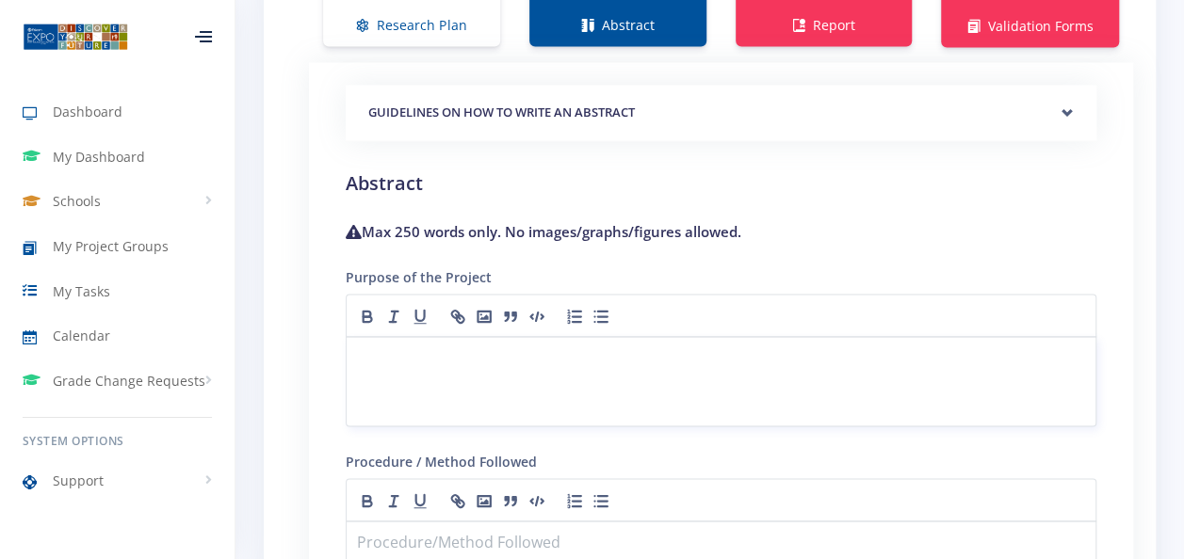
click at [424, 347] on p at bounding box center [721, 359] width 726 height 25
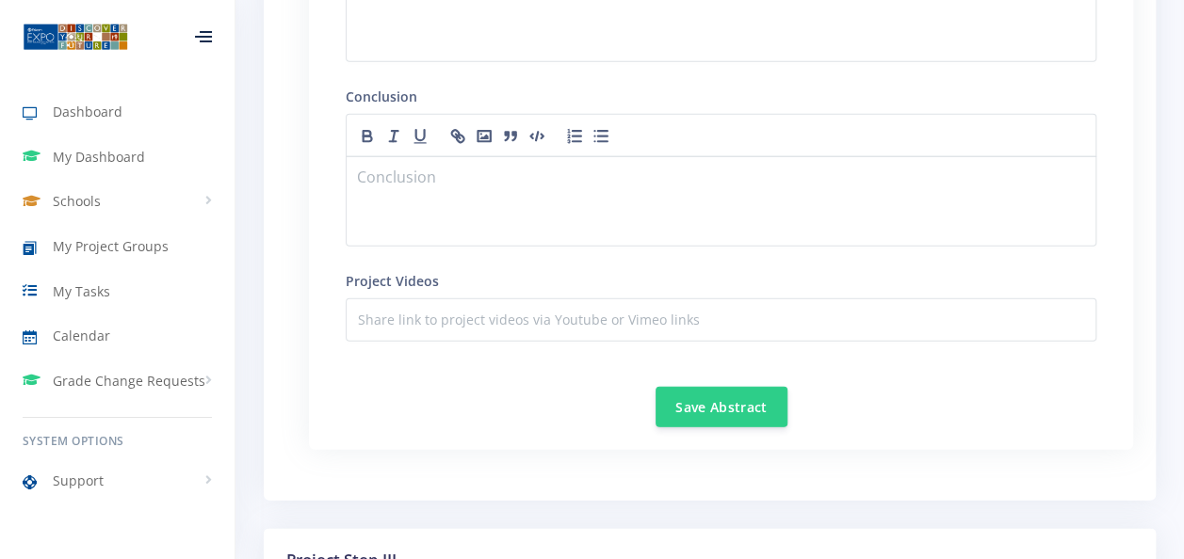
scroll to position [2304, 0]
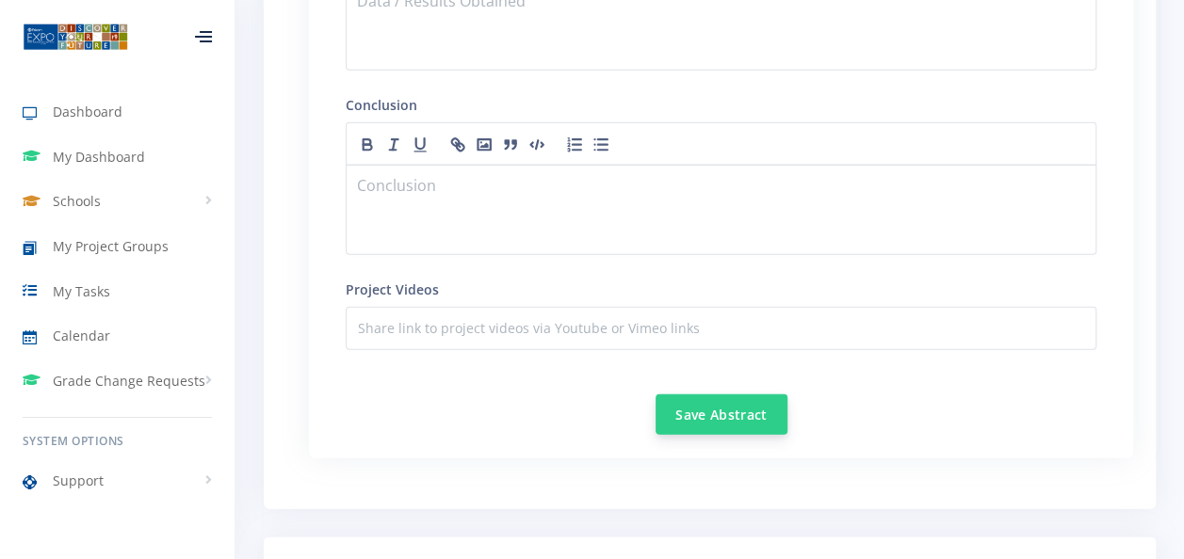
click at [720, 405] on button "Save Abstract" at bounding box center [721, 415] width 132 height 40
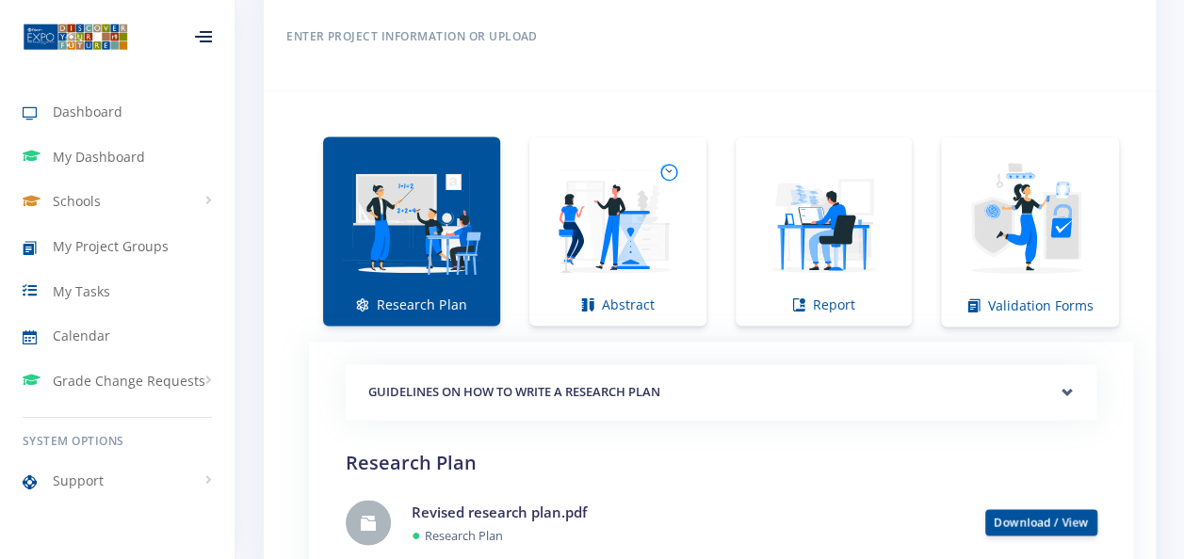
scroll to position [1263, 0]
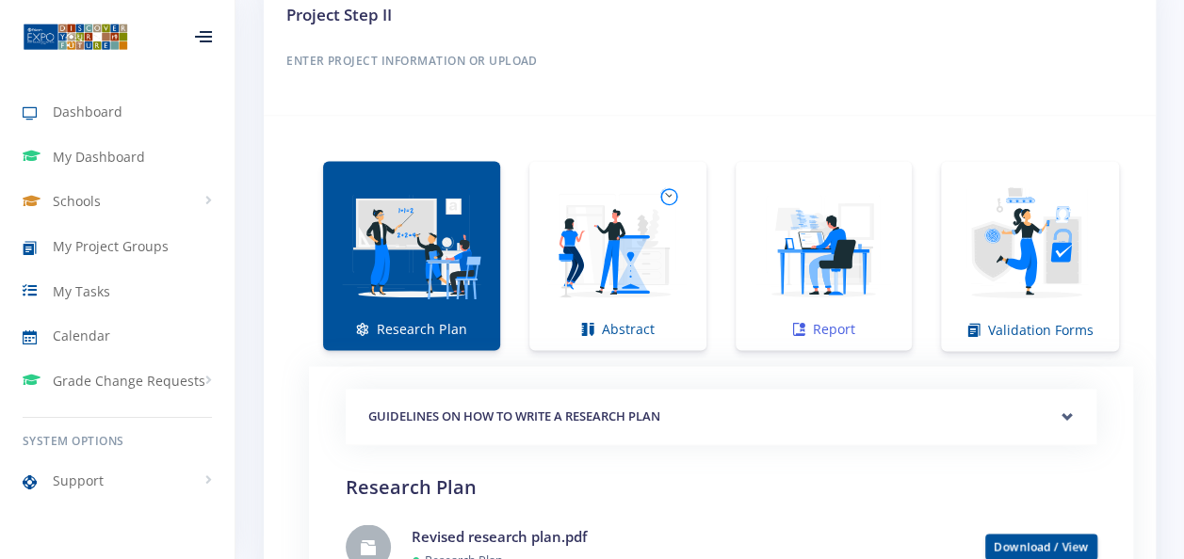
click at [827, 238] on img at bounding box center [824, 245] width 147 height 147
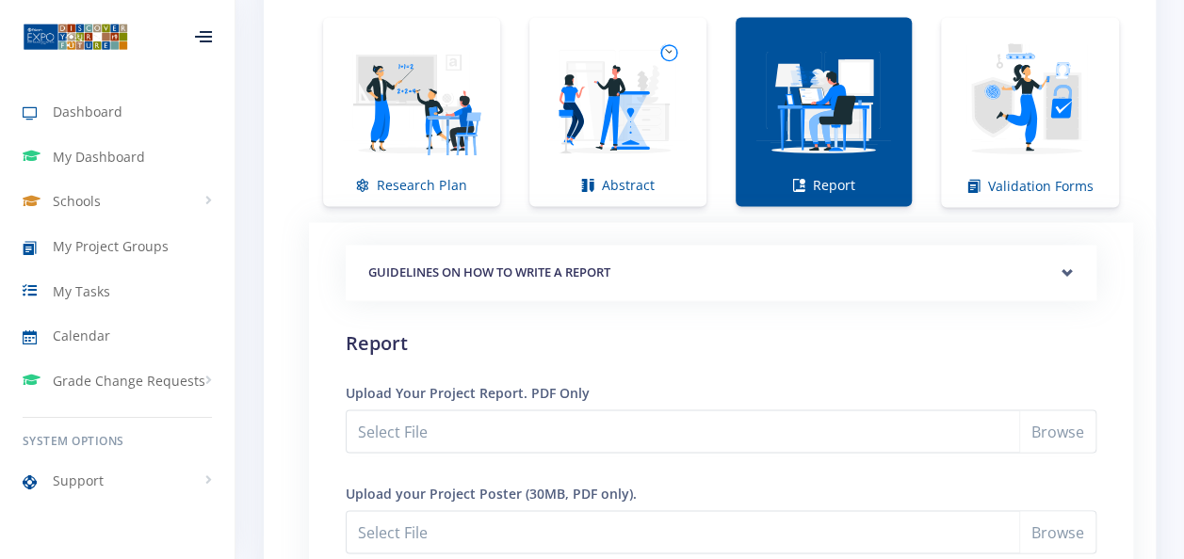
scroll to position [1431, 0]
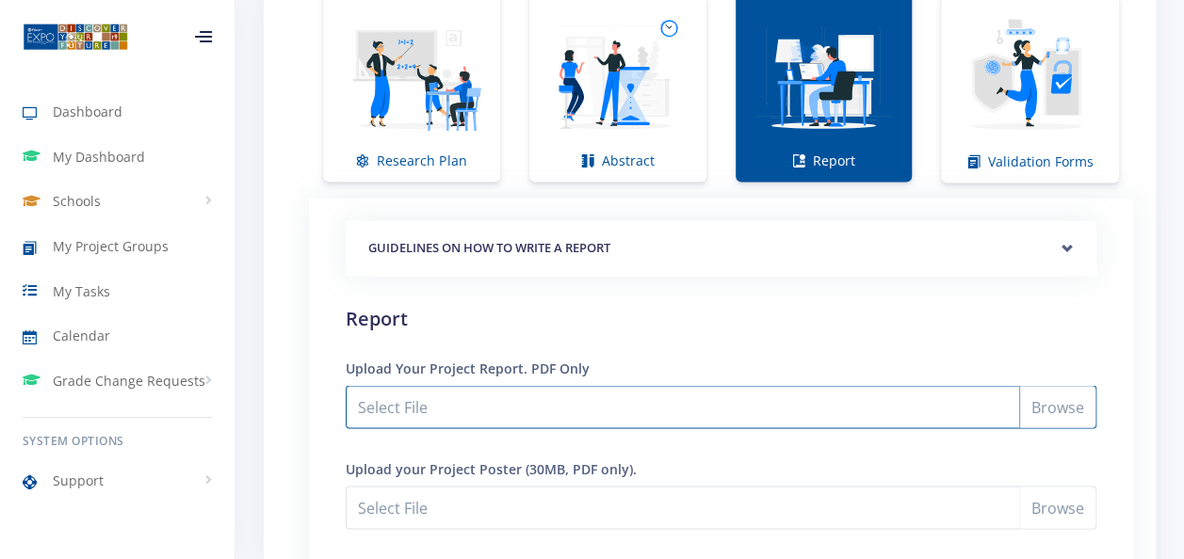
click at [1055, 390] on input "Select File" at bounding box center [721, 406] width 751 height 43
type input "C:\fakepath\Revised research report.pdf"
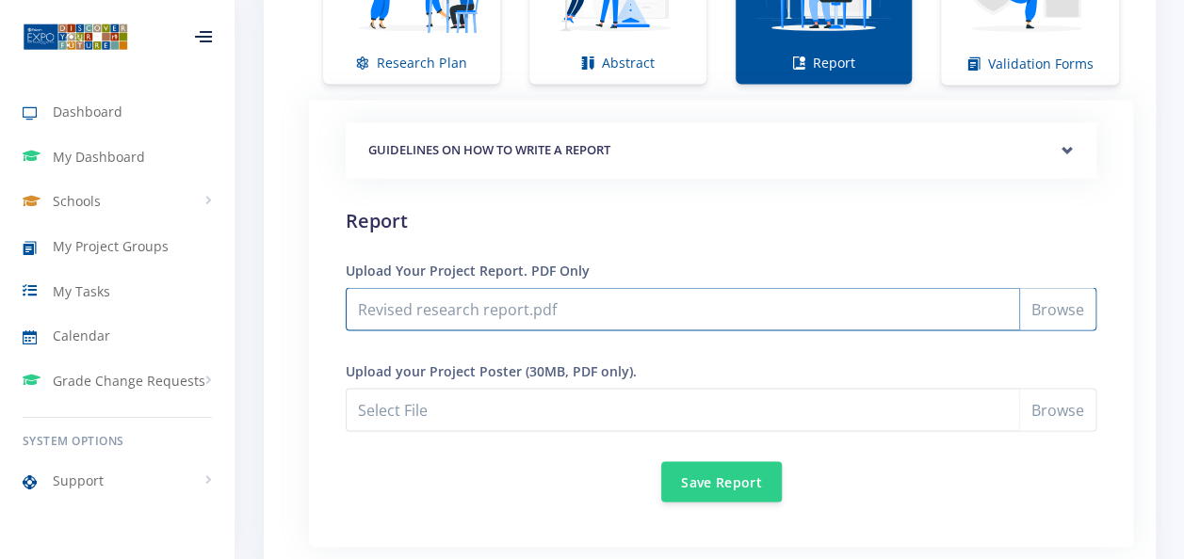
scroll to position [1548, 0]
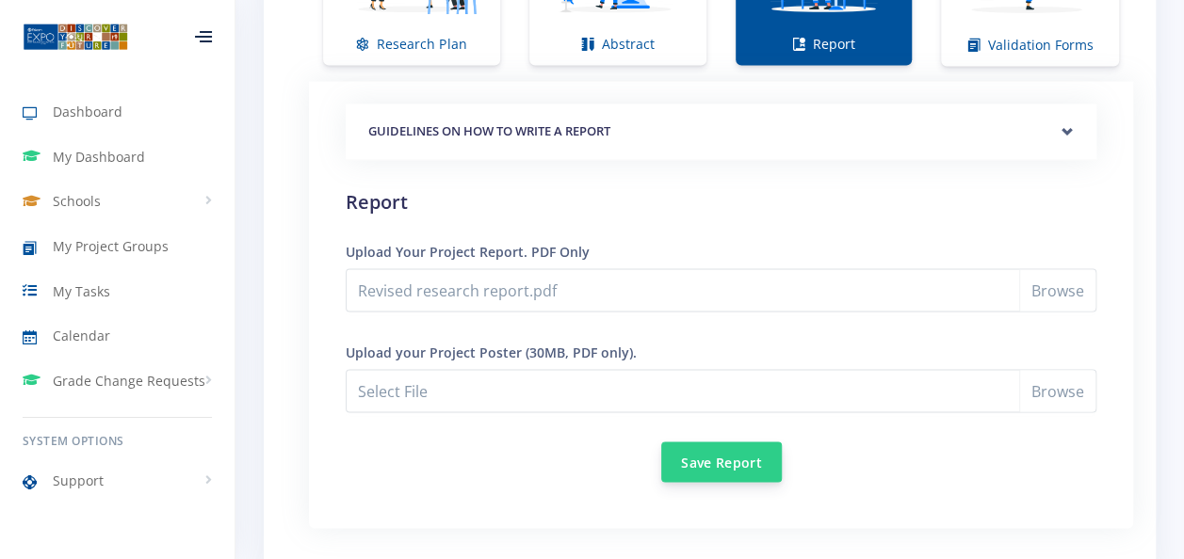
click at [714, 442] on button "Save Report" at bounding box center [721, 462] width 121 height 40
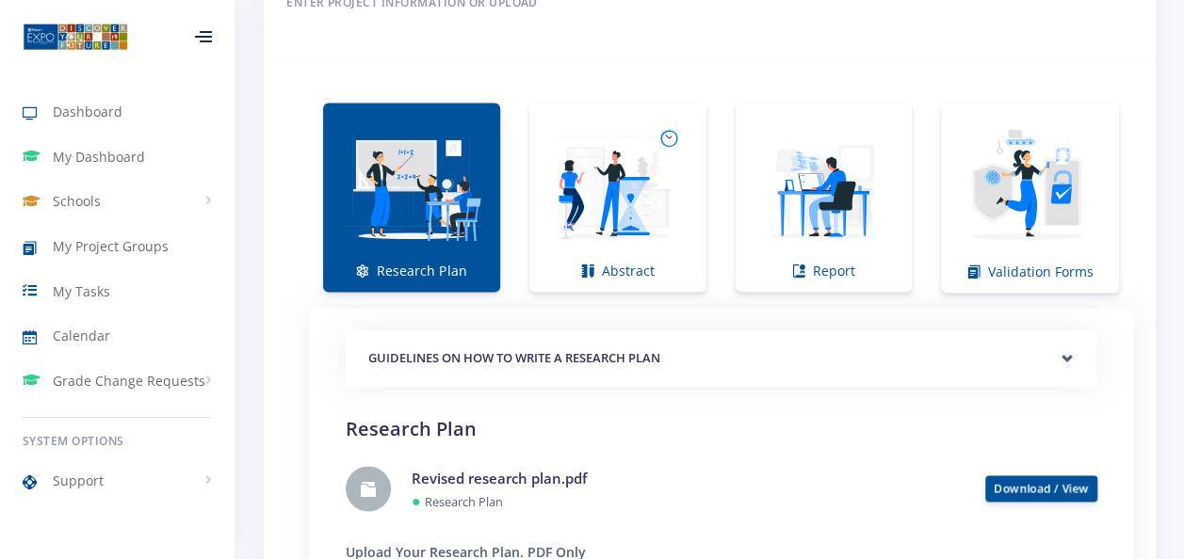
scroll to position [1318, 0]
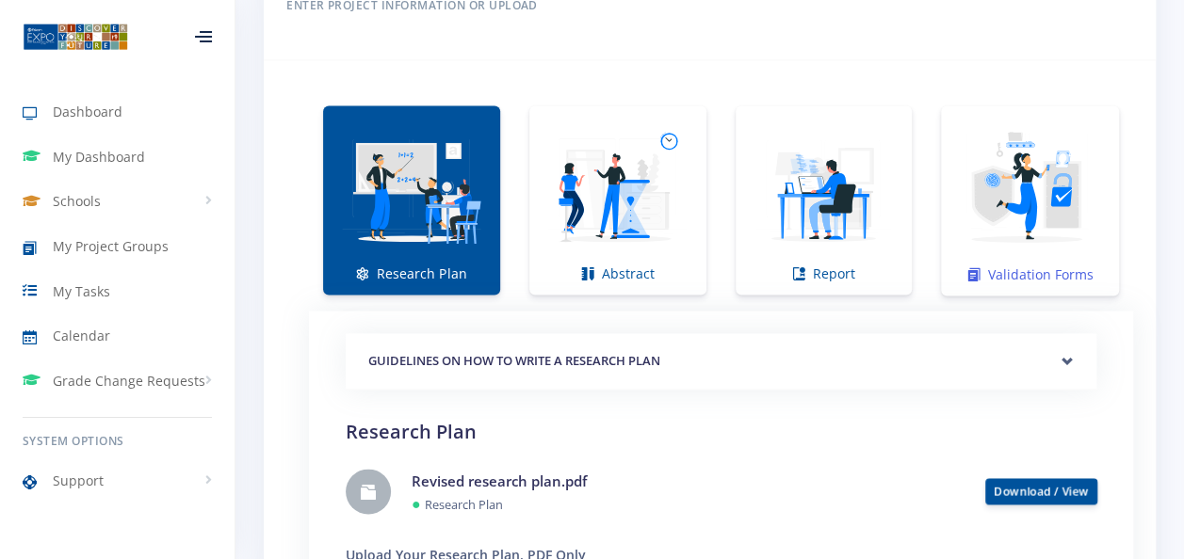
click at [1050, 158] on img at bounding box center [1030, 191] width 148 height 148
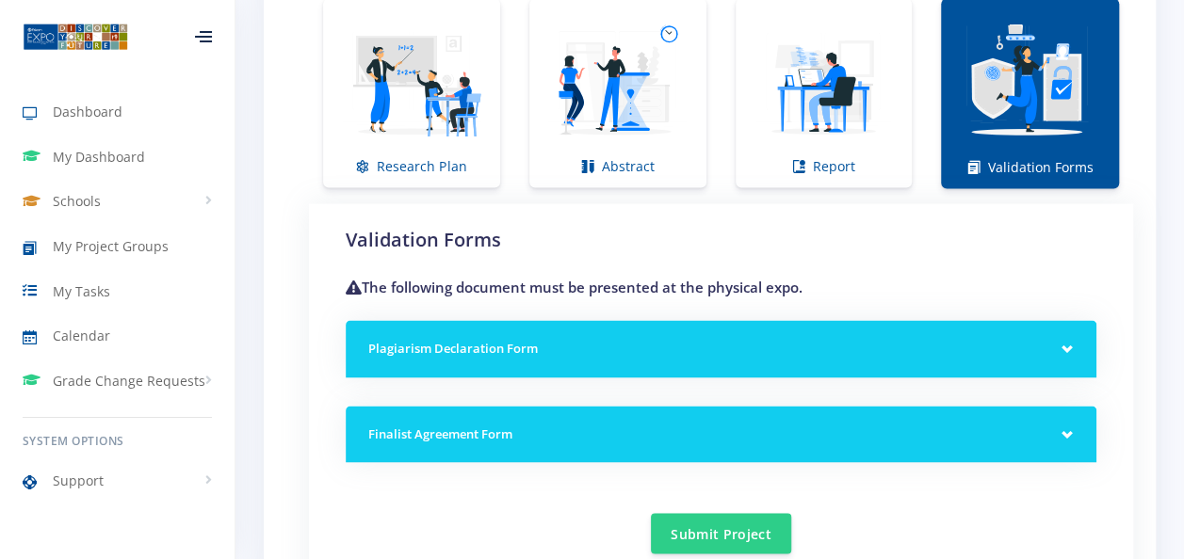
scroll to position [1456, 0]
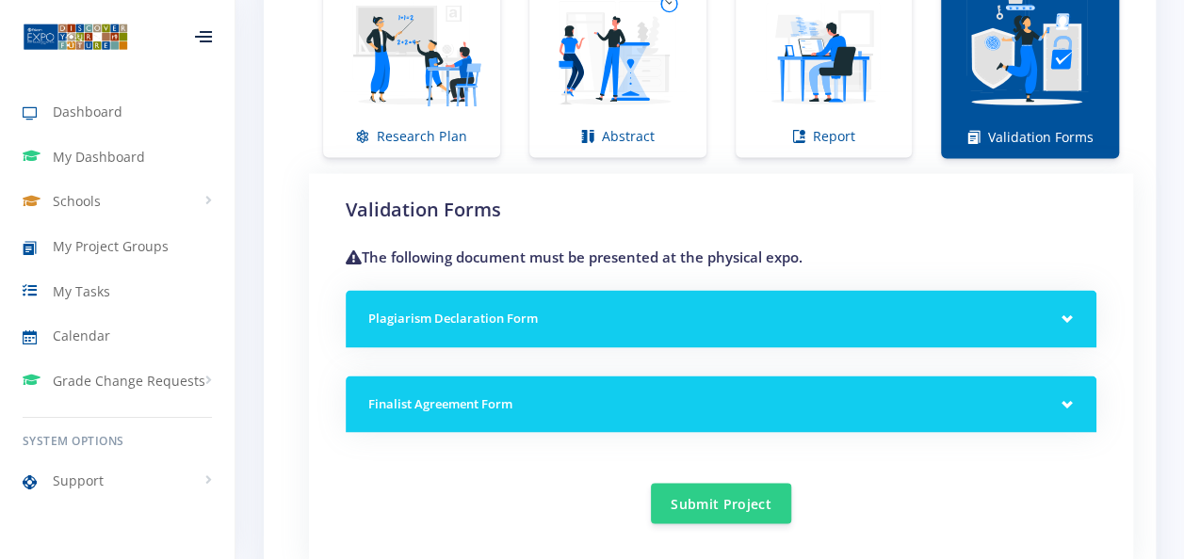
click at [1045, 316] on div "Plagiarism Declaration Form" at bounding box center [721, 318] width 751 height 57
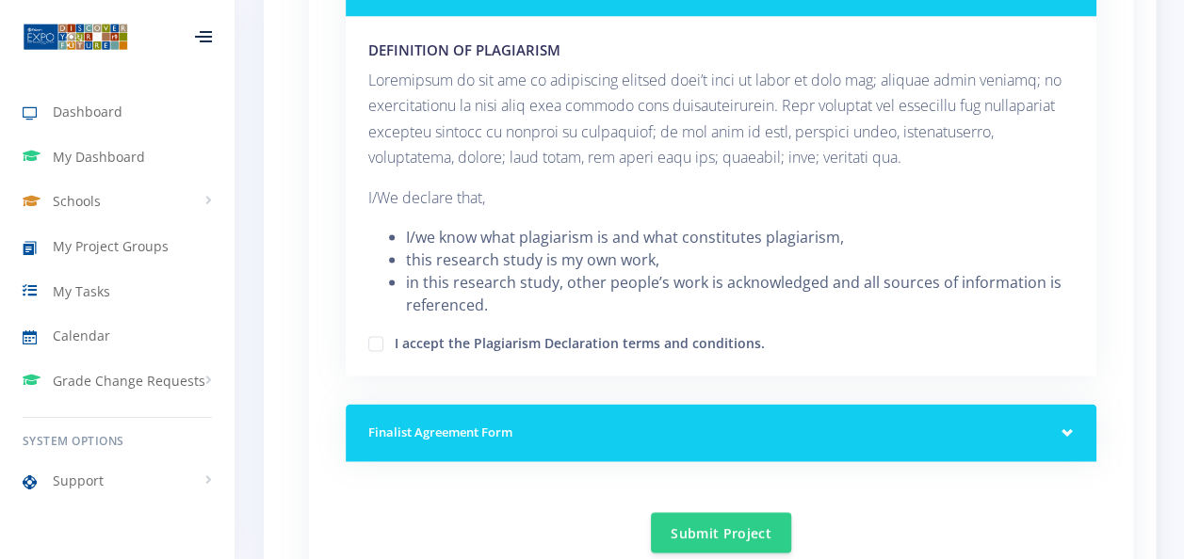
scroll to position [1779, 0]
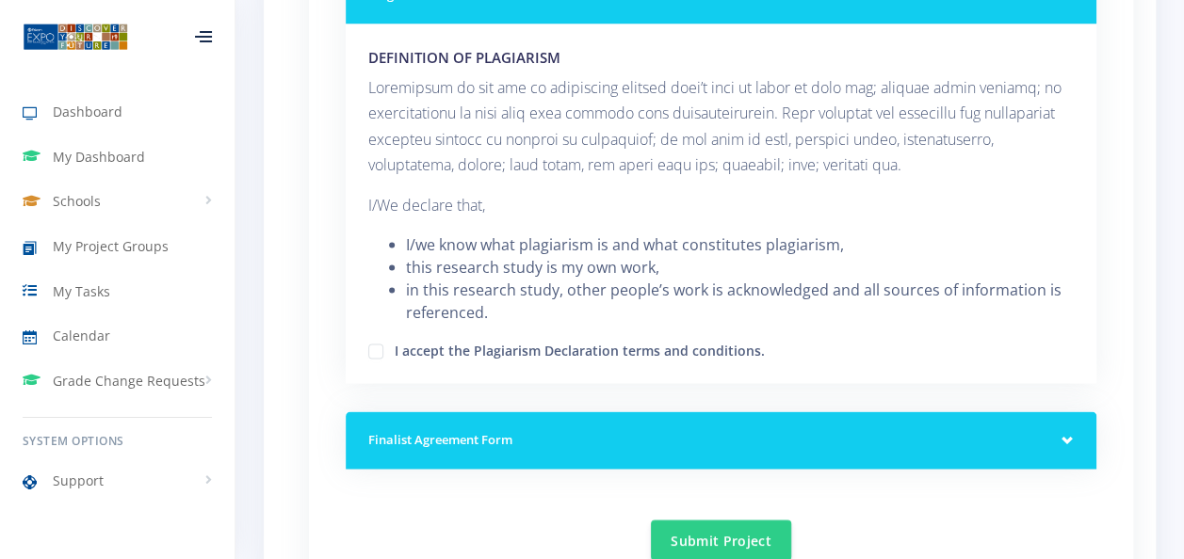
click at [395, 341] on label "I accept the Plagiarism Declaration terms and conditions." at bounding box center [580, 348] width 370 height 15
click at [395, 339] on input "I accept the Plagiarism Declaration terms and conditions." at bounding box center [401, 345] width 12 height 12
checkbox input "true"
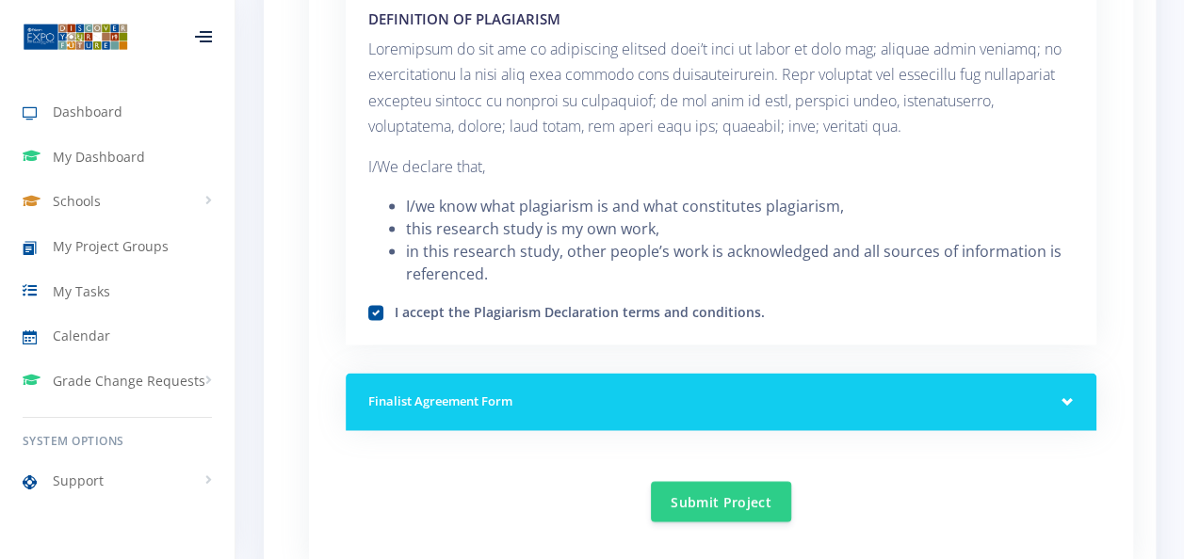
scroll to position [1825, 0]
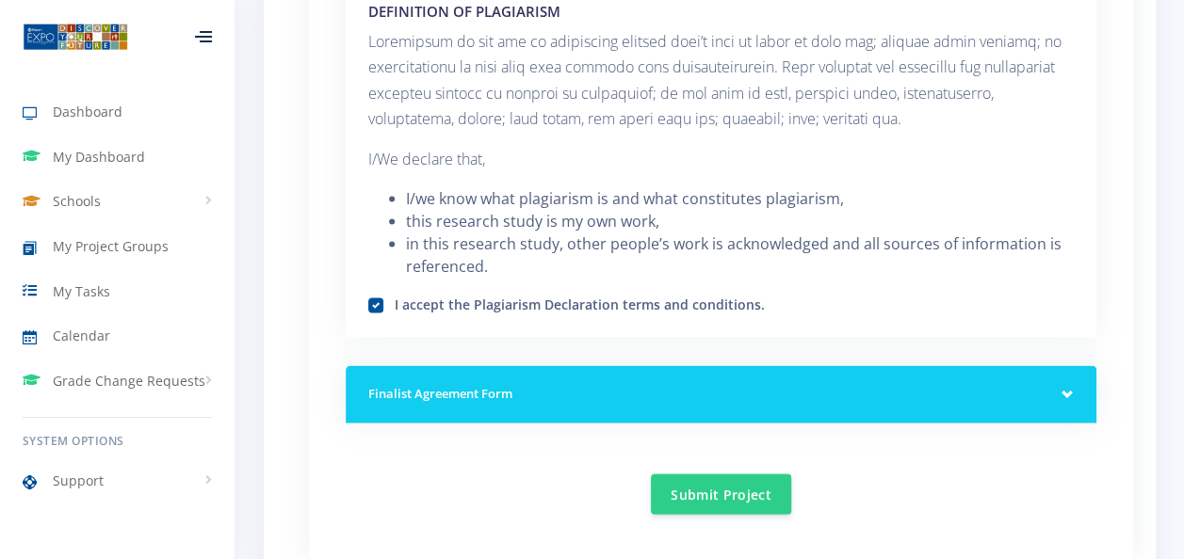
click at [1074, 369] on div "Finalist Agreement Form" at bounding box center [721, 394] width 751 height 57
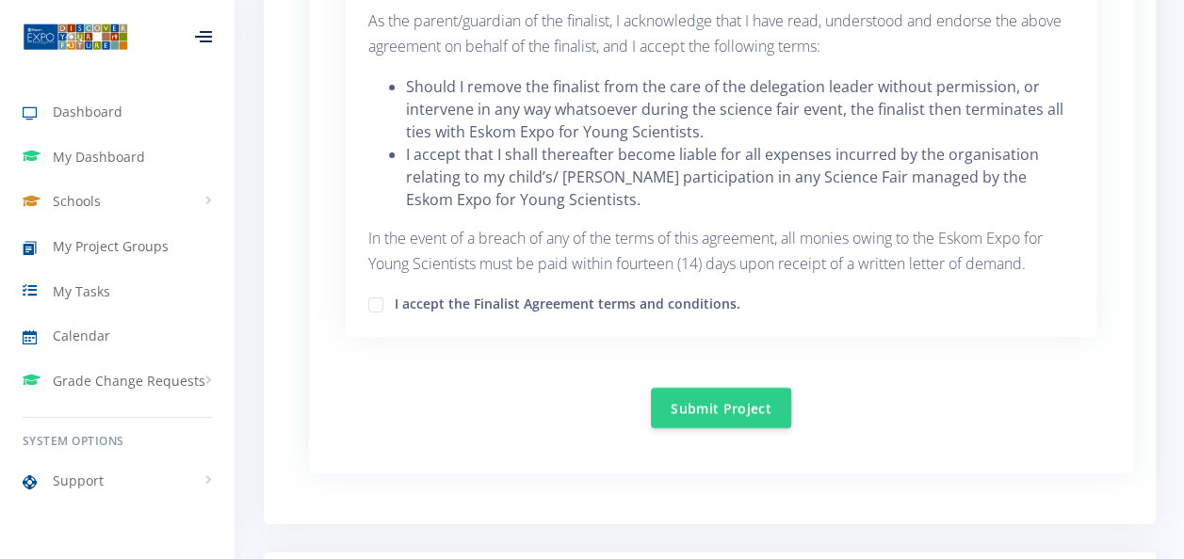
scroll to position [3284, 0]
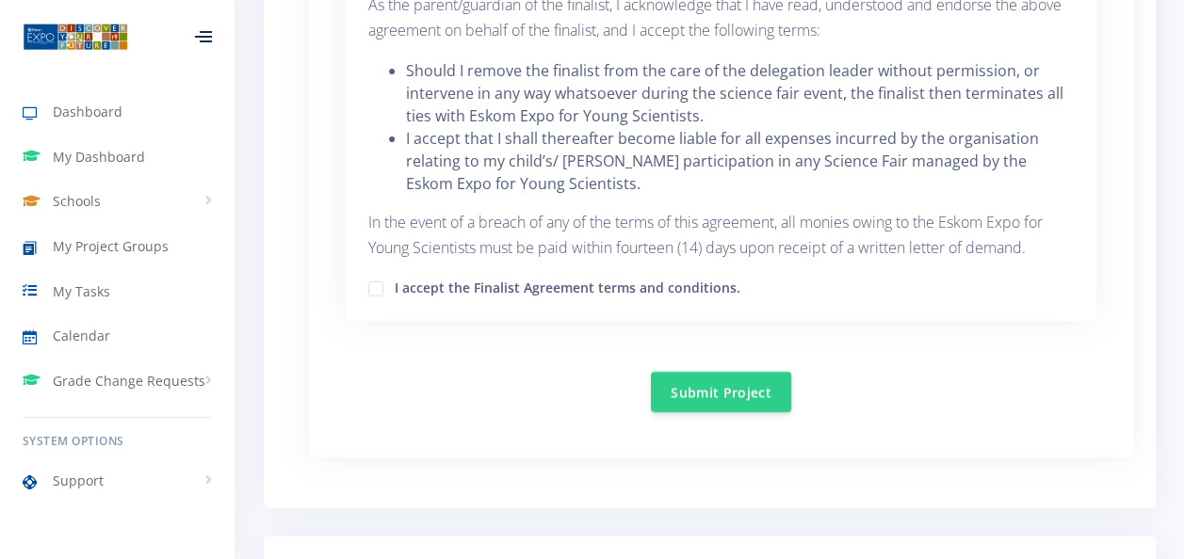
click at [395, 278] on label "I accept the Finalist Agreement terms and conditions." at bounding box center [568, 285] width 346 height 15
click at [395, 276] on input "I accept the Finalist Agreement terms and conditions." at bounding box center [401, 282] width 12 height 12
checkbox input "true"
click at [680, 371] on button "Submit Project" at bounding box center [721, 391] width 140 height 40
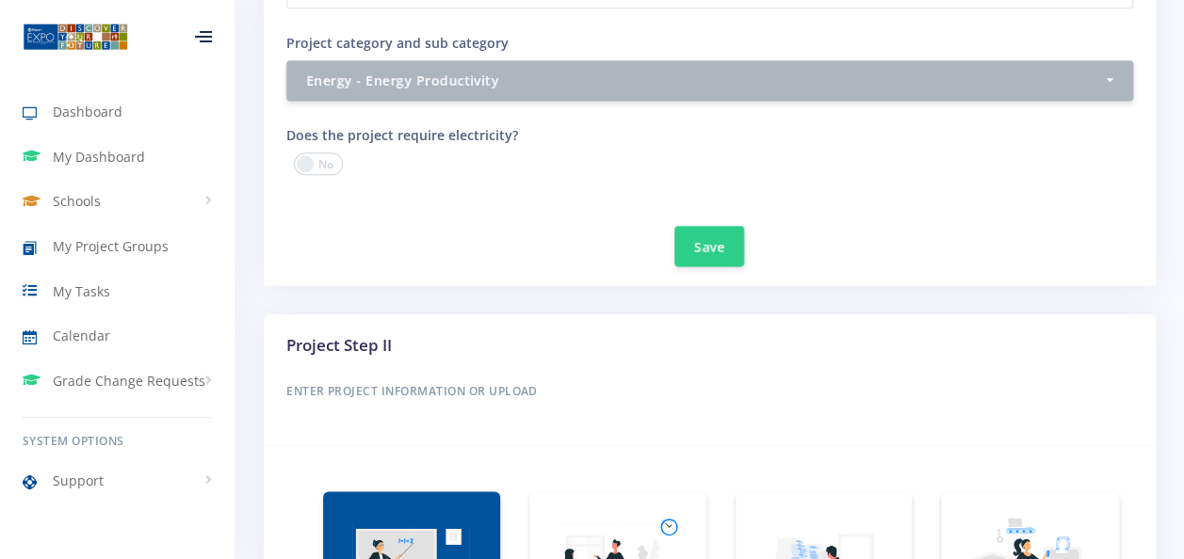
scroll to position [61, 0]
